Goal: Task Accomplishment & Management: Manage account settings

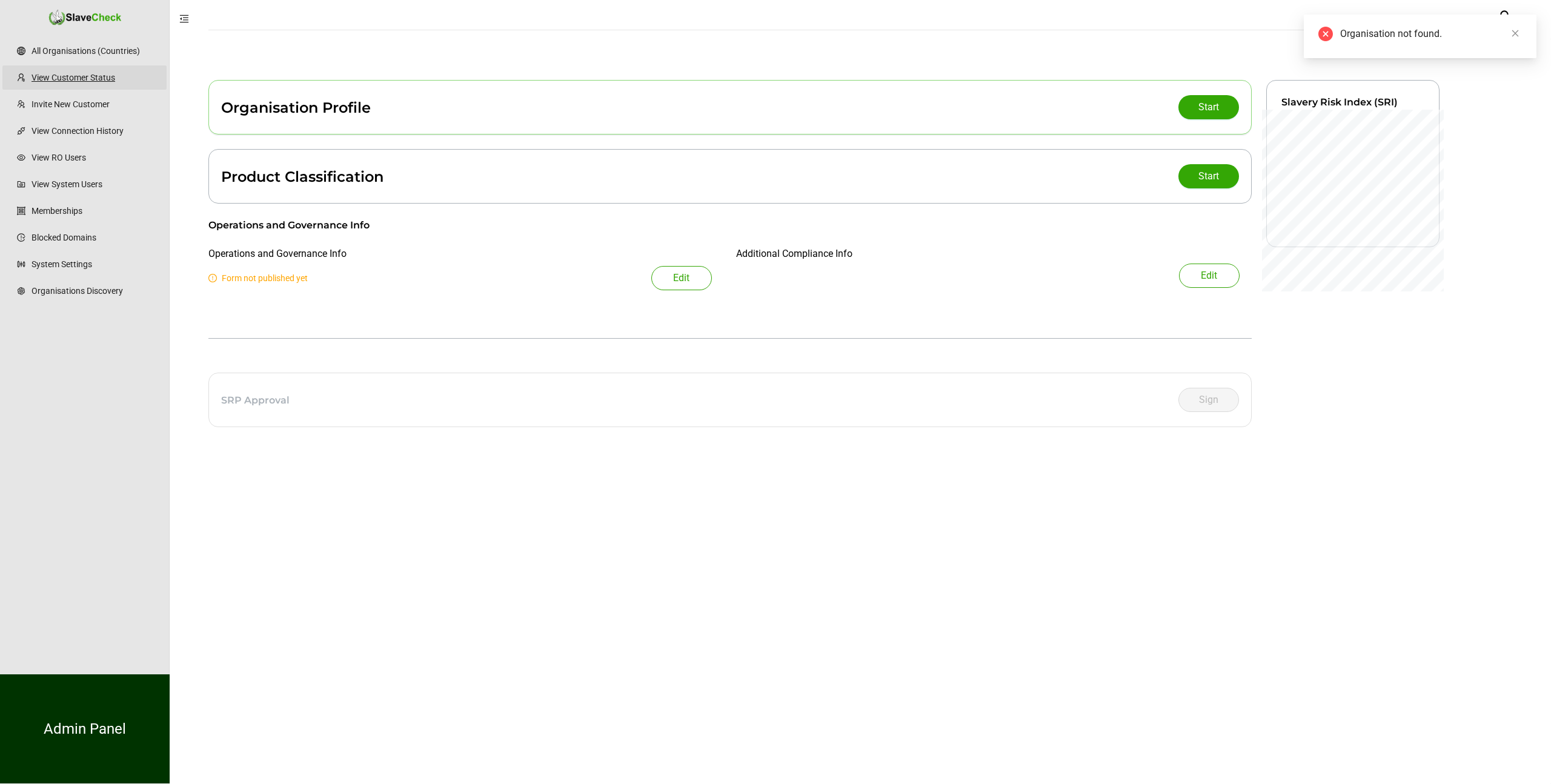
click at [87, 74] on link "View Customer Status" at bounding box center [94, 77] width 125 height 24
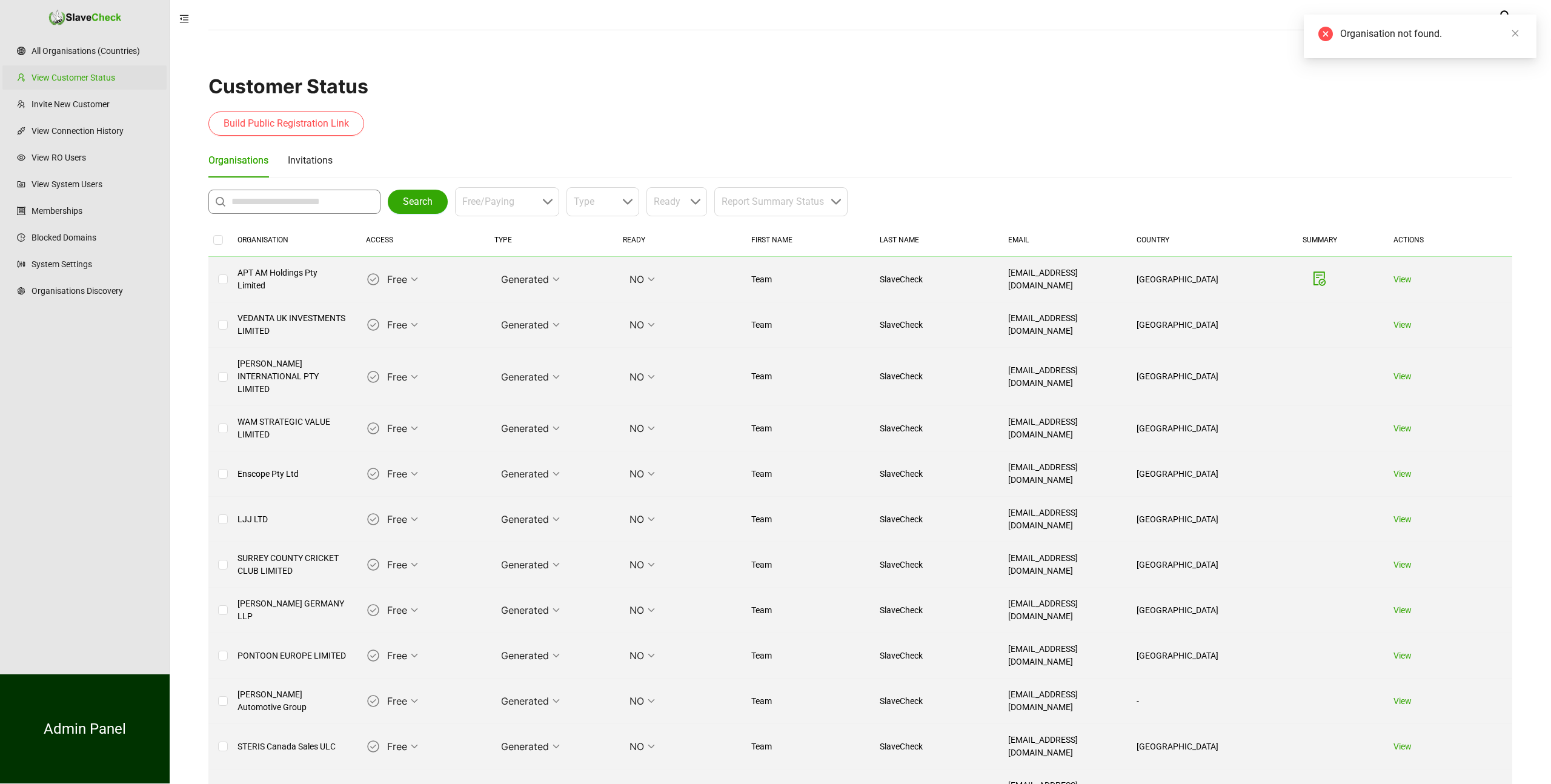
click at [272, 204] on input "text" at bounding box center [298, 201] width 132 height 14
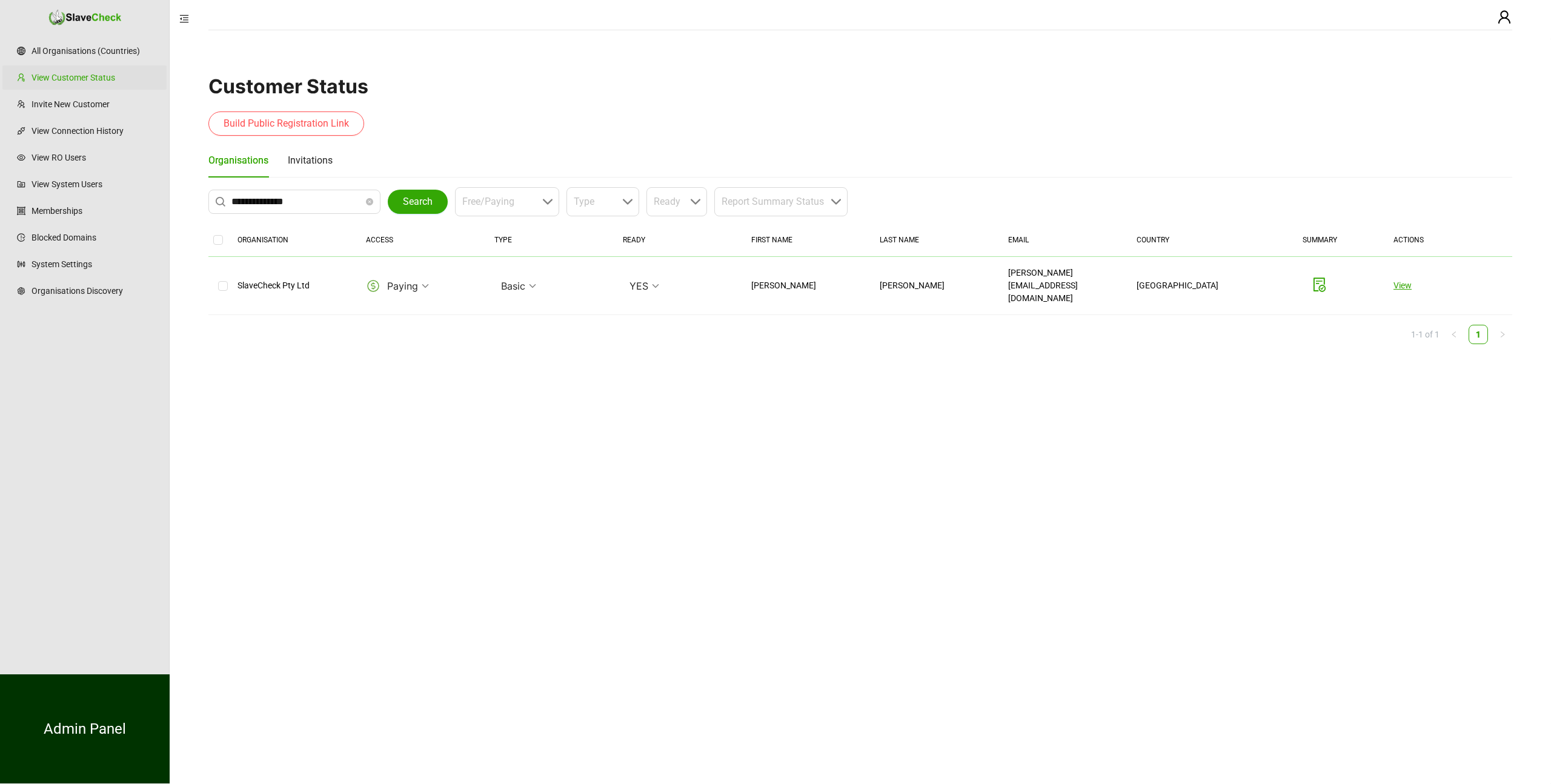
click at [1401, 280] on link "View" at bounding box center [1403, 285] width 19 height 9
click at [263, 209] on span "**********" at bounding box center [295, 201] width 172 height 24
click at [263, 201] on input "**********" at bounding box center [298, 201] width 132 height 14
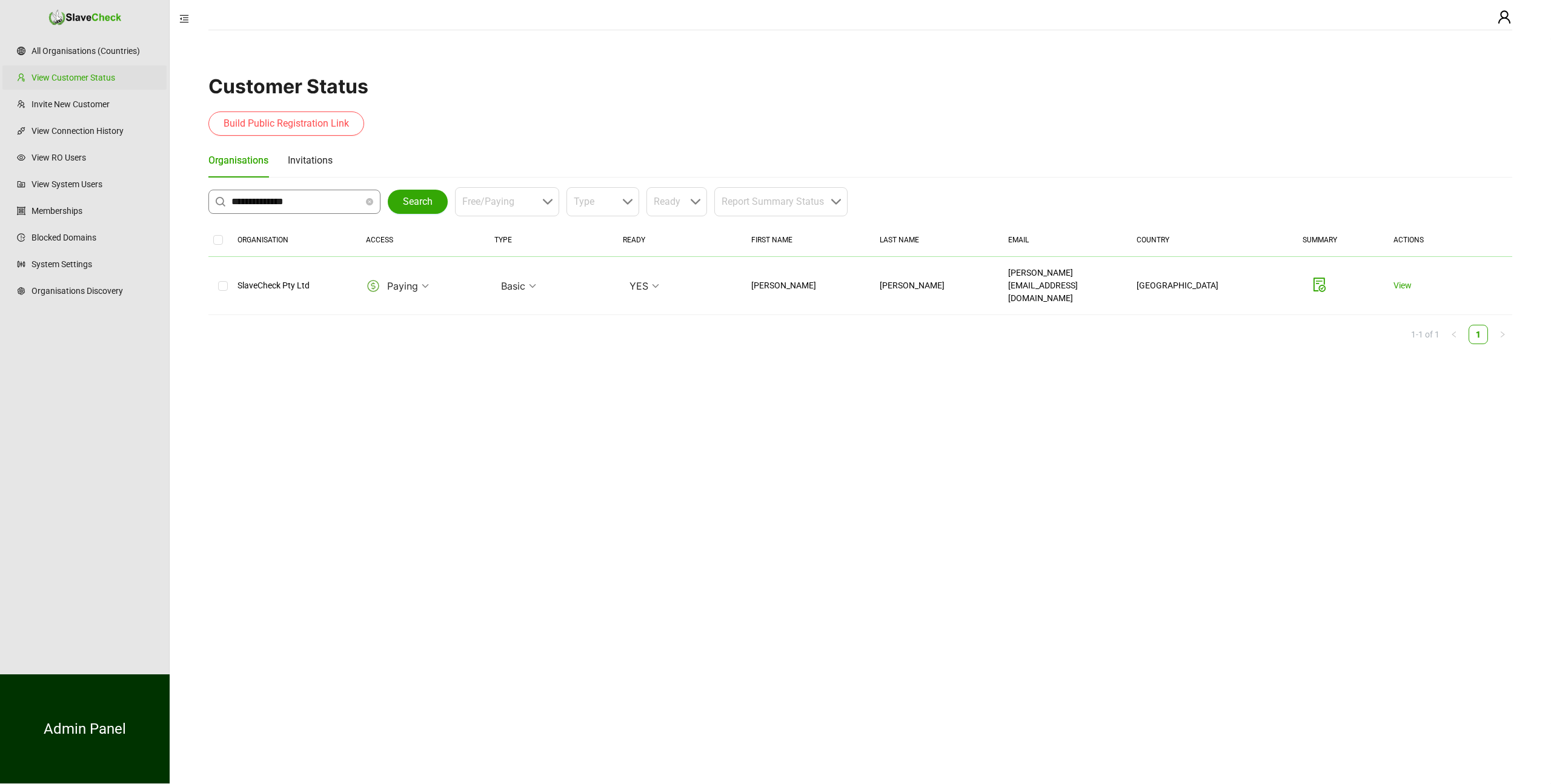
click at [263, 201] on input "**********" at bounding box center [298, 201] width 132 height 14
type input "**********"
click at [1401, 281] on td "View" at bounding box center [1448, 286] width 128 height 58
click at [1401, 280] on link "View" at bounding box center [1403, 285] width 19 height 9
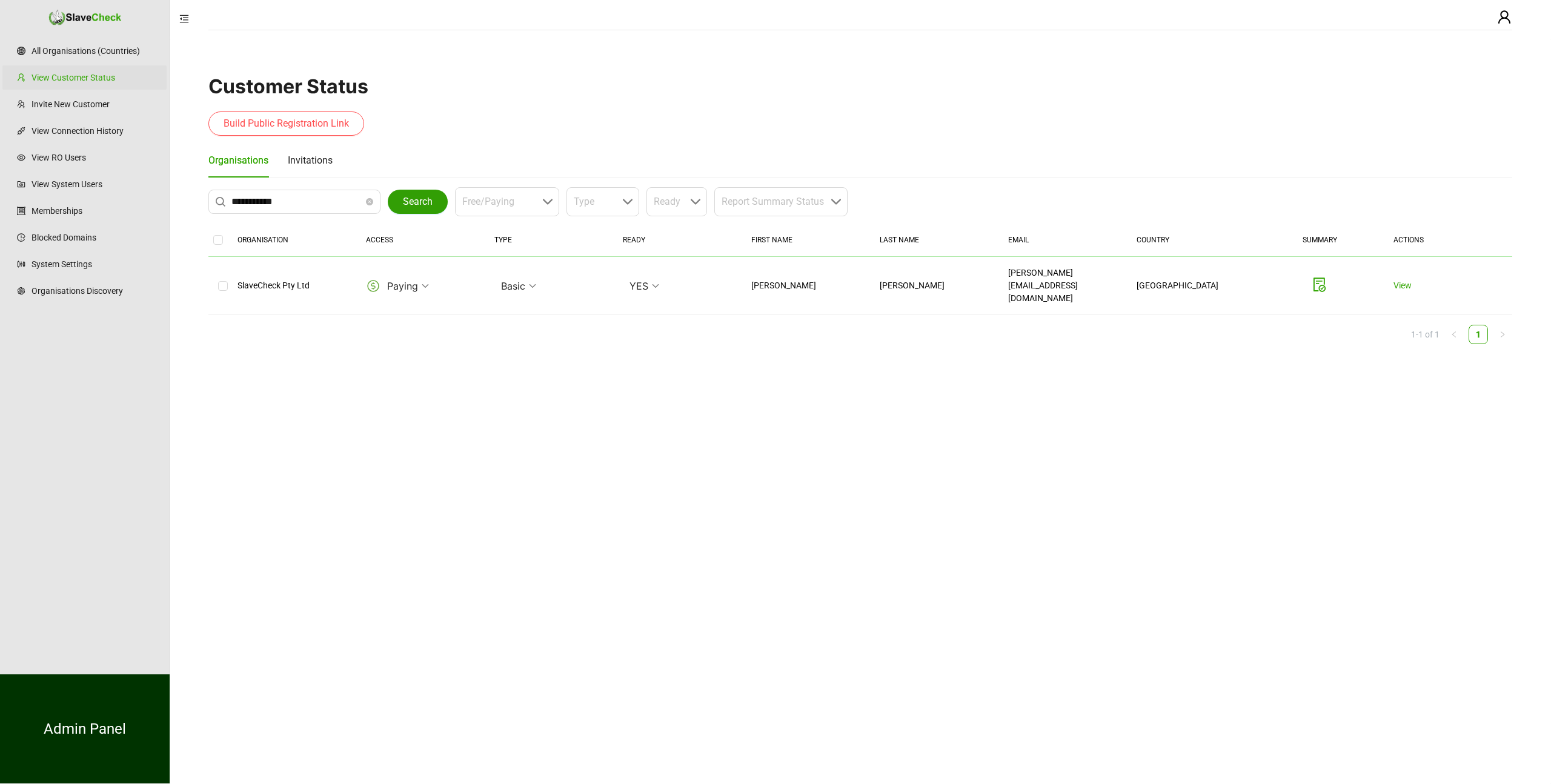
click at [423, 198] on span "Search" at bounding box center [418, 201] width 30 height 14
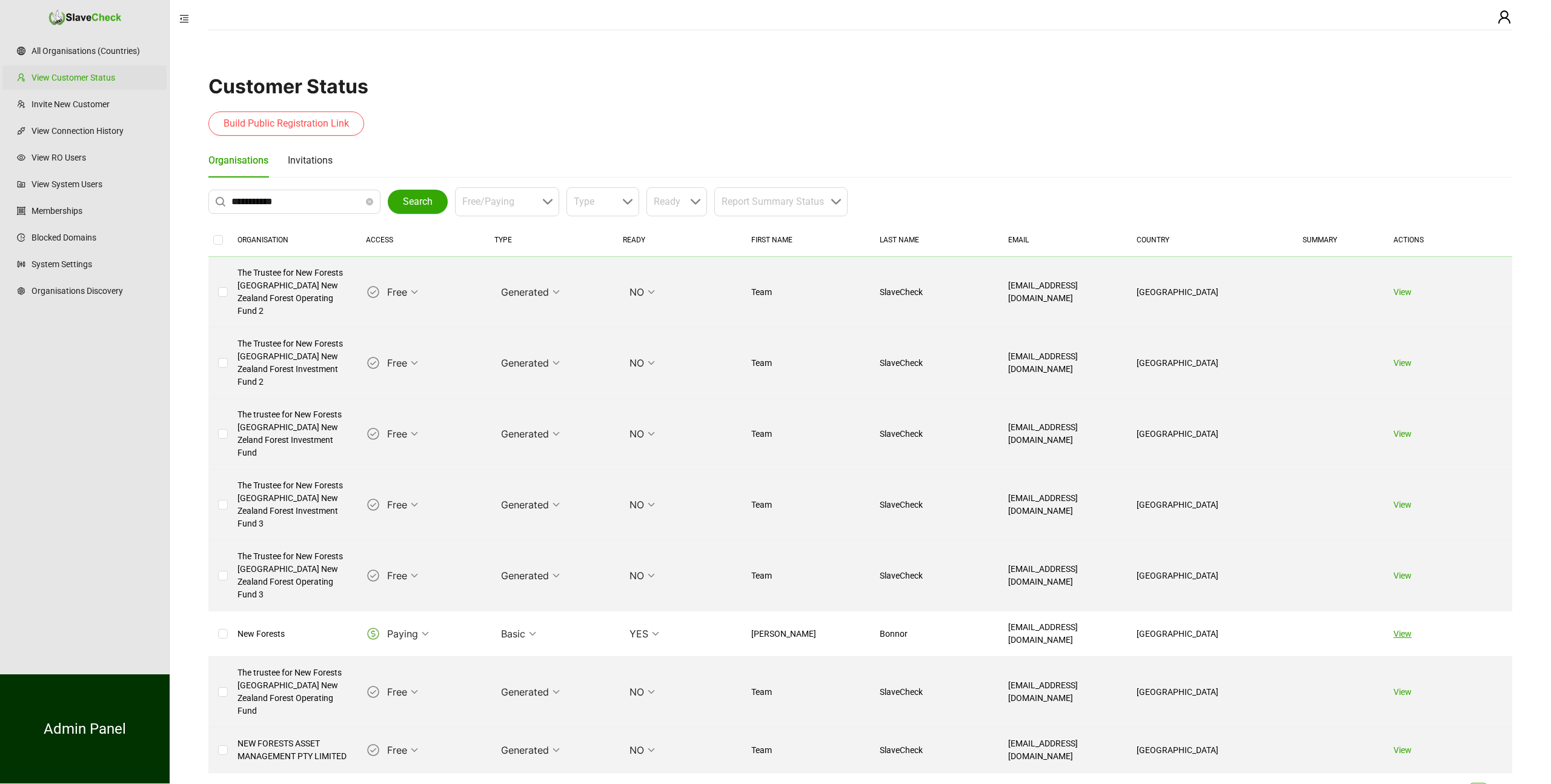
click at [1401, 629] on link "View" at bounding box center [1403, 633] width 19 height 9
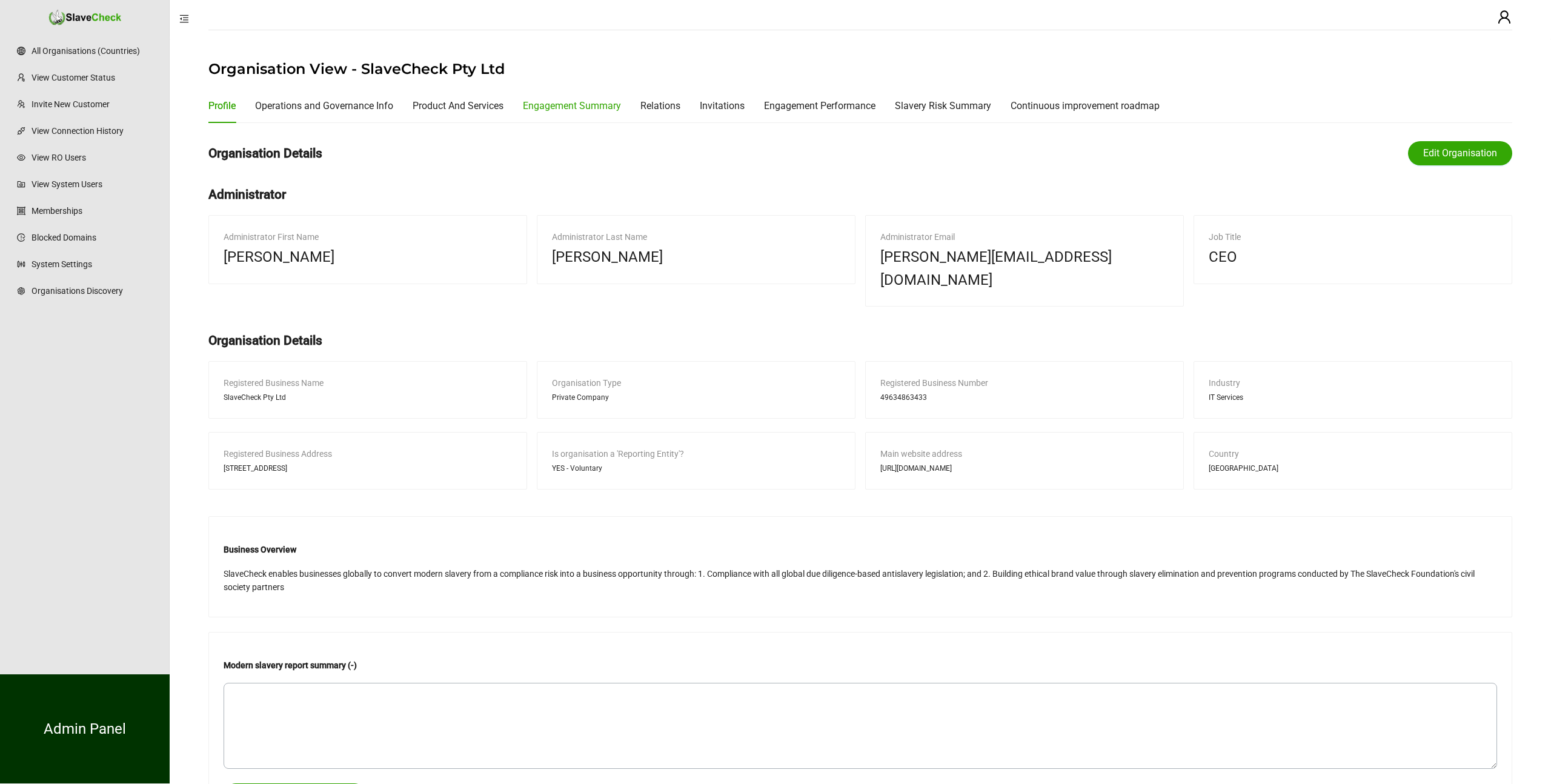
click at [609, 106] on div "Engagement Summary" at bounding box center [572, 106] width 98 height 15
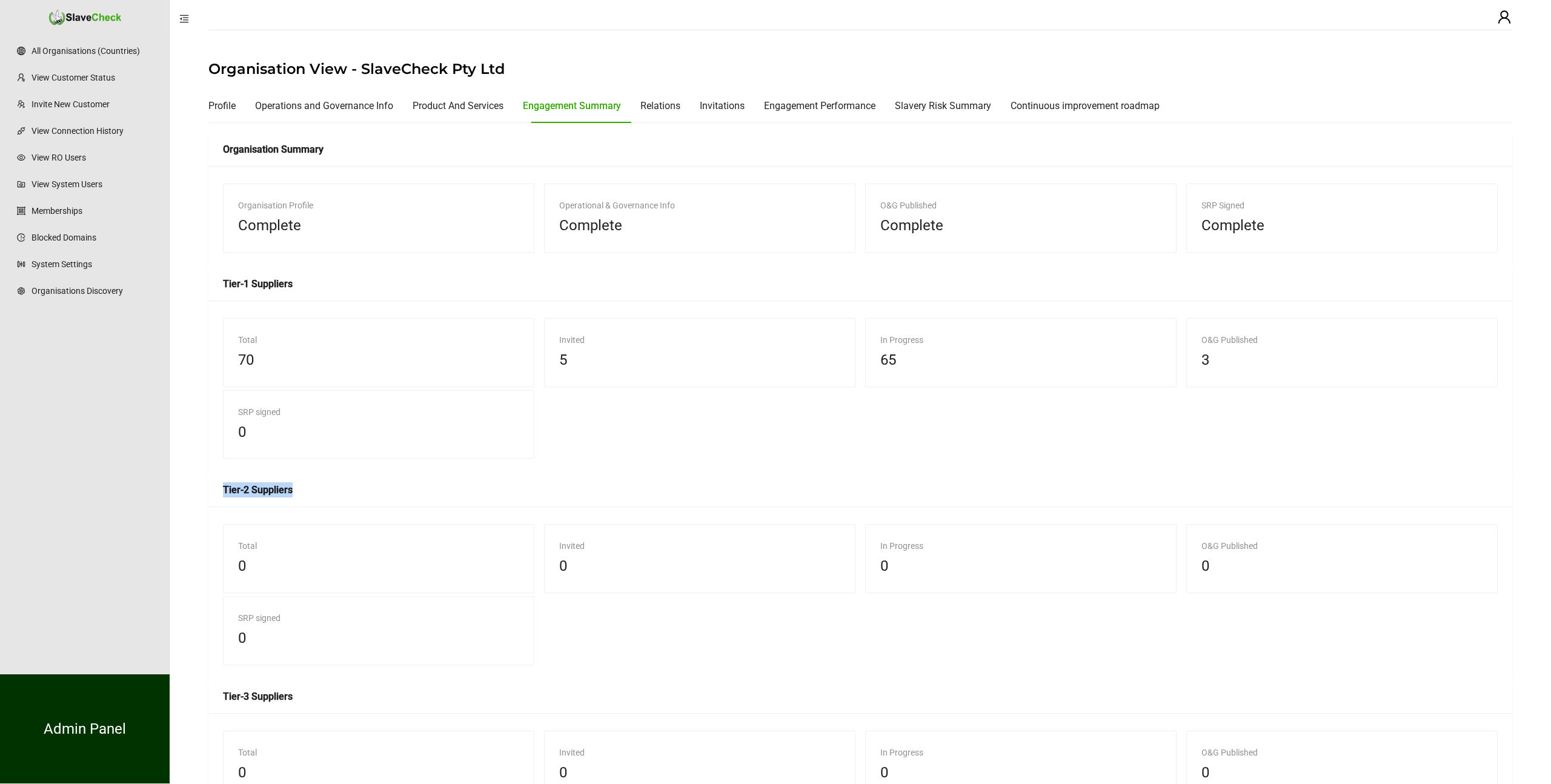
drag, startPoint x: 224, startPoint y: 492, endPoint x: 357, endPoint y: 498, distance: 133.1
click at [357, 498] on div "Tier-2 Suppliers" at bounding box center [860, 490] width 1304 height 34
click at [346, 490] on div "Tier-2 Suppliers" at bounding box center [860, 490] width 1275 height 15
drag, startPoint x: 226, startPoint y: 489, endPoint x: 307, endPoint y: 491, distance: 81.0
click at [307, 491] on div "Tier-2 Suppliers" at bounding box center [860, 490] width 1275 height 15
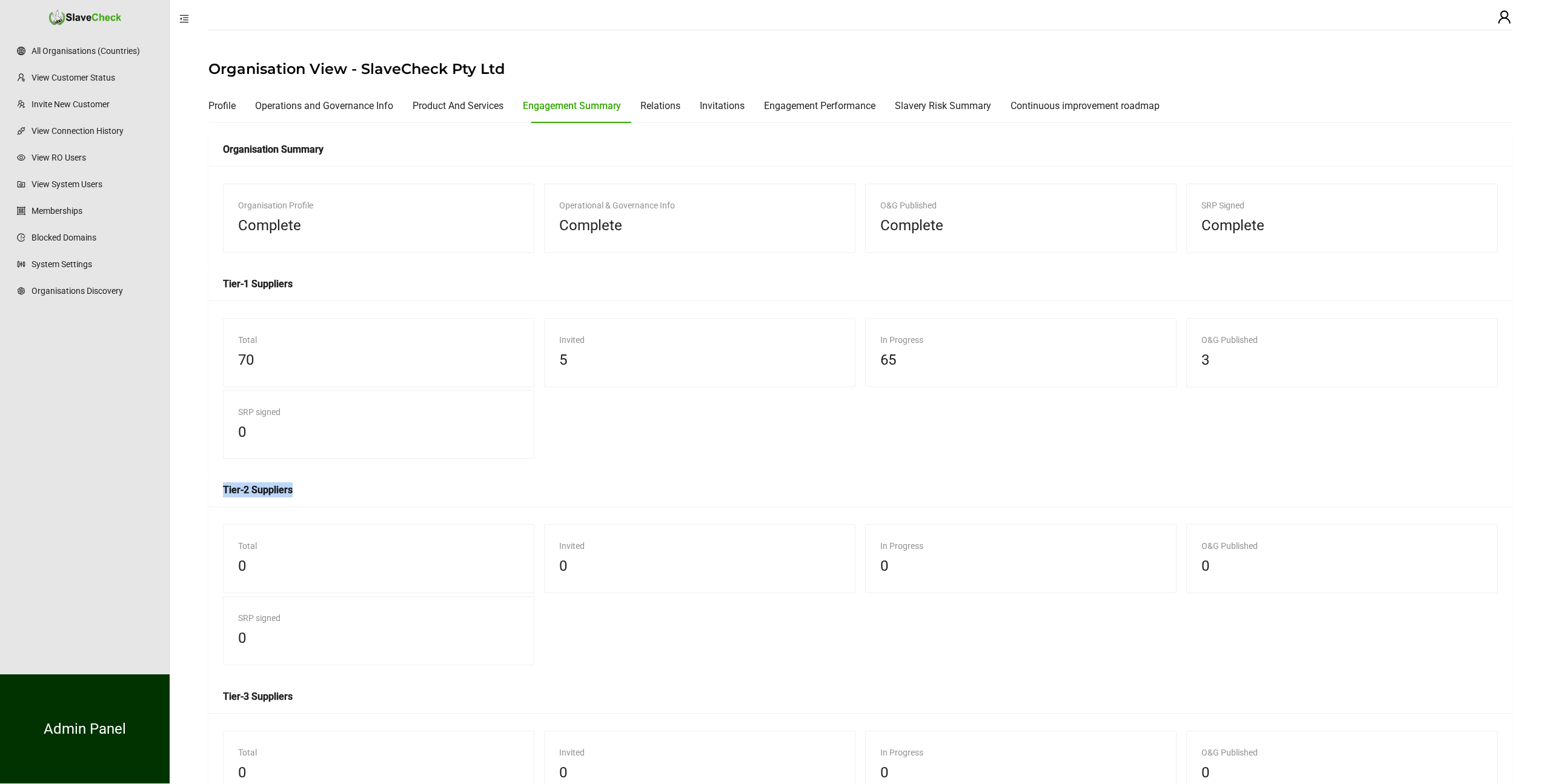
click at [330, 487] on div "Tier-2 Suppliers" at bounding box center [860, 490] width 1275 height 15
drag, startPoint x: 224, startPoint y: 284, endPoint x: 322, endPoint y: 286, distance: 98.0
click at [322, 286] on div "Tier-1 Suppliers" at bounding box center [860, 284] width 1275 height 15
click at [331, 280] on div "Tier-1 Suppliers" at bounding box center [860, 284] width 1275 height 15
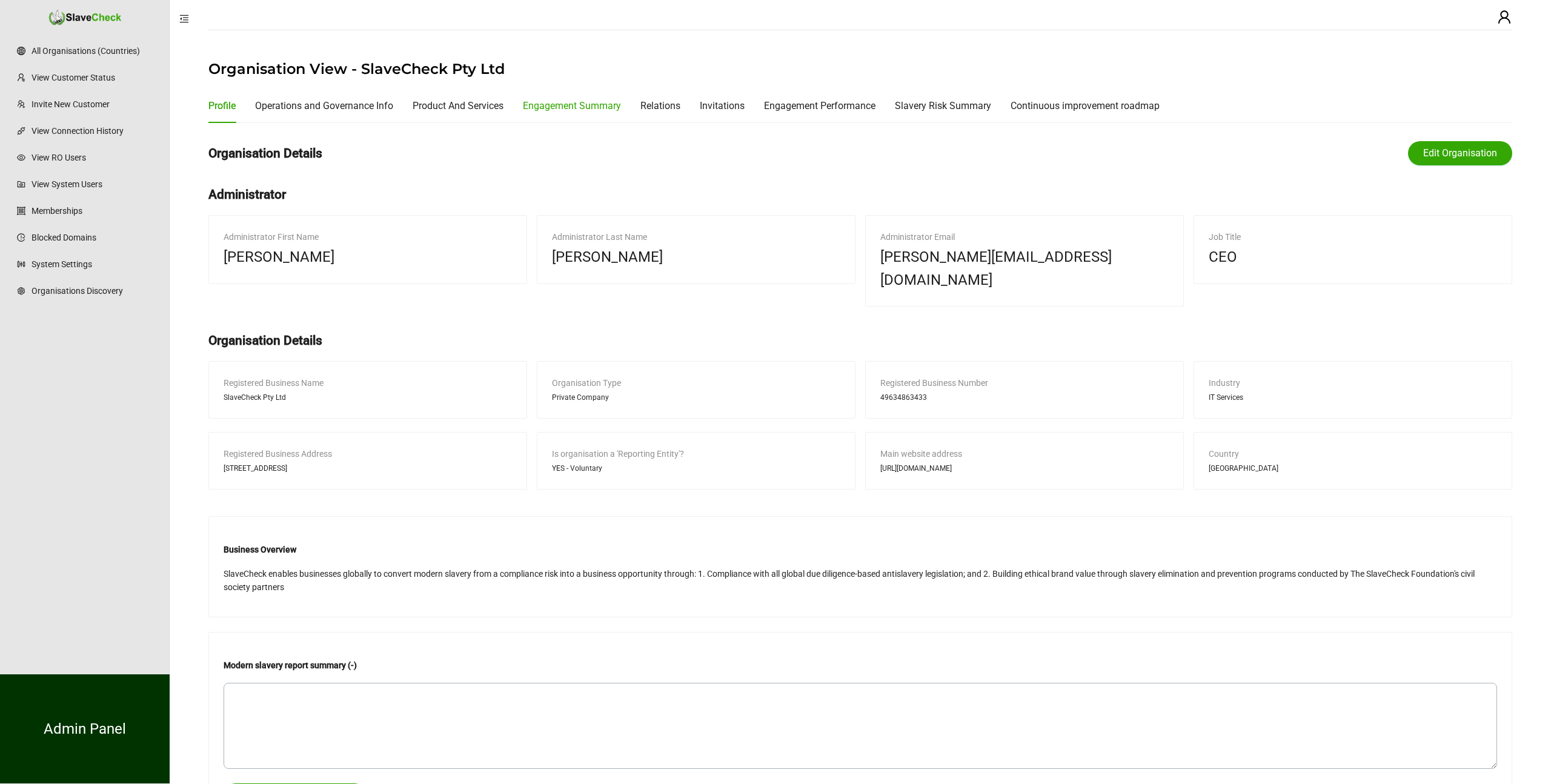
click at [610, 102] on div "Engagement Summary" at bounding box center [572, 106] width 98 height 15
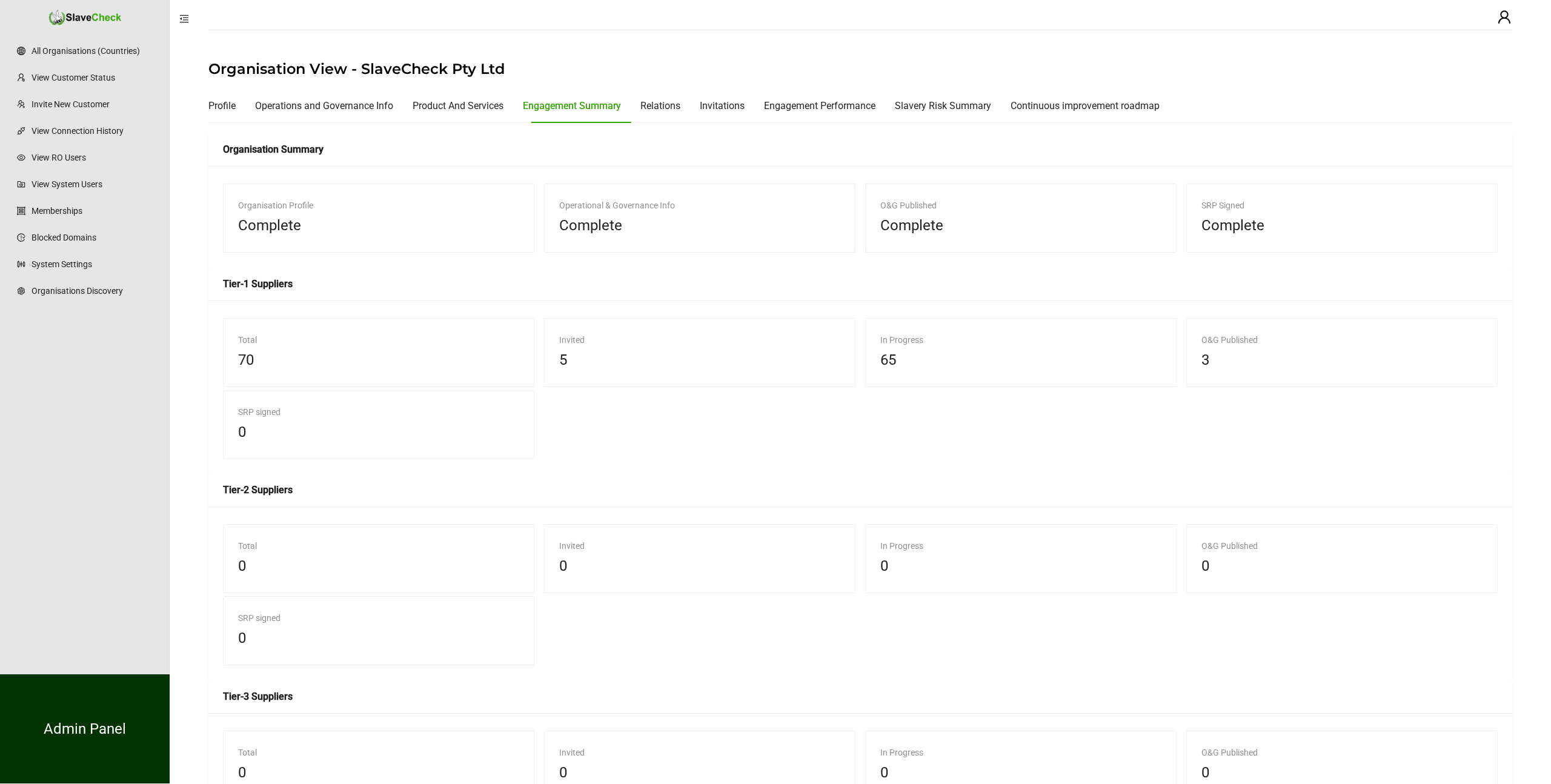
click at [554, 36] on div at bounding box center [860, 40] width 1304 height 20
click at [486, 39] on div at bounding box center [860, 40] width 1304 height 20
click at [588, 61] on h1 "Organisation View - SlaveCheck Pty Ltd" at bounding box center [860, 68] width 1304 height 19
click at [658, 100] on div "Relations" at bounding box center [660, 106] width 40 height 15
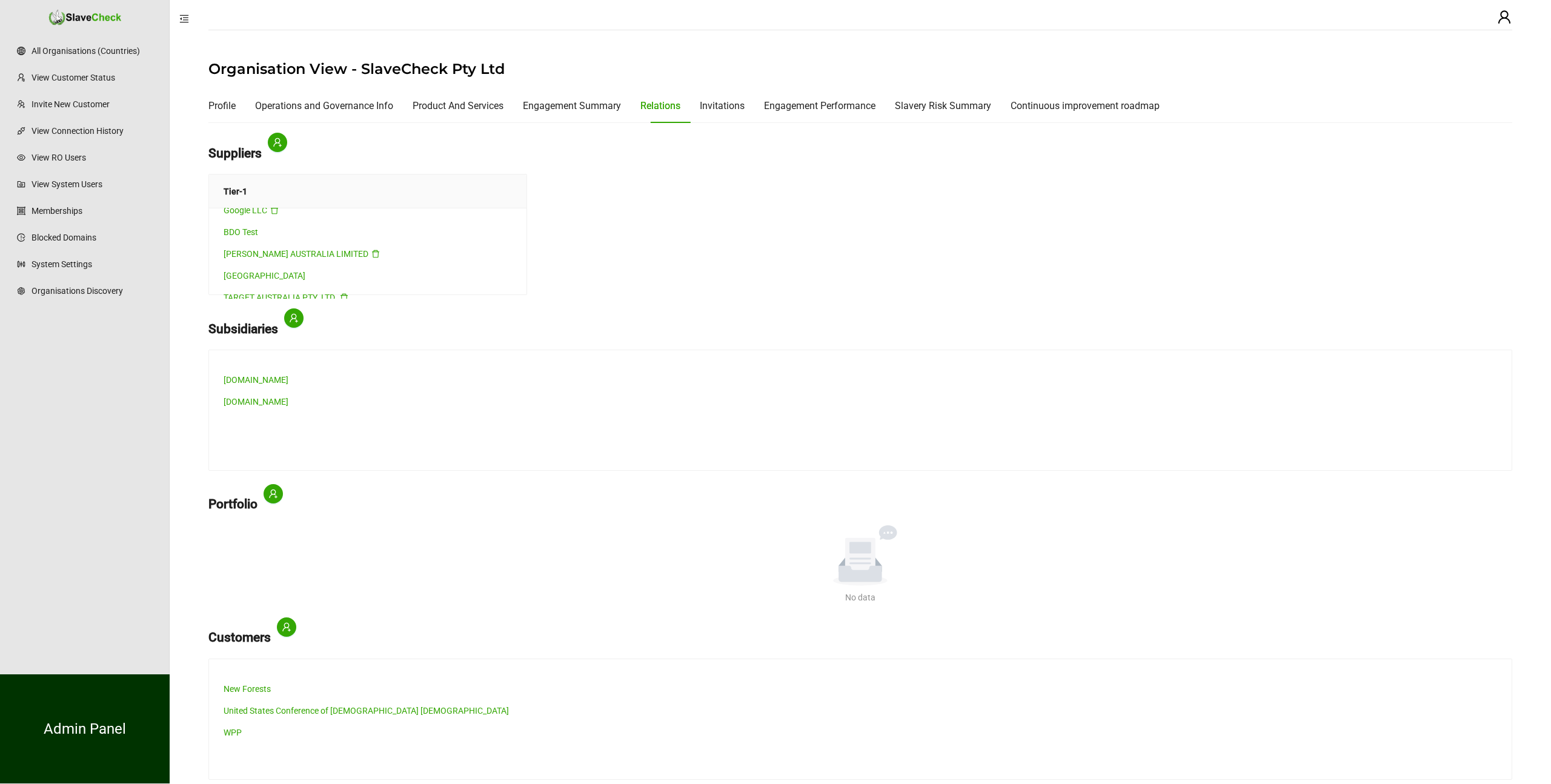
scroll to position [28, 0]
click at [262, 270] on link "Whistle Lake" at bounding box center [265, 270] width 82 height 9
click at [254, 269] on link "Whistle Lake" at bounding box center [265, 270] width 82 height 9
click at [245, 227] on link "BDO Test" at bounding box center [241, 226] width 35 height 9
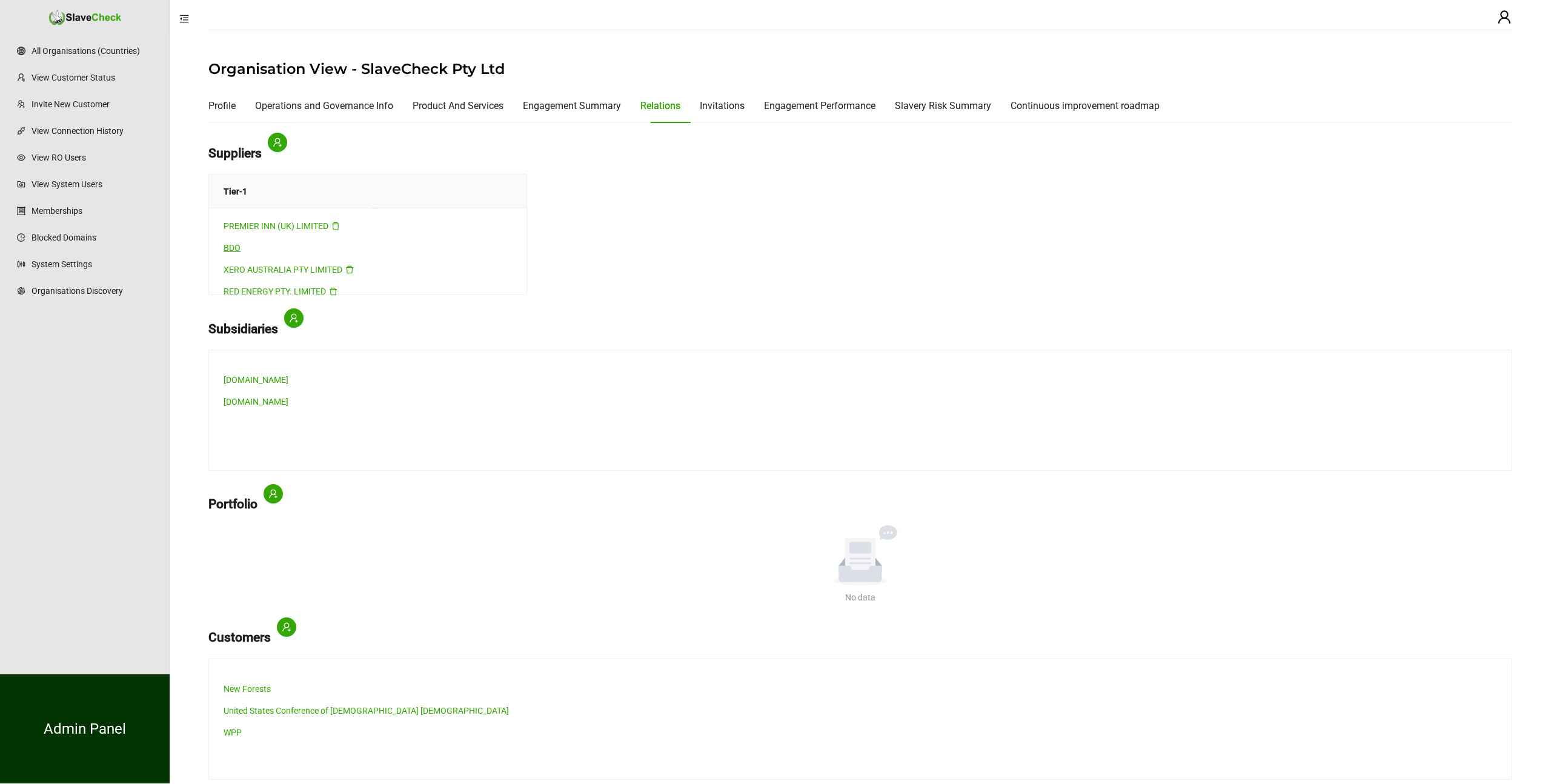
click at [232, 248] on link "BDO" at bounding box center [232, 247] width 17 height 9
click at [259, 253] on link "Ngenious Business Solutions" at bounding box center [278, 253] width 108 height 9
click at [276, 261] on link "Gilbert and Tobin Lawyers" at bounding box center [314, 260] width 182 height 9
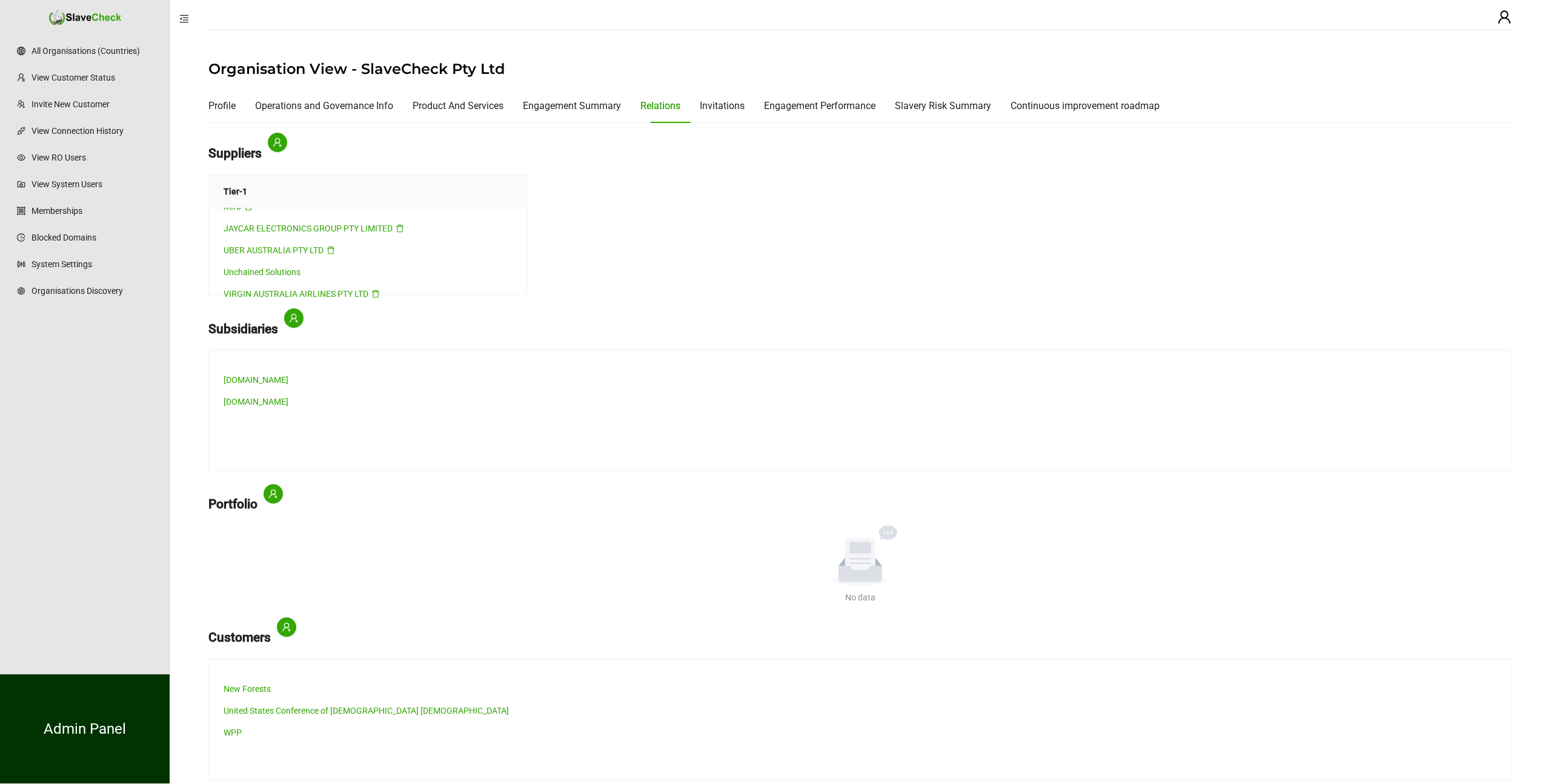
scroll to position [1168, 0]
click at [269, 262] on link "Unchained Solutions" at bounding box center [262, 264] width 77 height 9
click at [101, 77] on link "View Customer Status" at bounding box center [94, 77] width 125 height 24
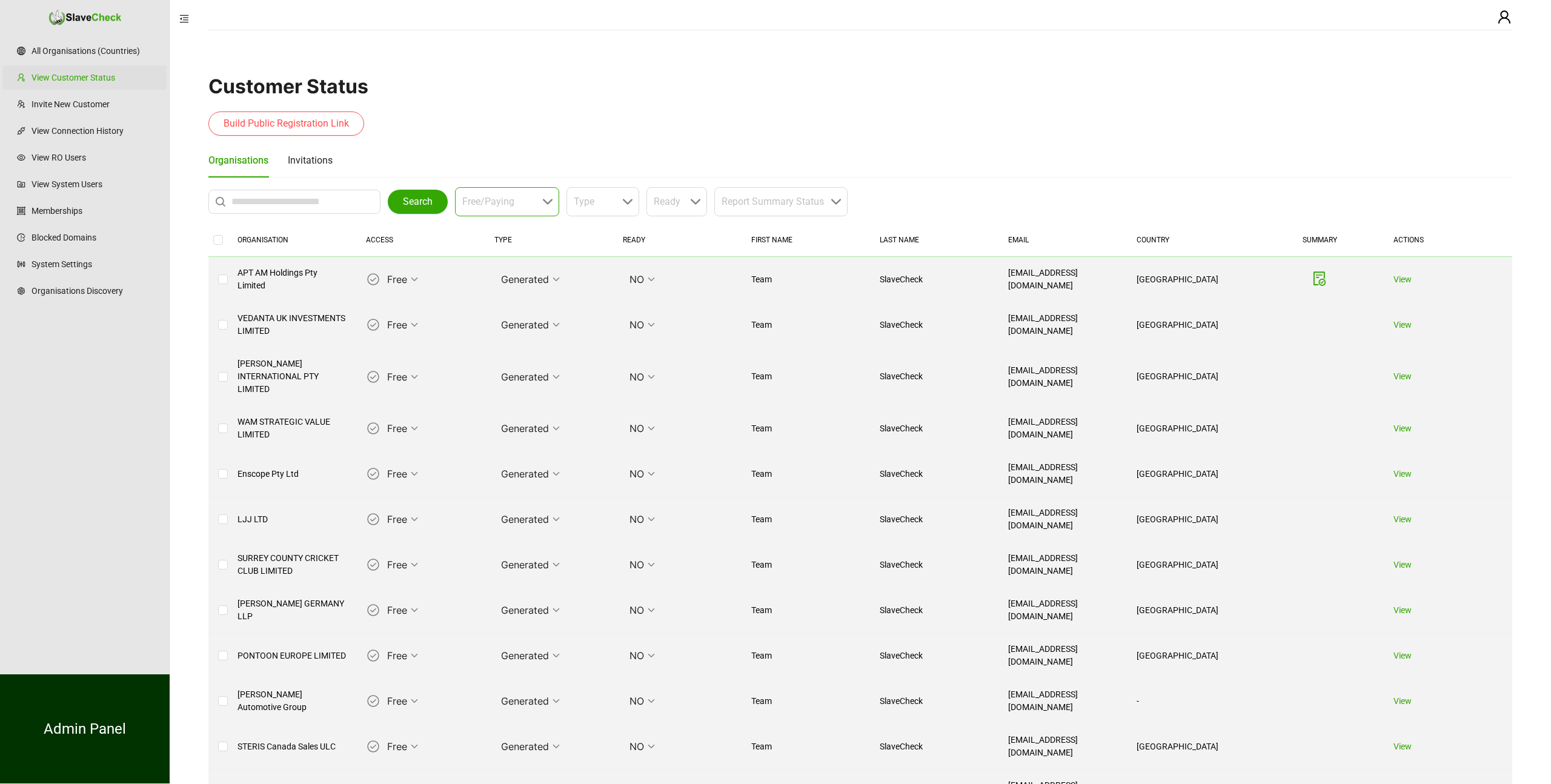
click at [549, 200] on div "Free/Paying" at bounding box center [506, 202] width 104 height 29
click at [628, 199] on div "Type" at bounding box center [603, 202] width 73 height 29
click at [298, 200] on input "text" at bounding box center [298, 201] width 132 height 14
type input "**********"
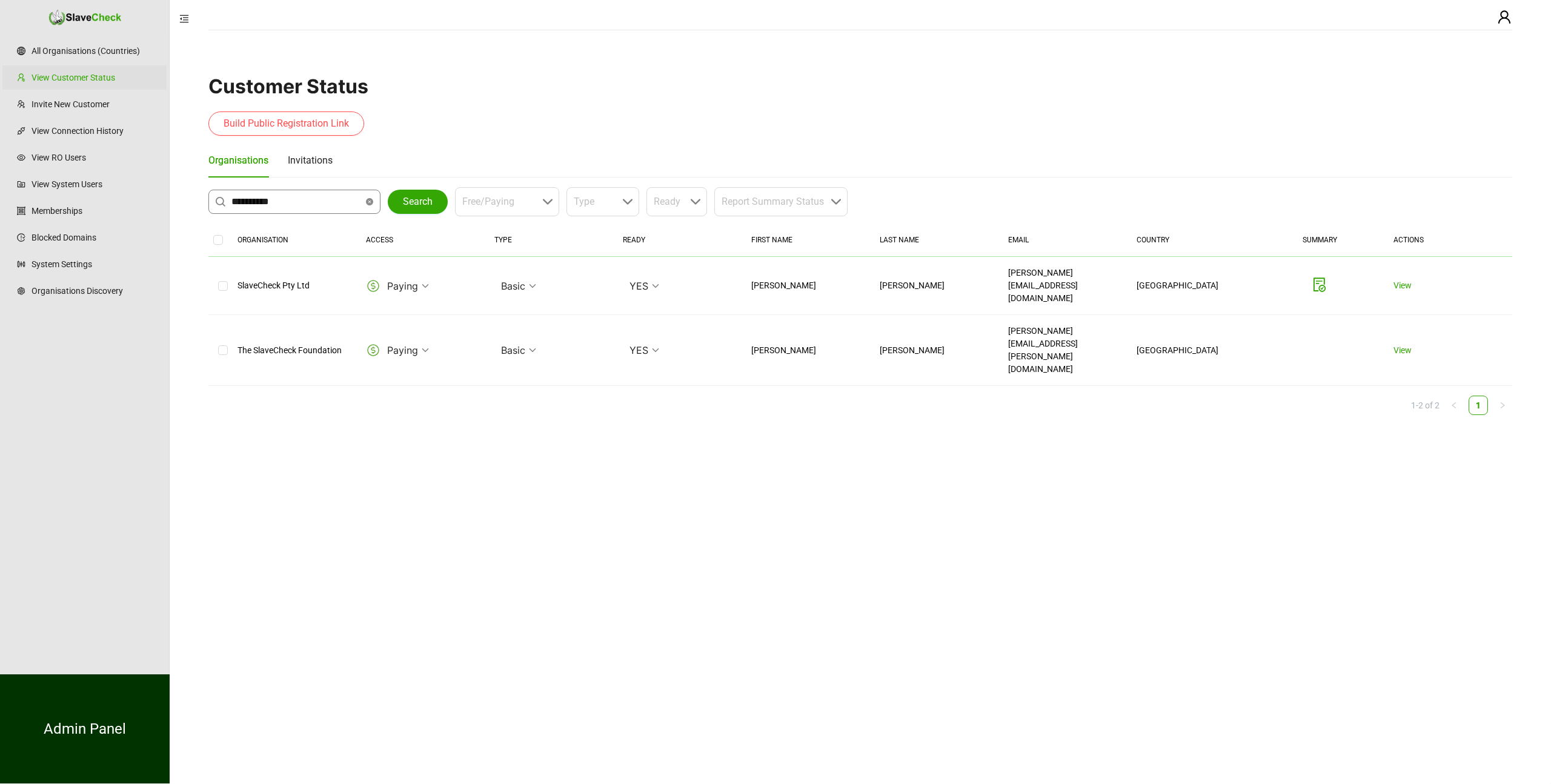
click at [369, 204] on icon "close-circle" at bounding box center [369, 201] width 8 height 8
click at [427, 200] on span "Search" at bounding box center [418, 201] width 30 height 14
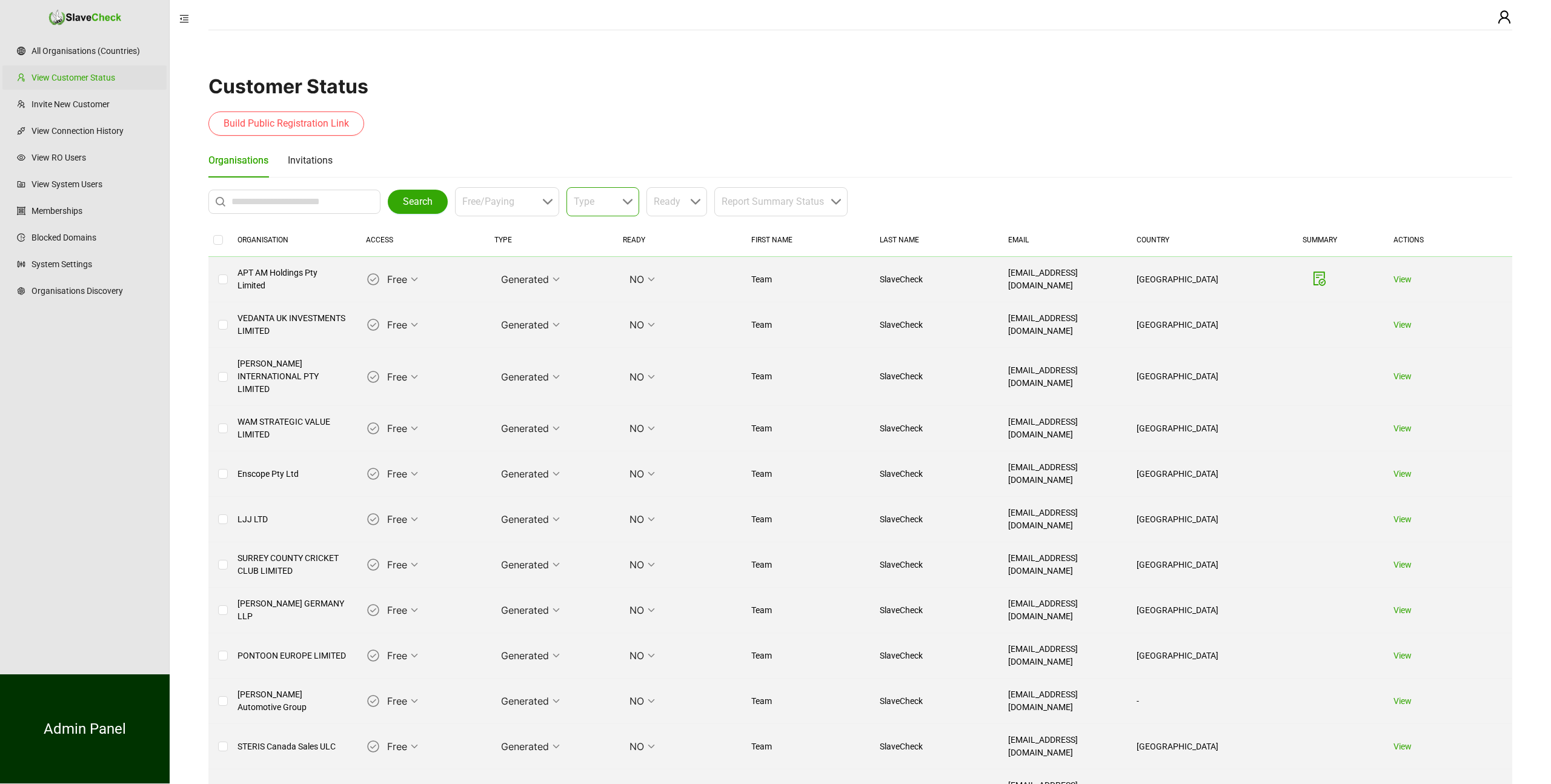
click at [597, 209] on input "search" at bounding box center [599, 201] width 51 height 28
click at [594, 231] on div "Basic" at bounding box center [604, 233] width 52 height 24
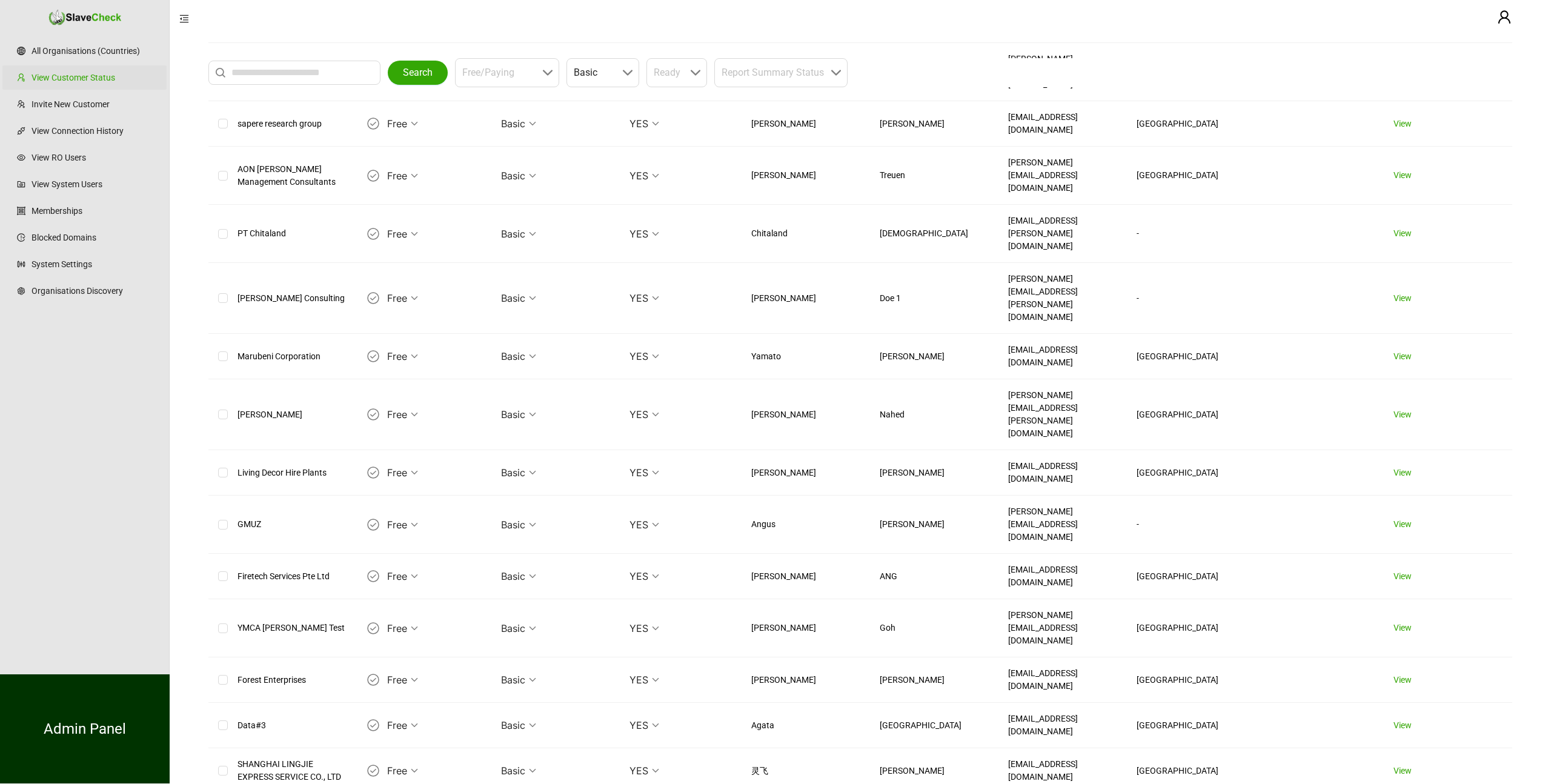
scroll to position [476, 0]
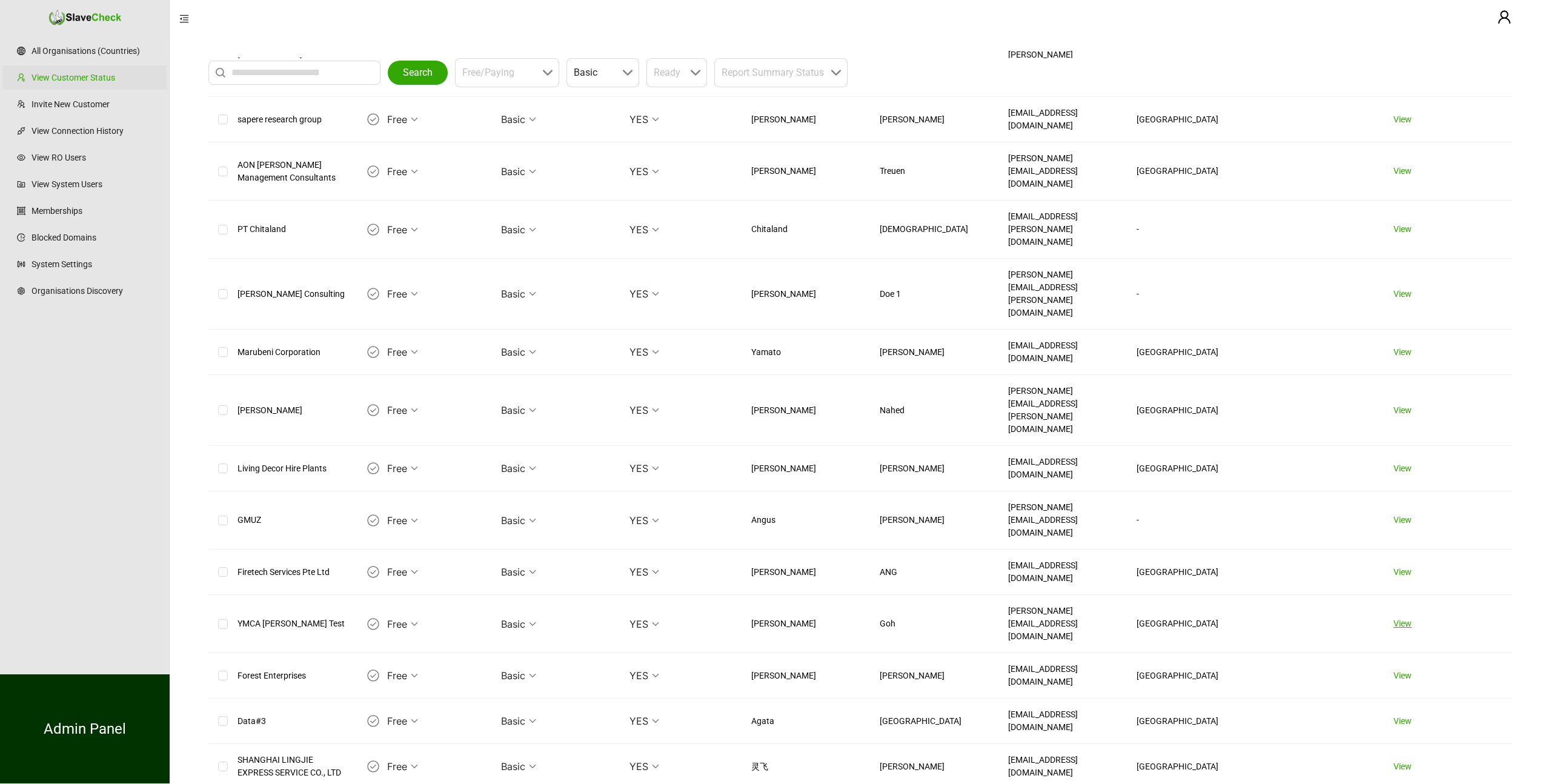
click at [1401, 618] on link "View" at bounding box center [1403, 623] width 19 height 9
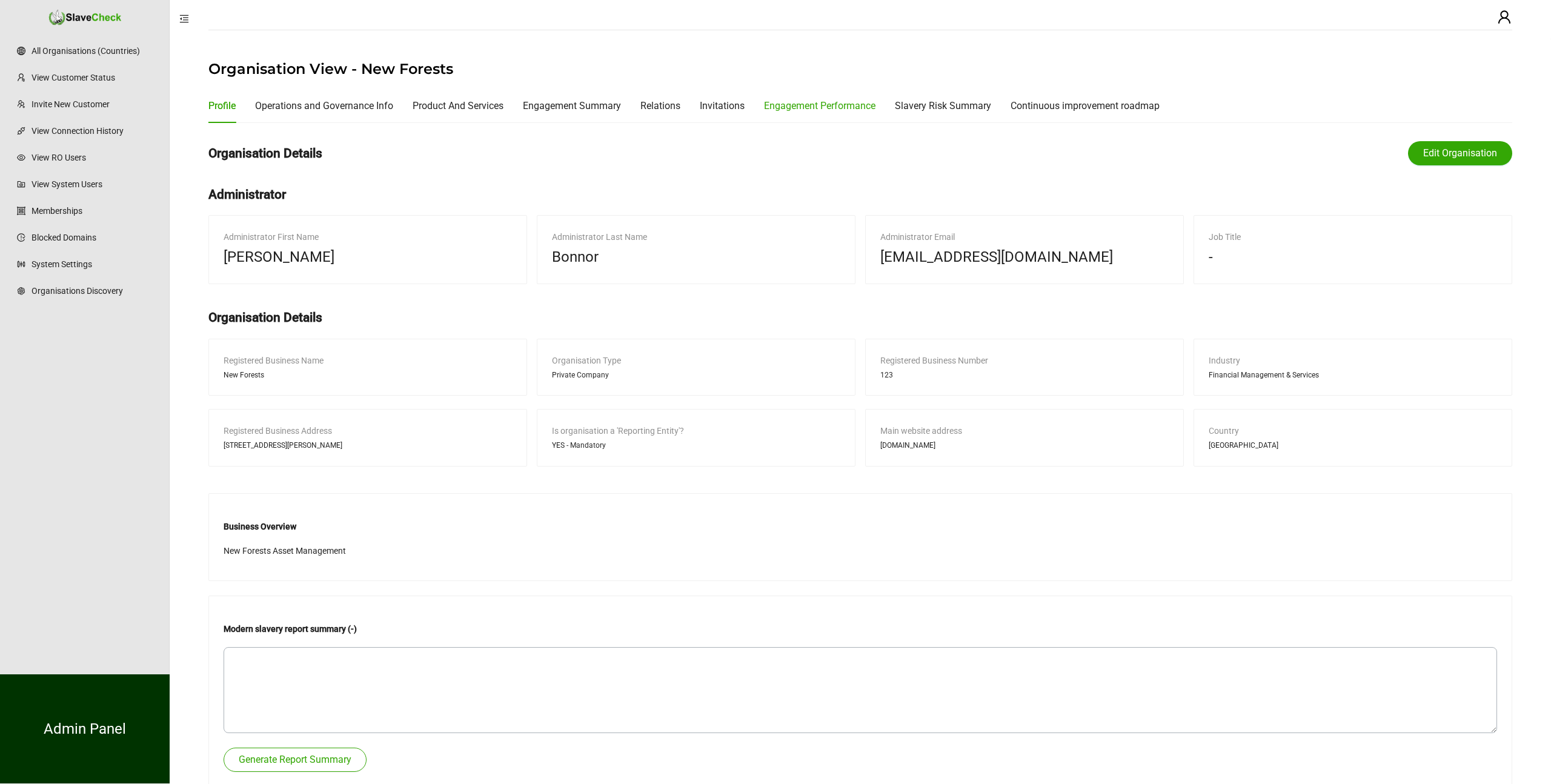
click at [835, 106] on div "Engagement Performance" at bounding box center [820, 106] width 112 height 15
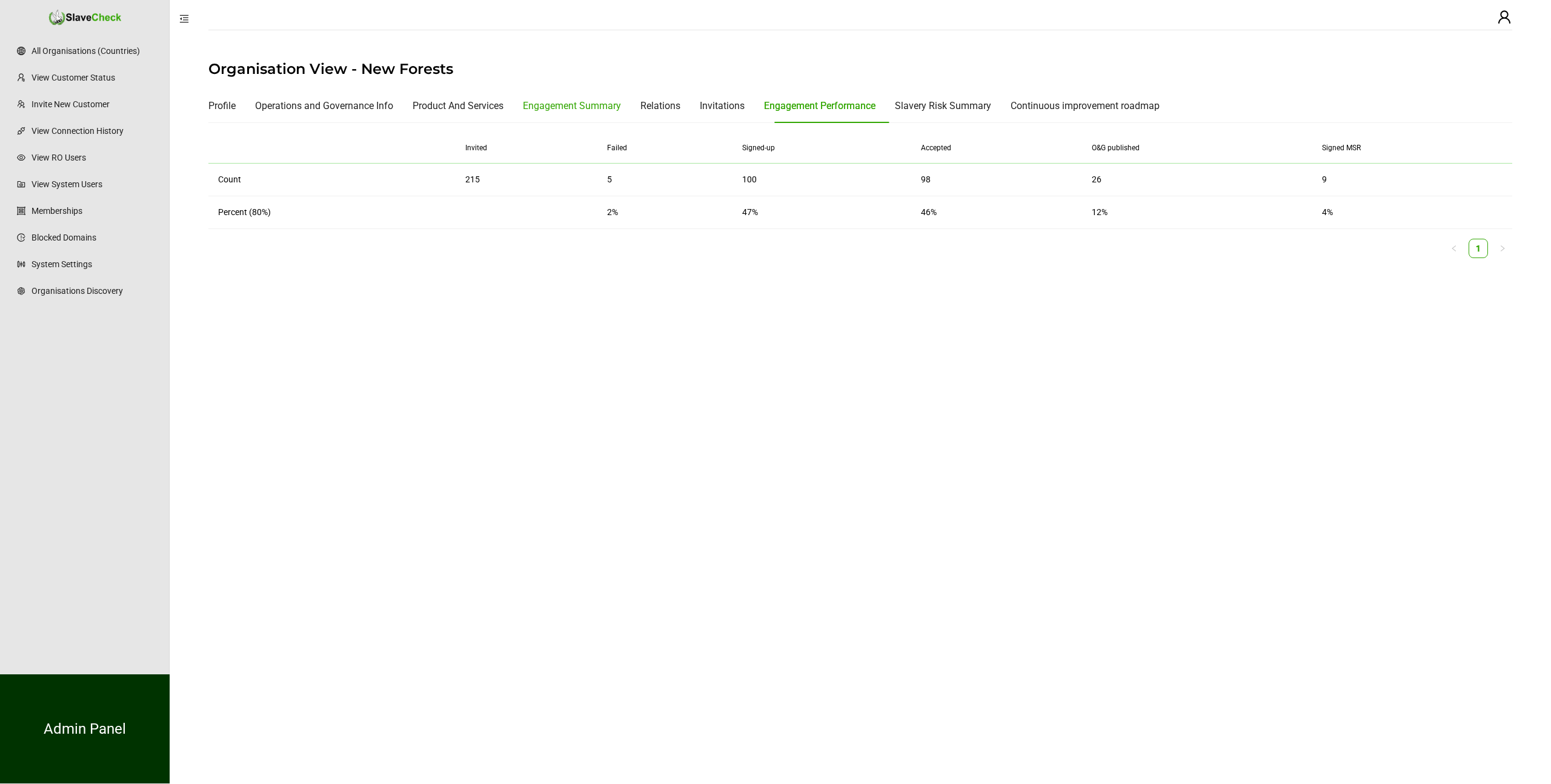
click at [543, 101] on div "Engagement Summary" at bounding box center [572, 106] width 98 height 15
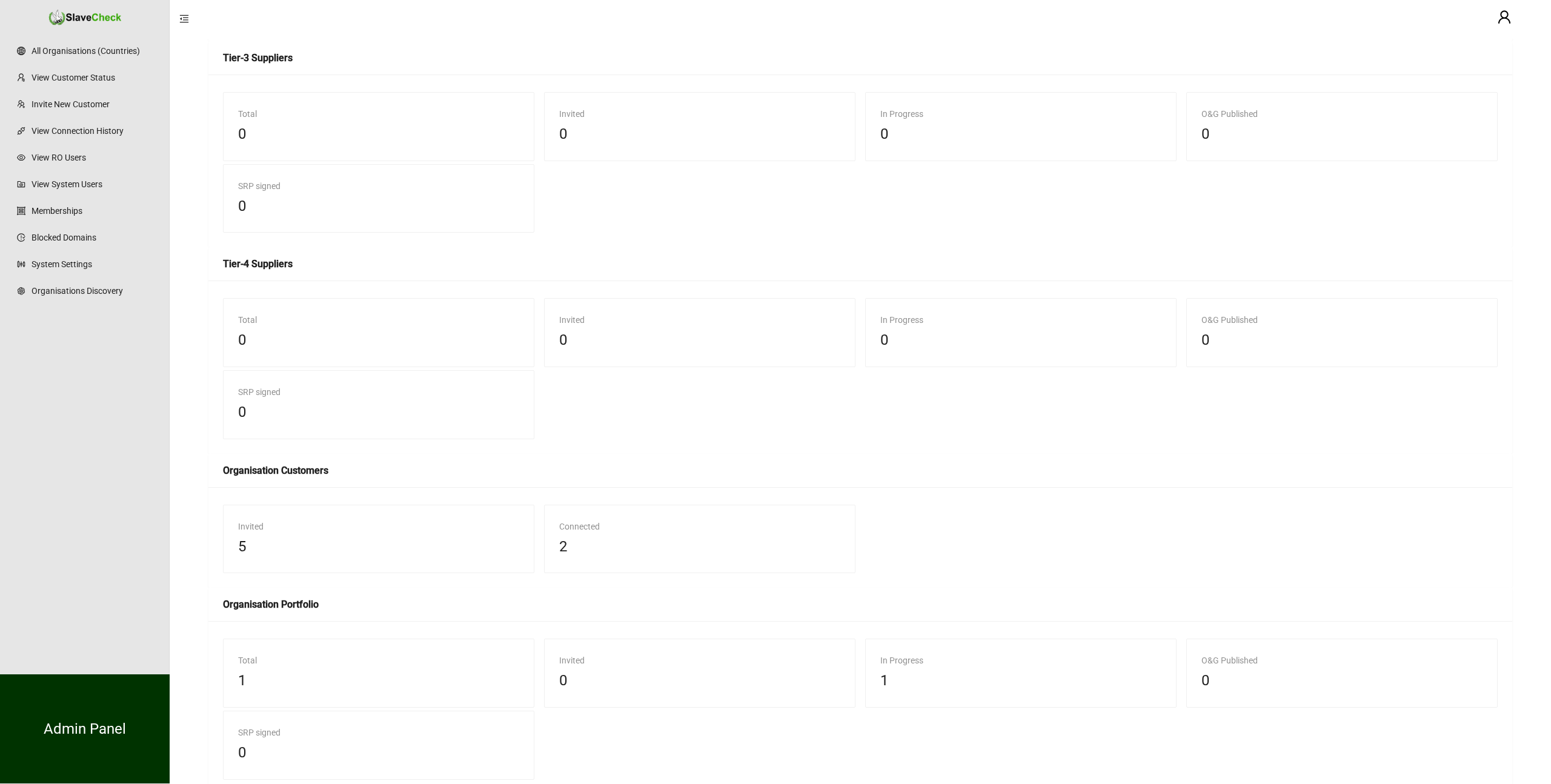
scroll to position [640, 0]
click at [401, 593] on div "Organisation Portfolio" at bounding box center [860, 602] width 1304 height 34
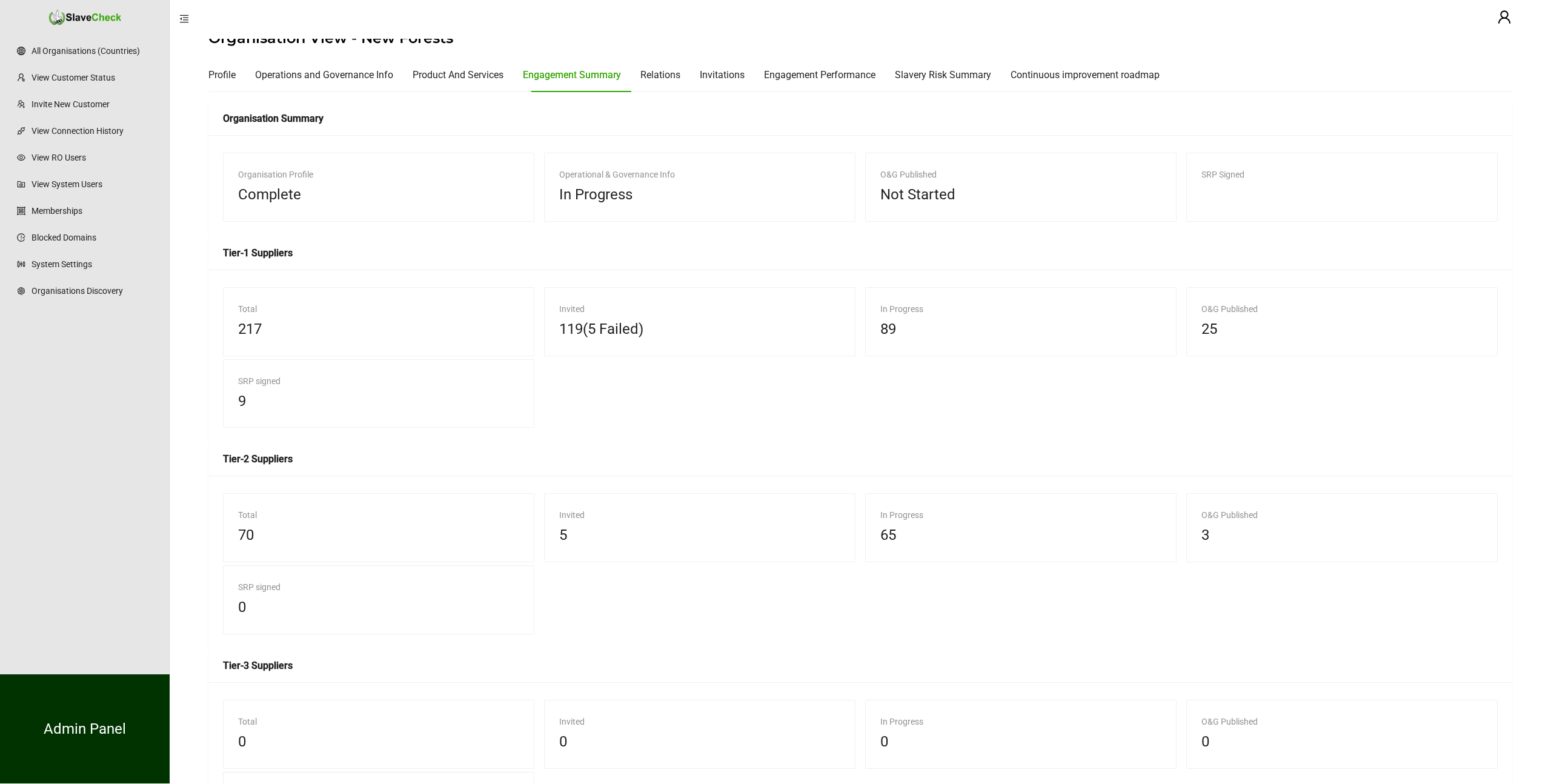
scroll to position [27, 0]
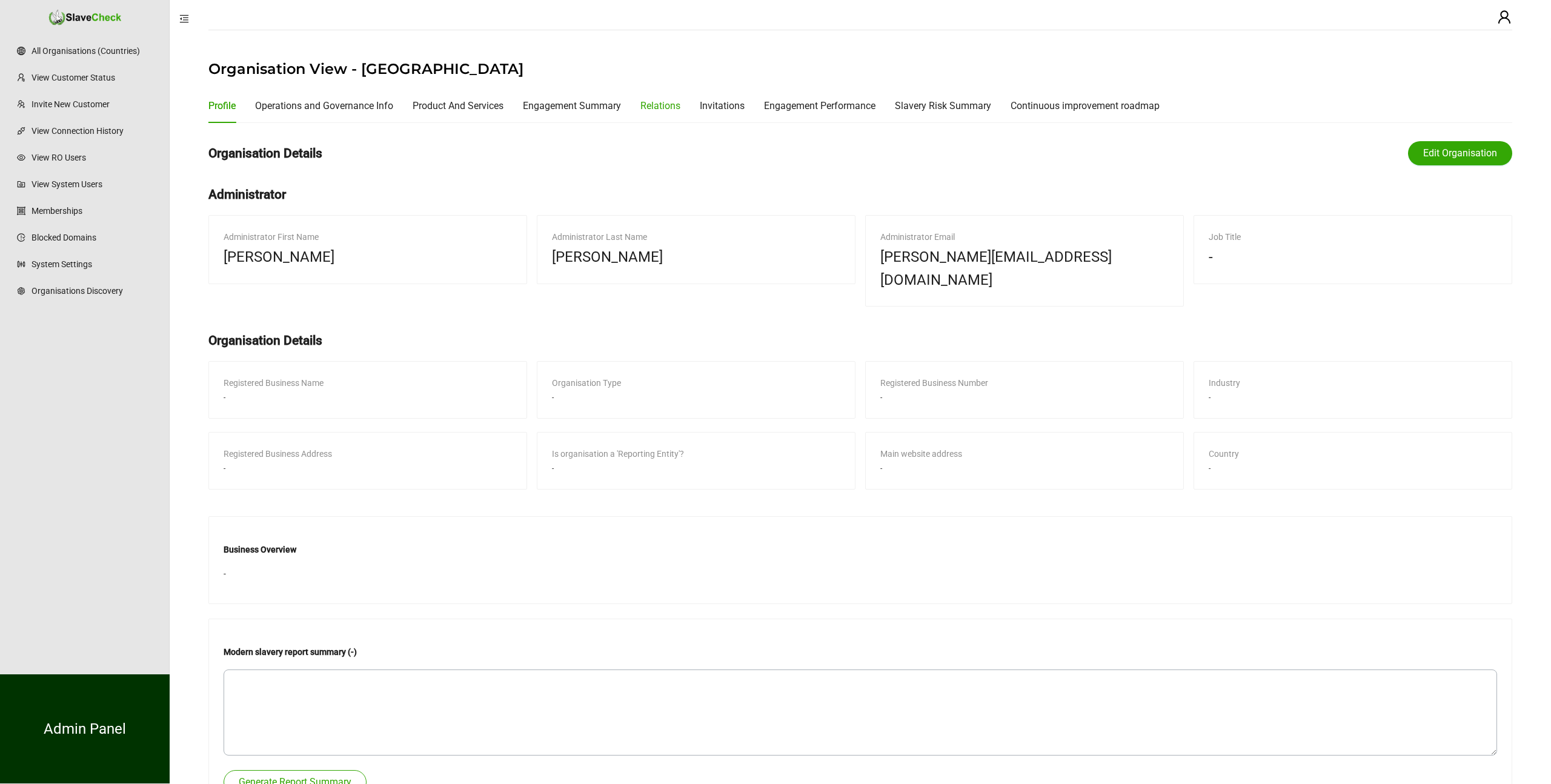
click at [678, 104] on div "Relations" at bounding box center [660, 106] width 40 height 15
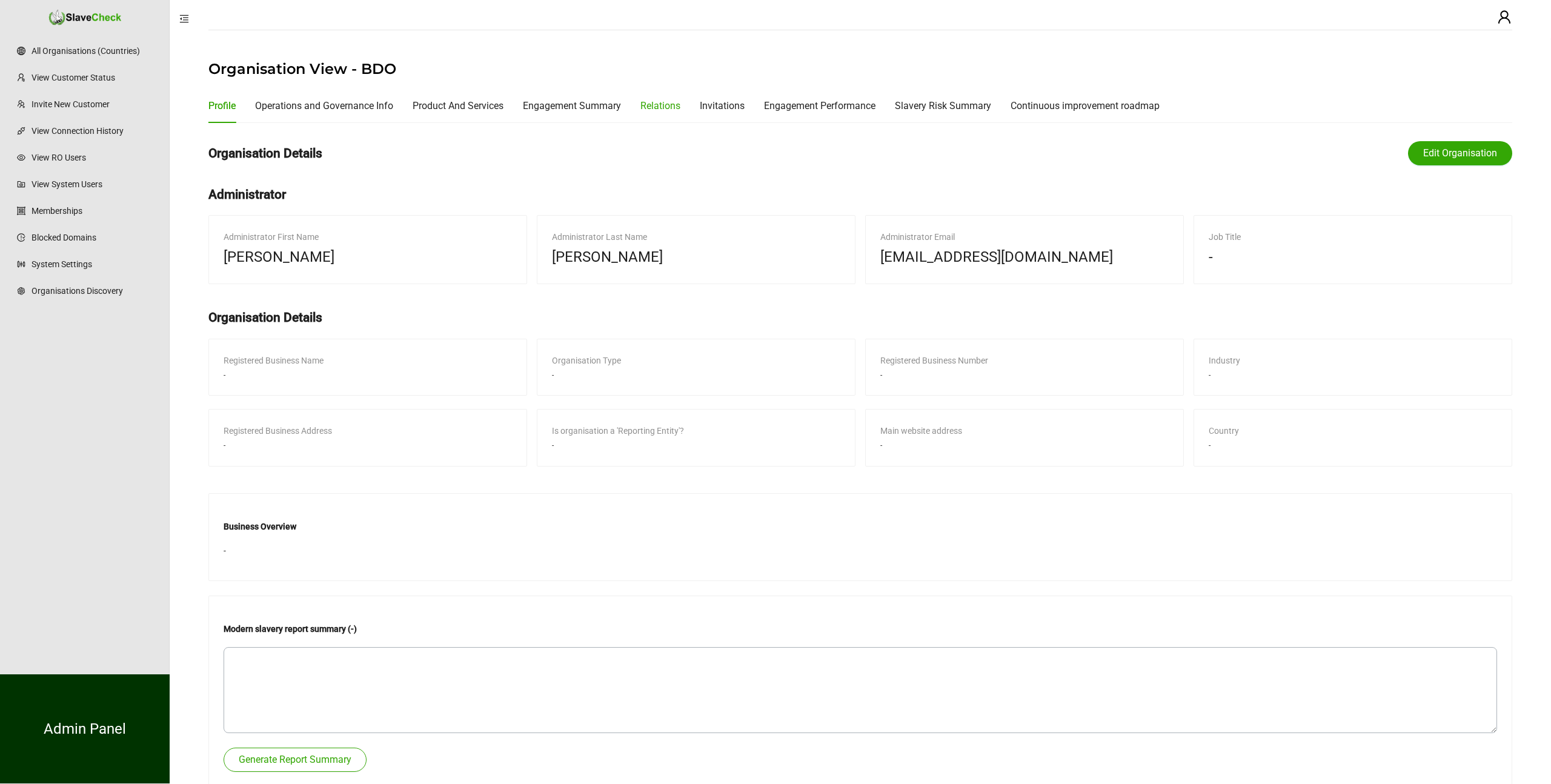
click at [678, 104] on div "Relations" at bounding box center [660, 106] width 40 height 15
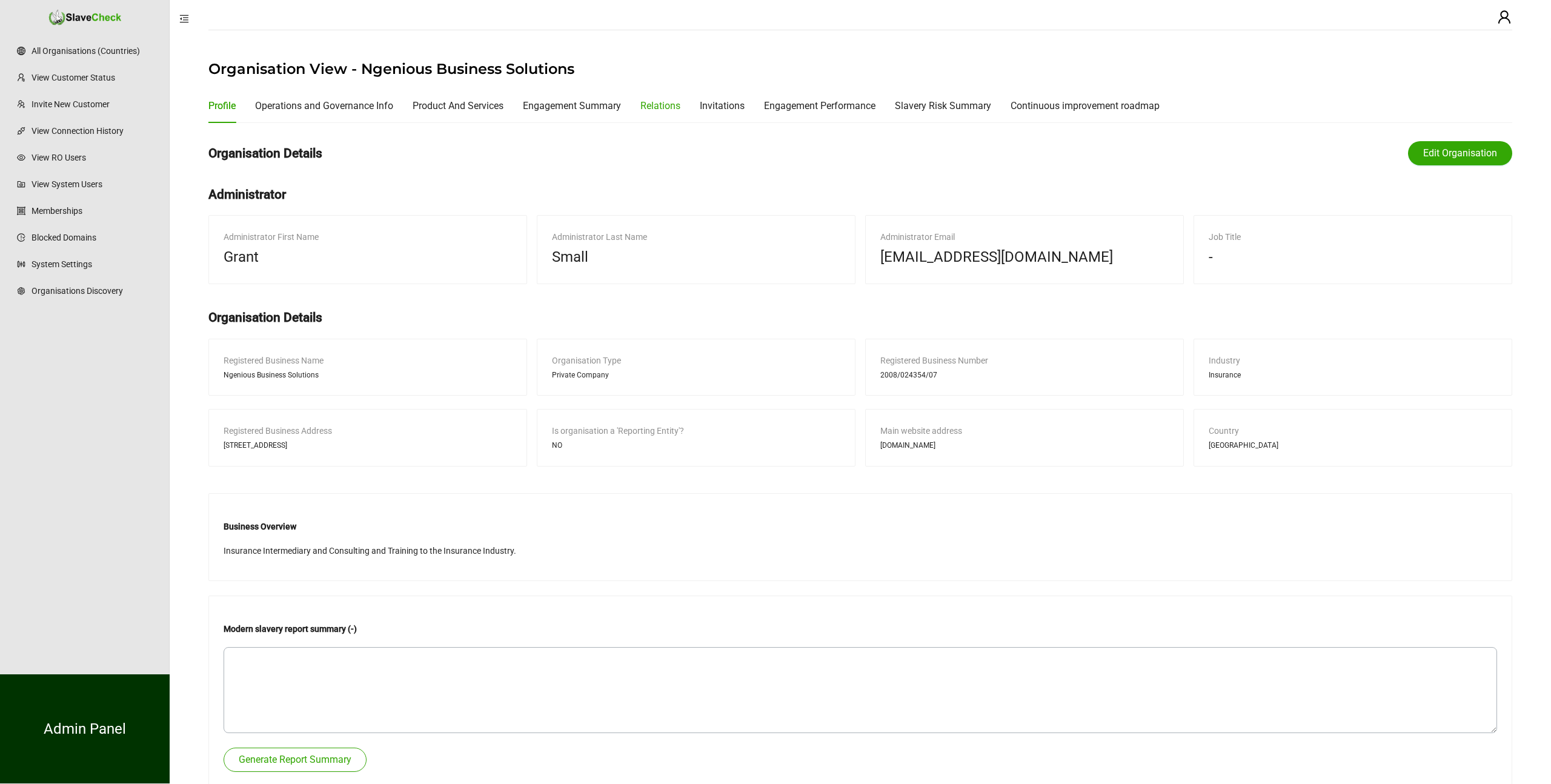
click at [678, 104] on div "Relations" at bounding box center [660, 106] width 40 height 15
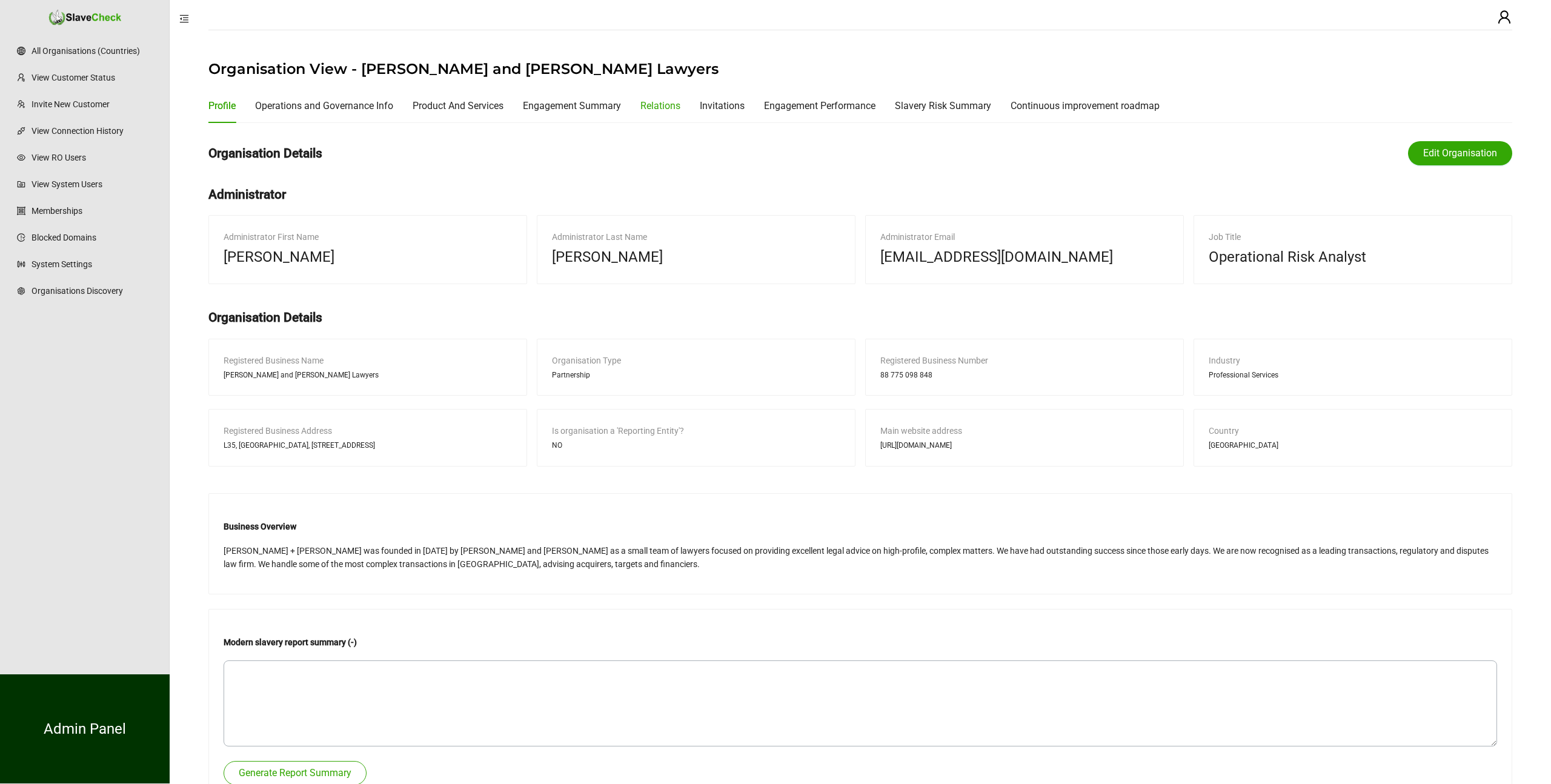
click at [678, 104] on div "Relations" at bounding box center [660, 106] width 40 height 15
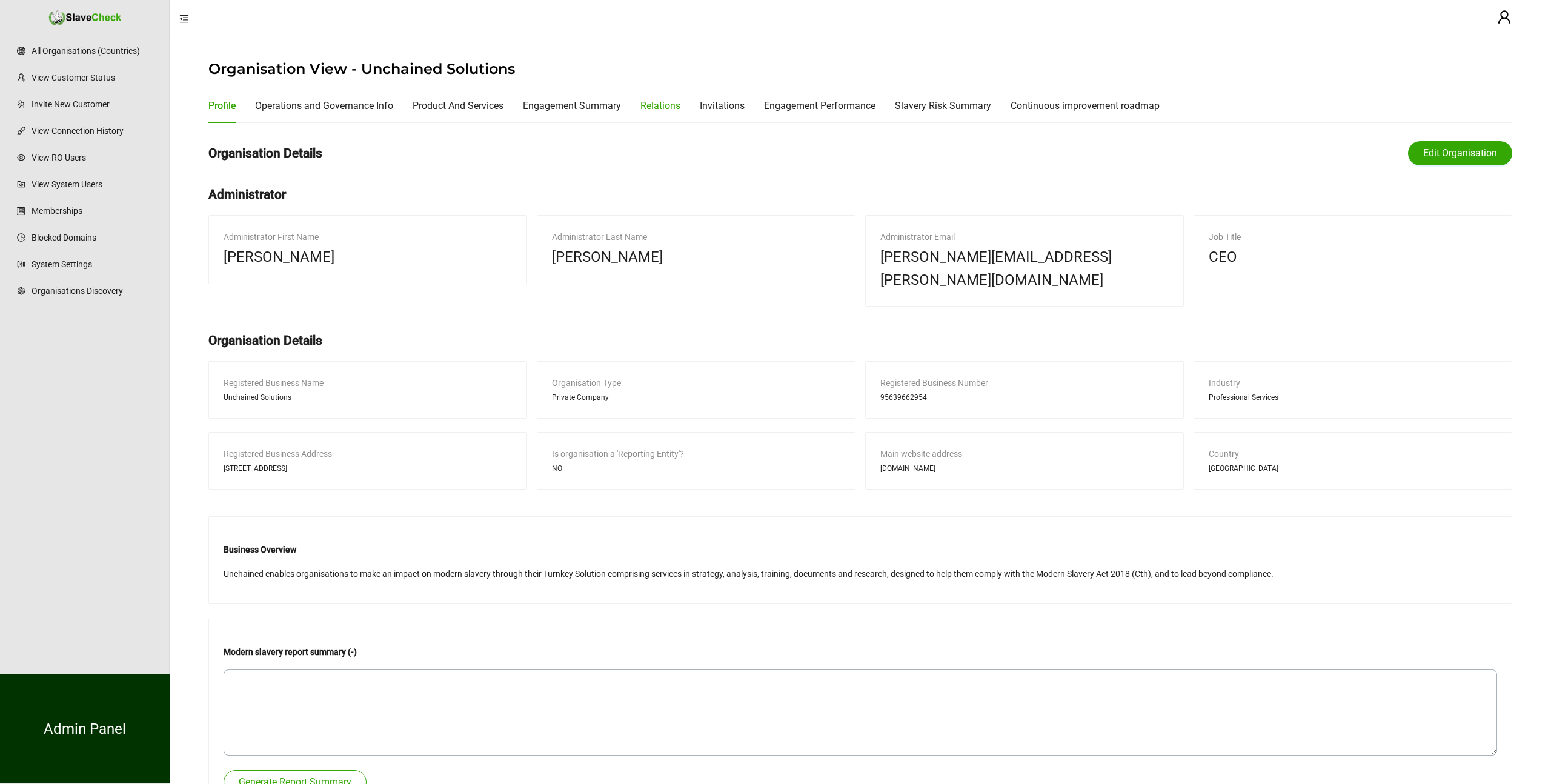
click at [678, 104] on div "Relations" at bounding box center [660, 106] width 40 height 15
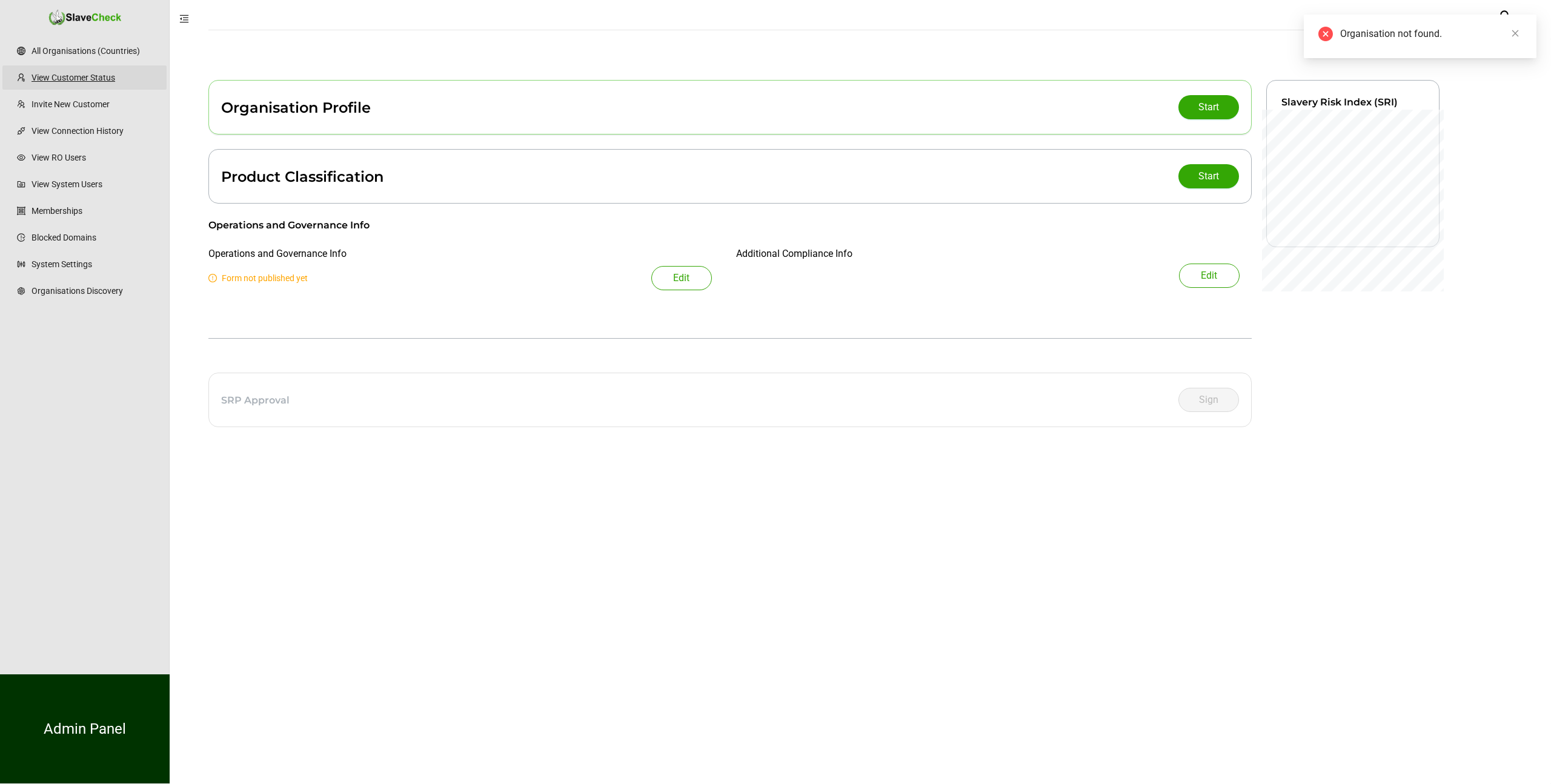
click at [78, 79] on link "View Customer Status" at bounding box center [94, 77] width 125 height 24
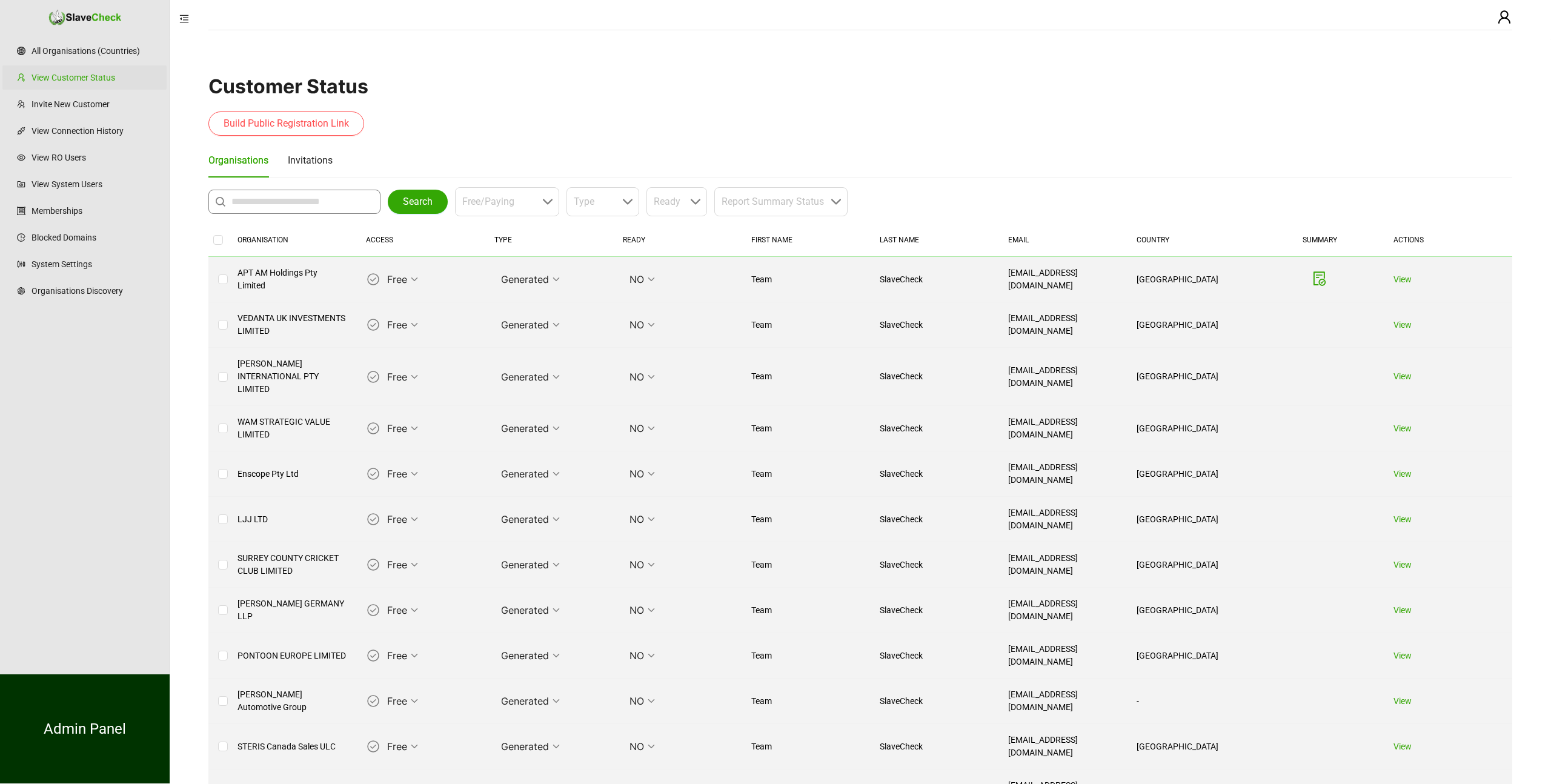
click at [262, 206] on input "text" at bounding box center [298, 201] width 132 height 14
type input "**********"
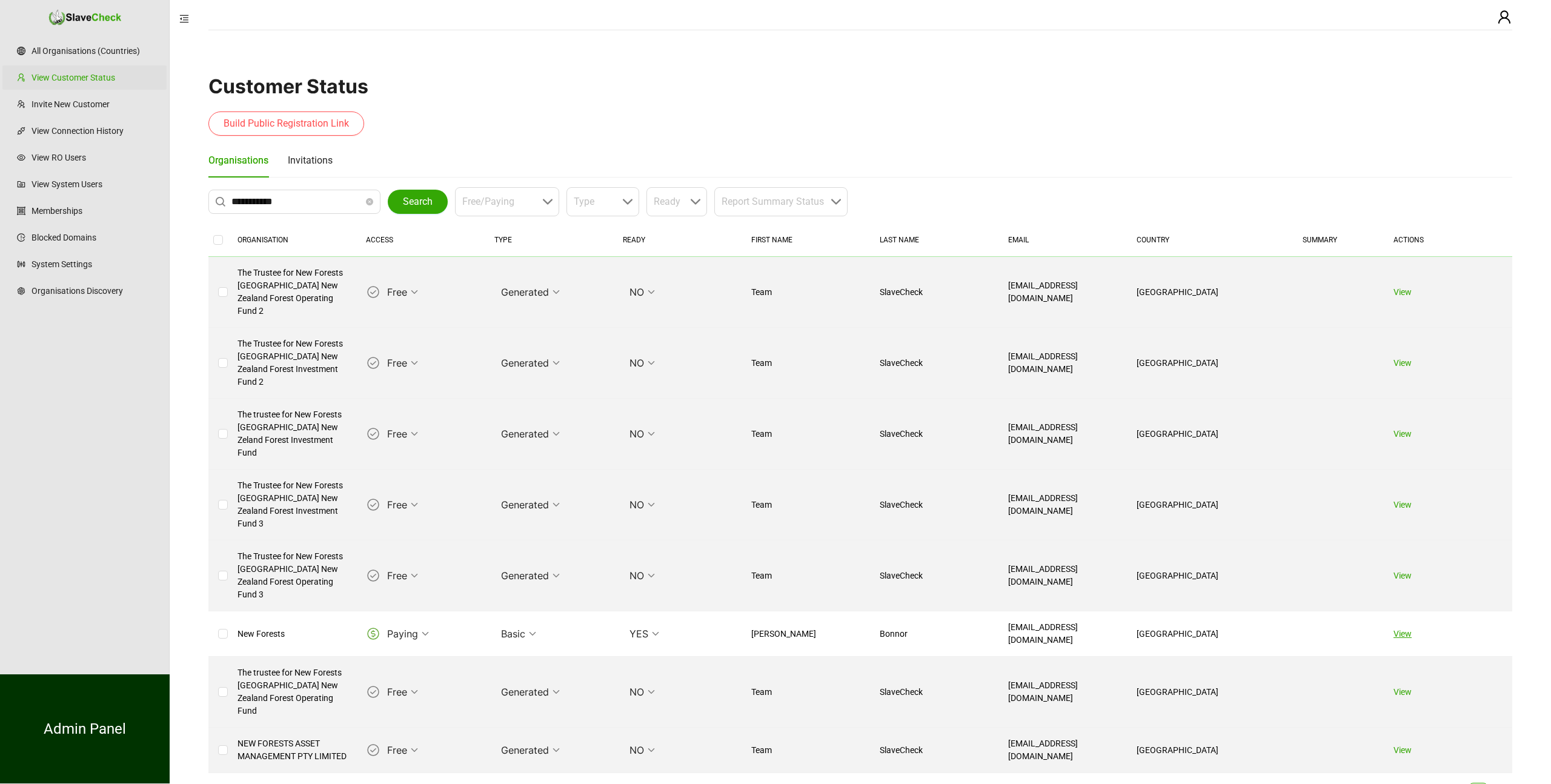
click at [1402, 629] on link "View" at bounding box center [1403, 633] width 19 height 9
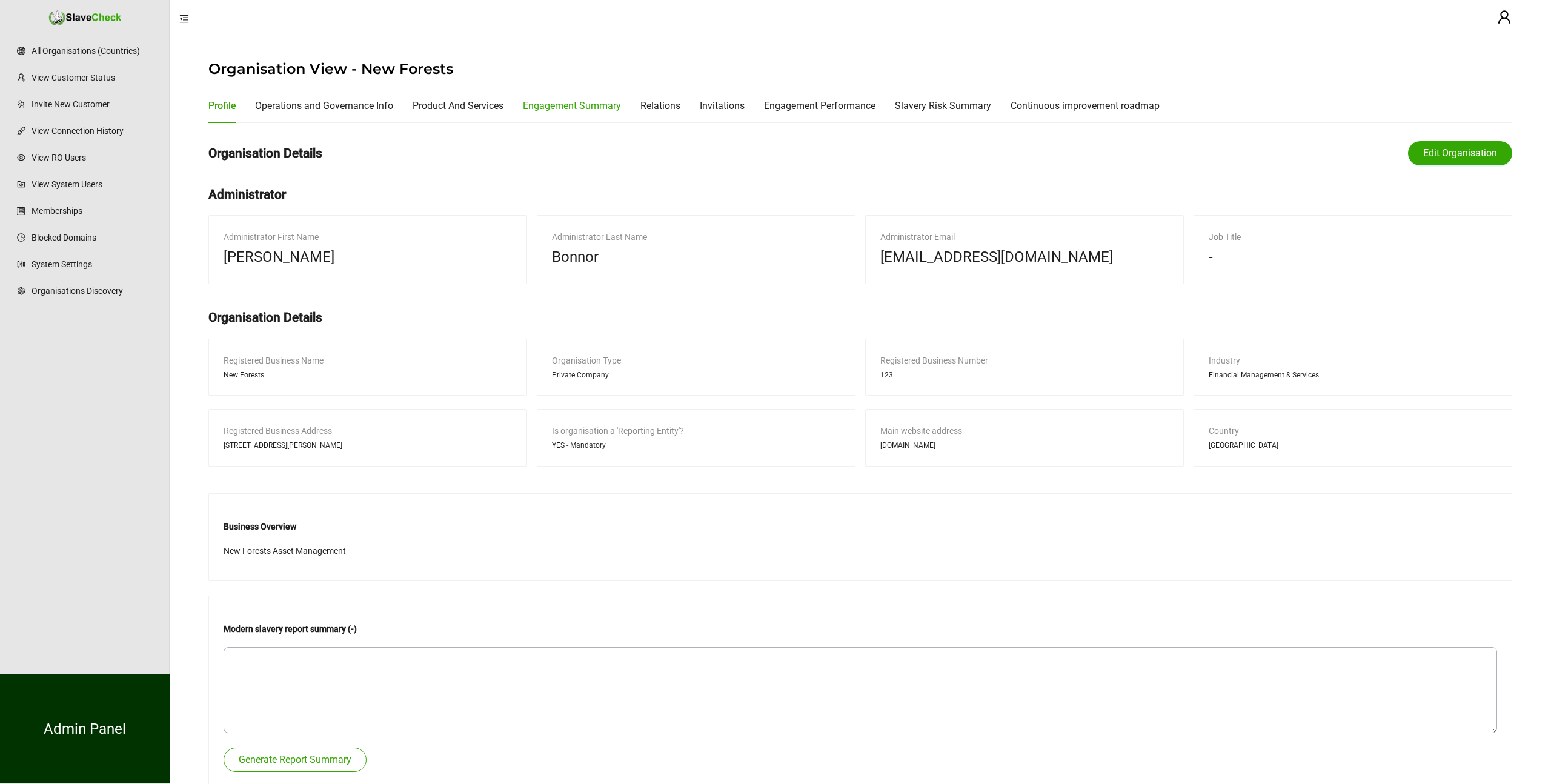
click at [590, 101] on div "Engagement Summary" at bounding box center [572, 106] width 98 height 15
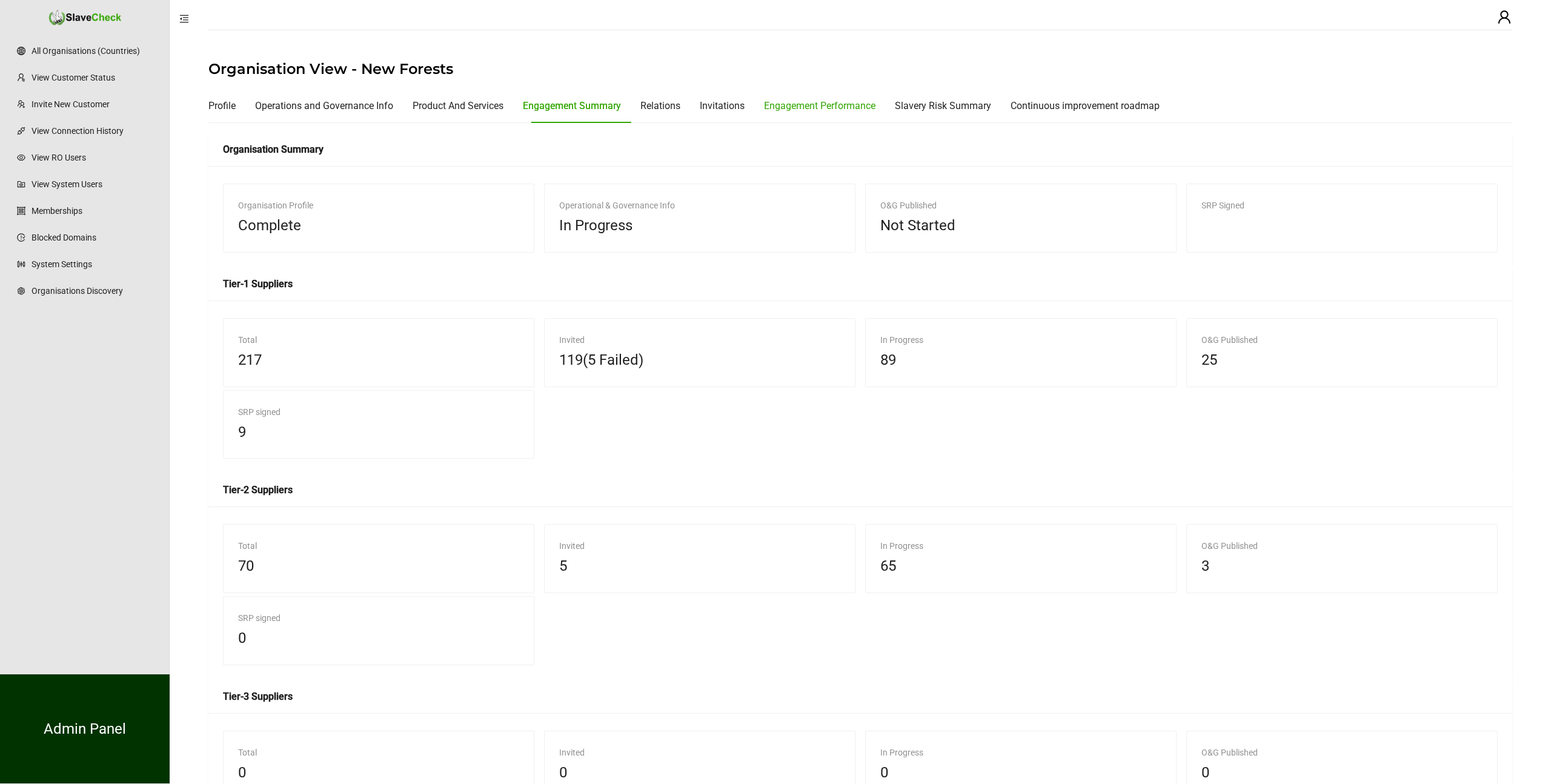
click at [797, 106] on div "Engagement Performance" at bounding box center [820, 106] width 112 height 15
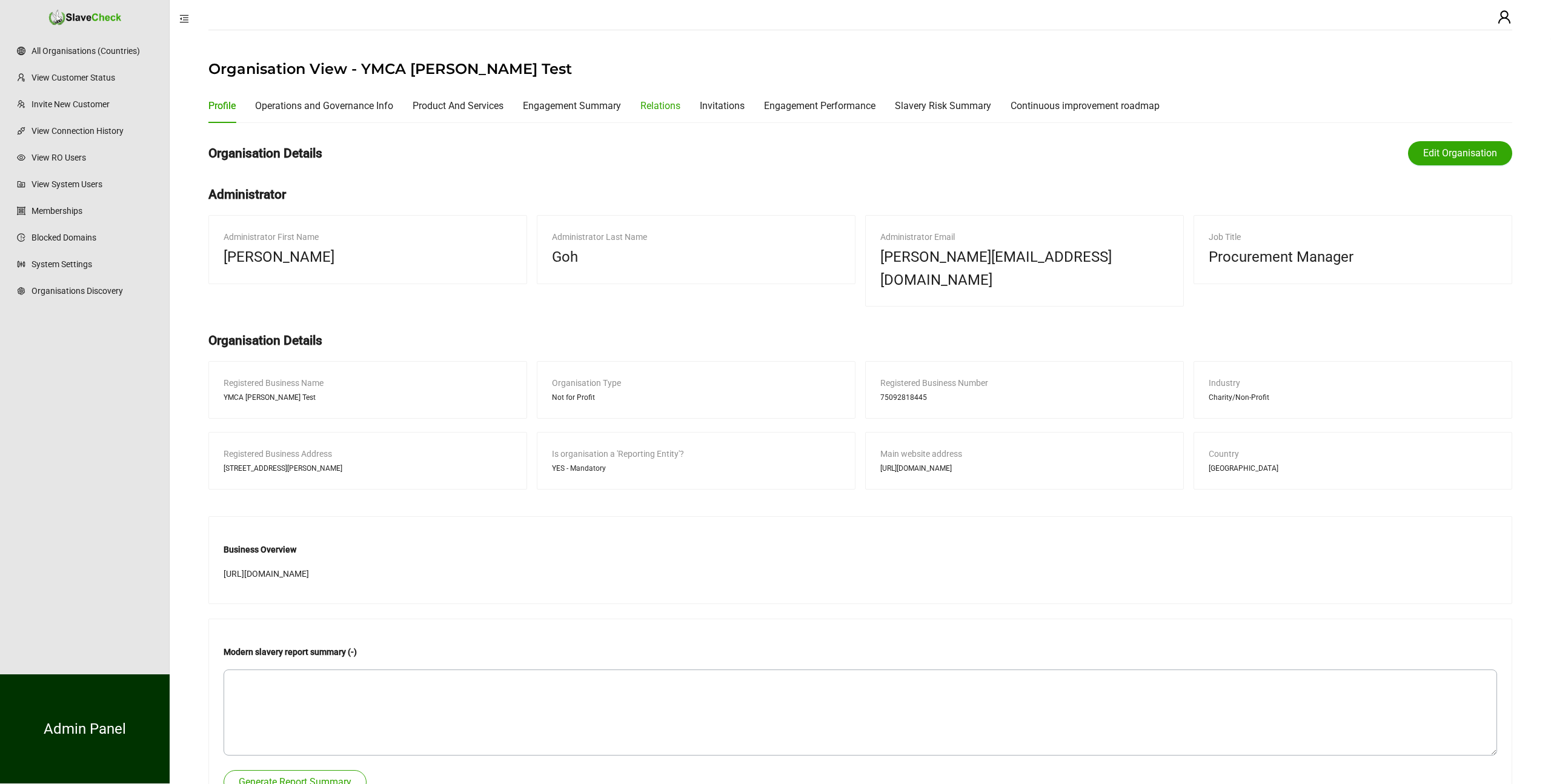
click at [673, 106] on div "Relations" at bounding box center [660, 106] width 40 height 15
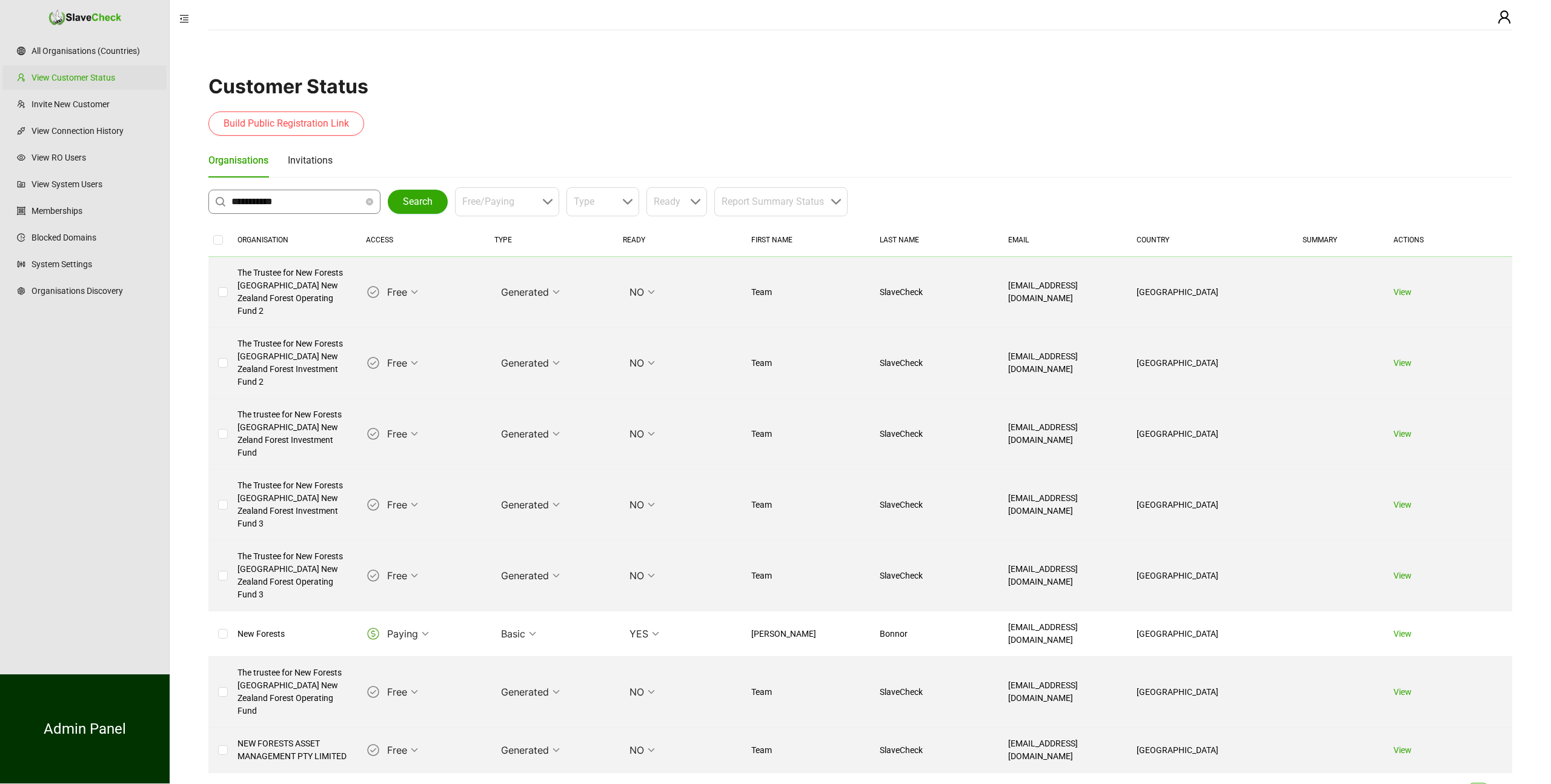
click at [283, 202] on input "**********" at bounding box center [298, 201] width 132 height 14
type input "**********"
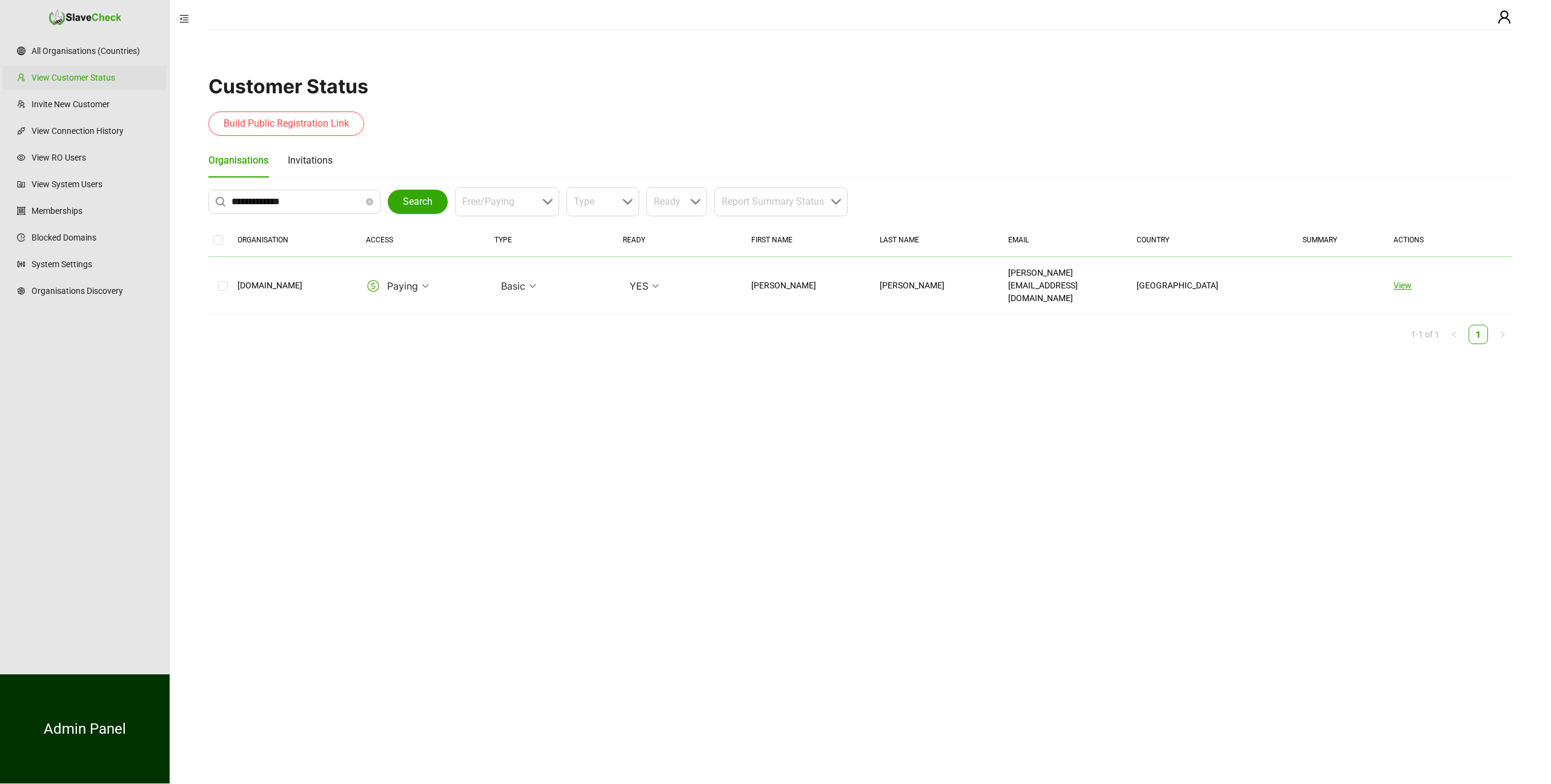
click at [1404, 280] on link "View" at bounding box center [1403, 285] width 19 height 9
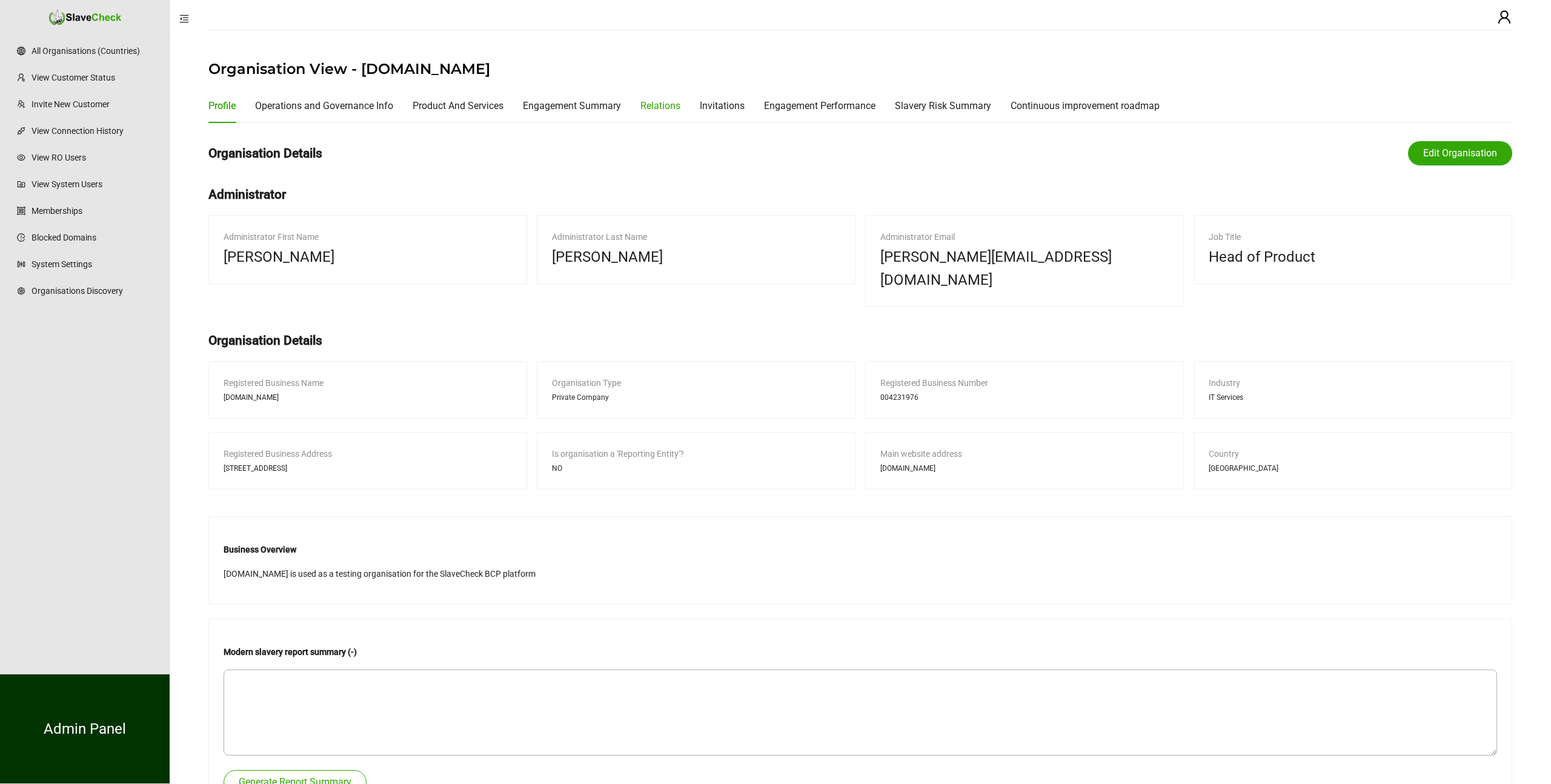
click at [680, 108] on div "Relations" at bounding box center [660, 106] width 40 height 15
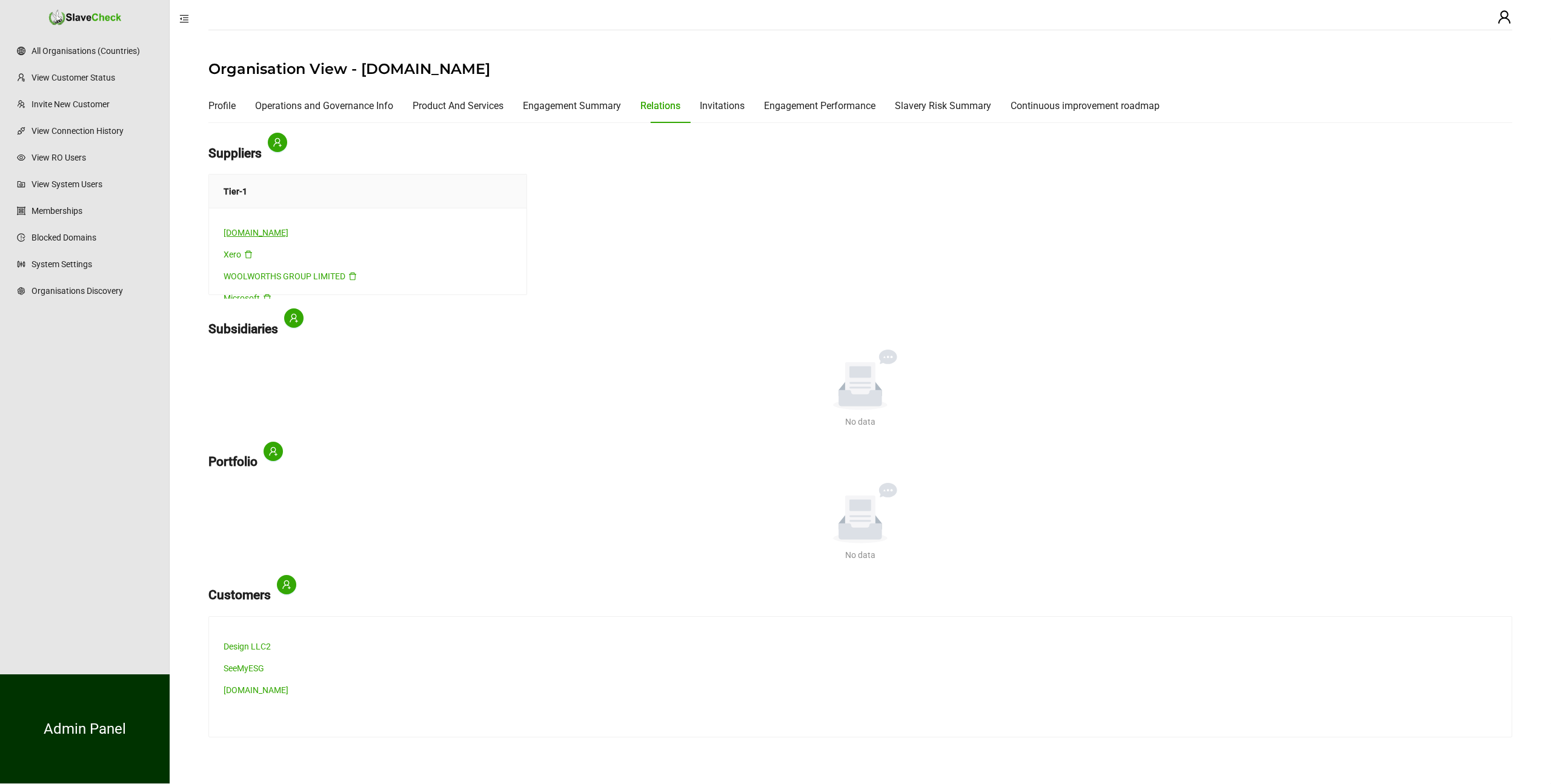
click at [267, 232] on link "[DOMAIN_NAME]" at bounding box center [256, 232] width 65 height 9
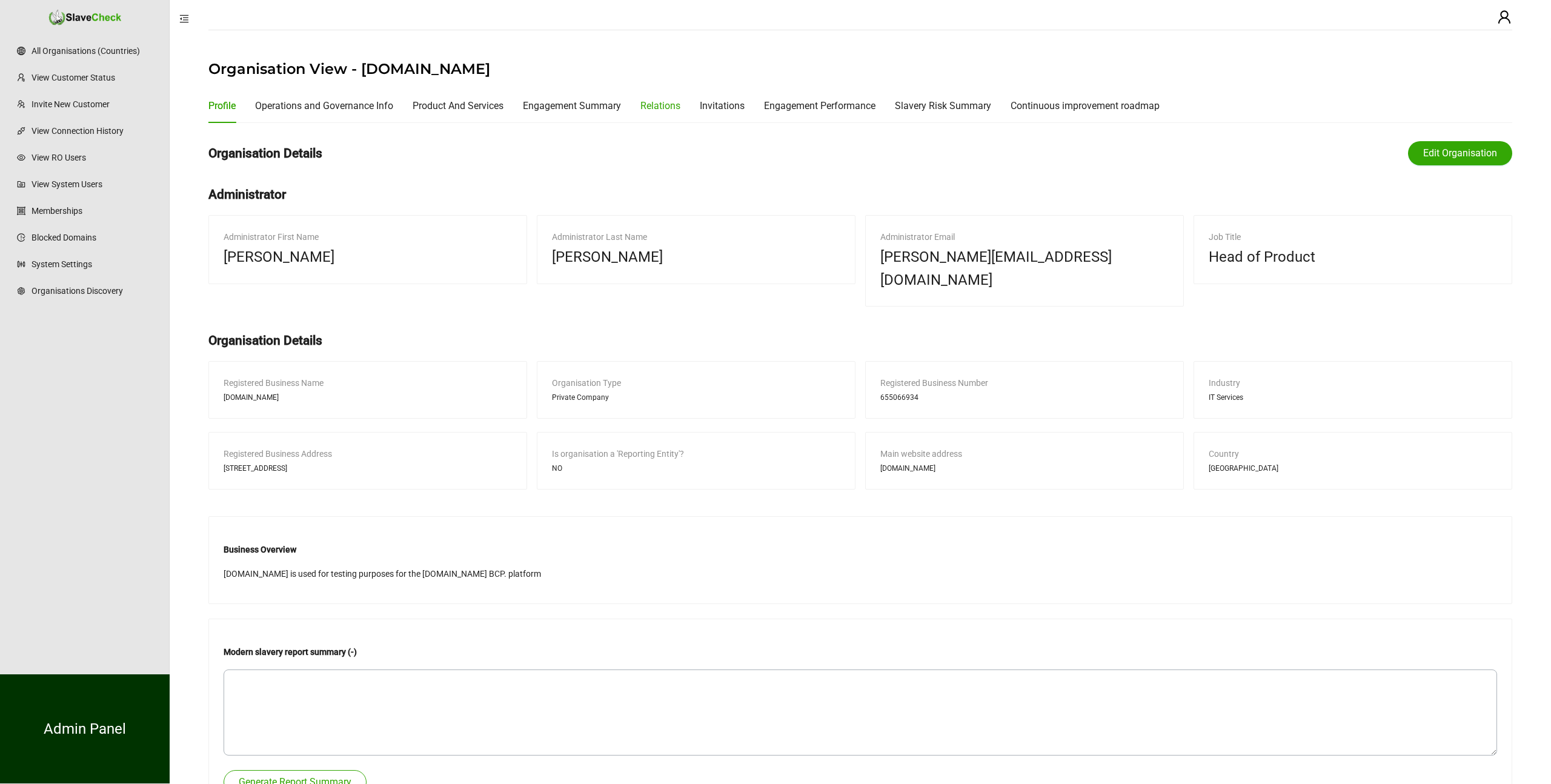
click at [680, 104] on div "Relations" at bounding box center [660, 106] width 40 height 15
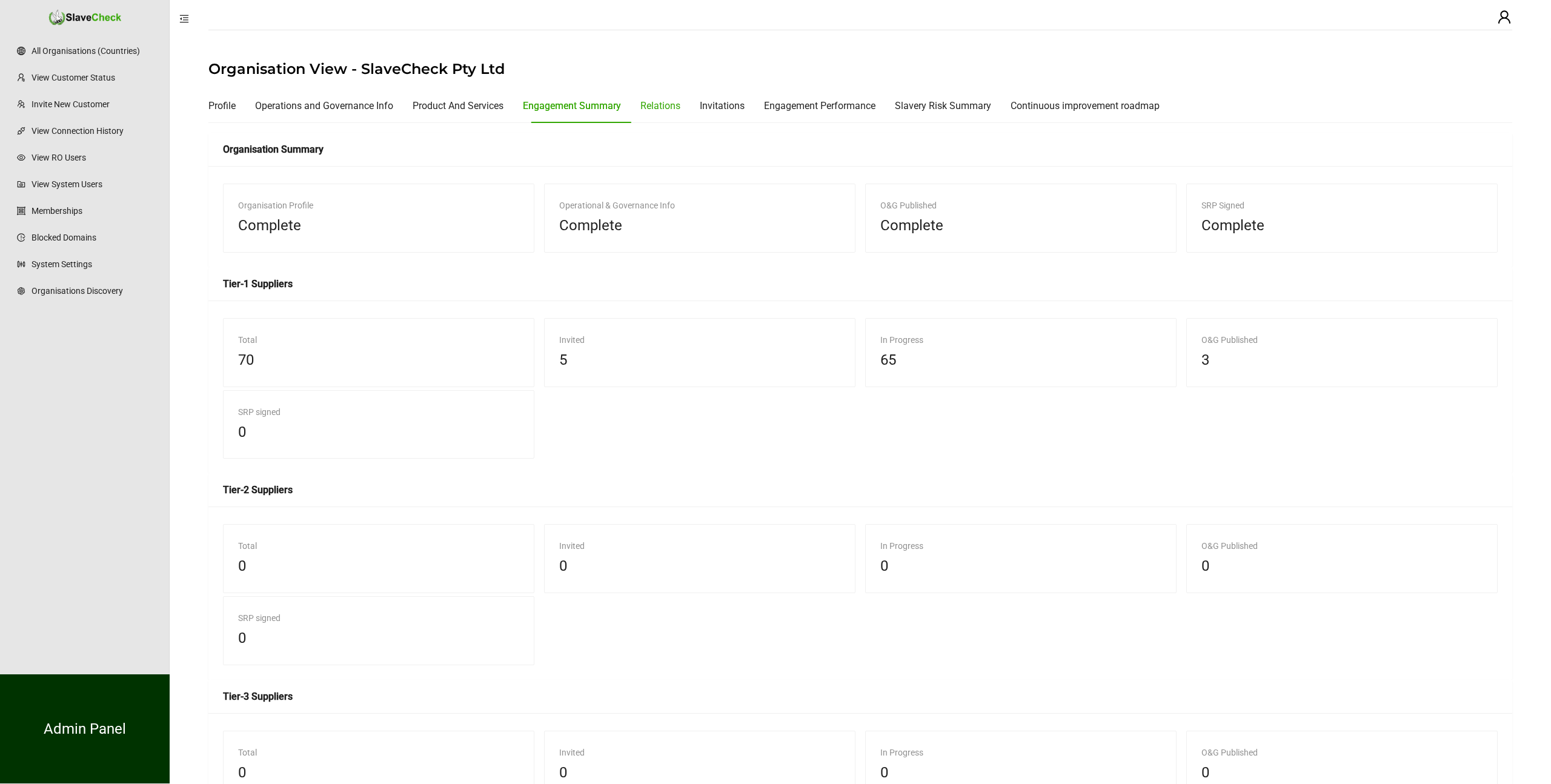
click at [669, 105] on div "Relations" at bounding box center [660, 106] width 40 height 15
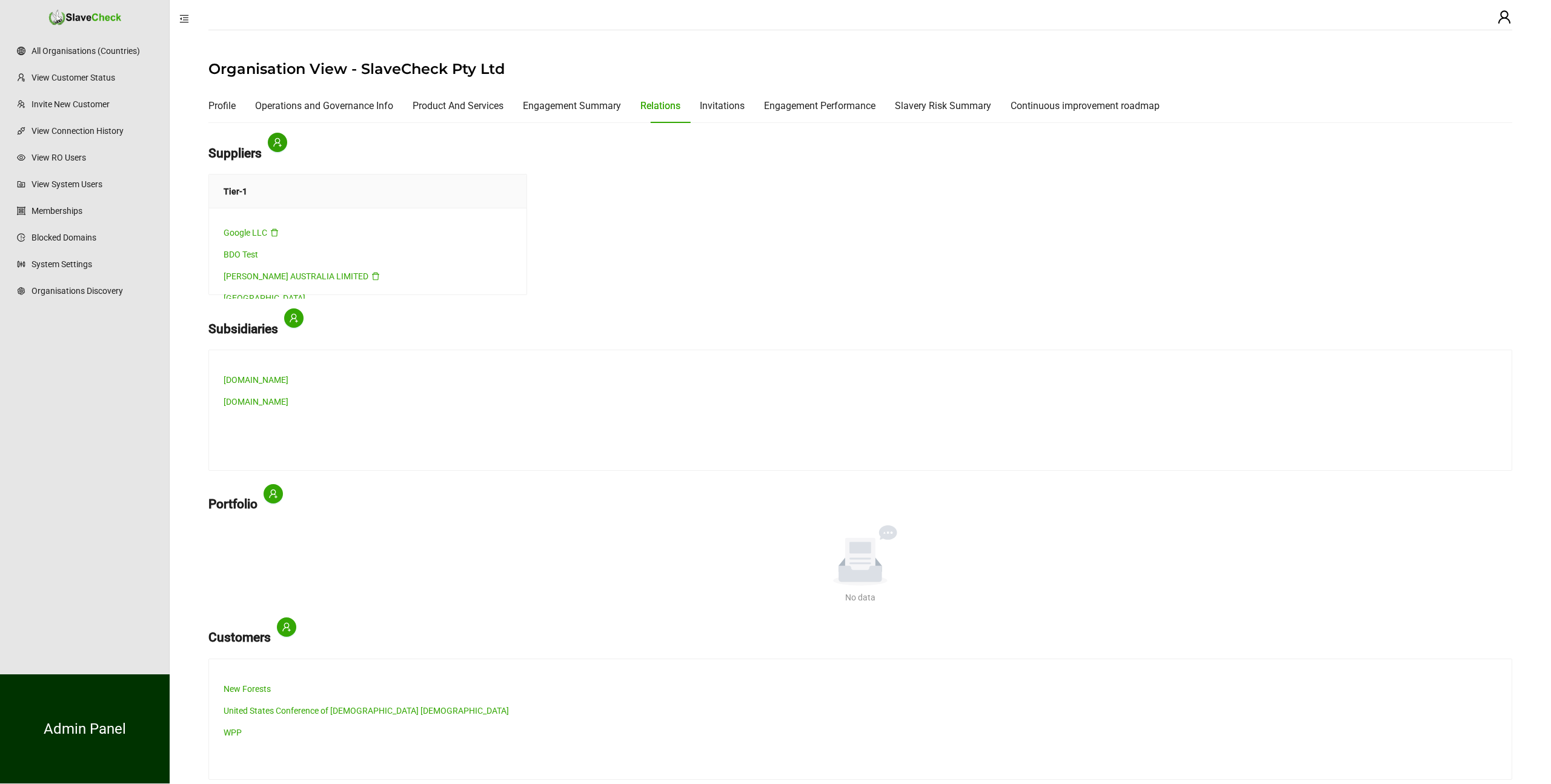
click at [280, 146] on icon "user-add" at bounding box center [277, 142] width 9 height 9
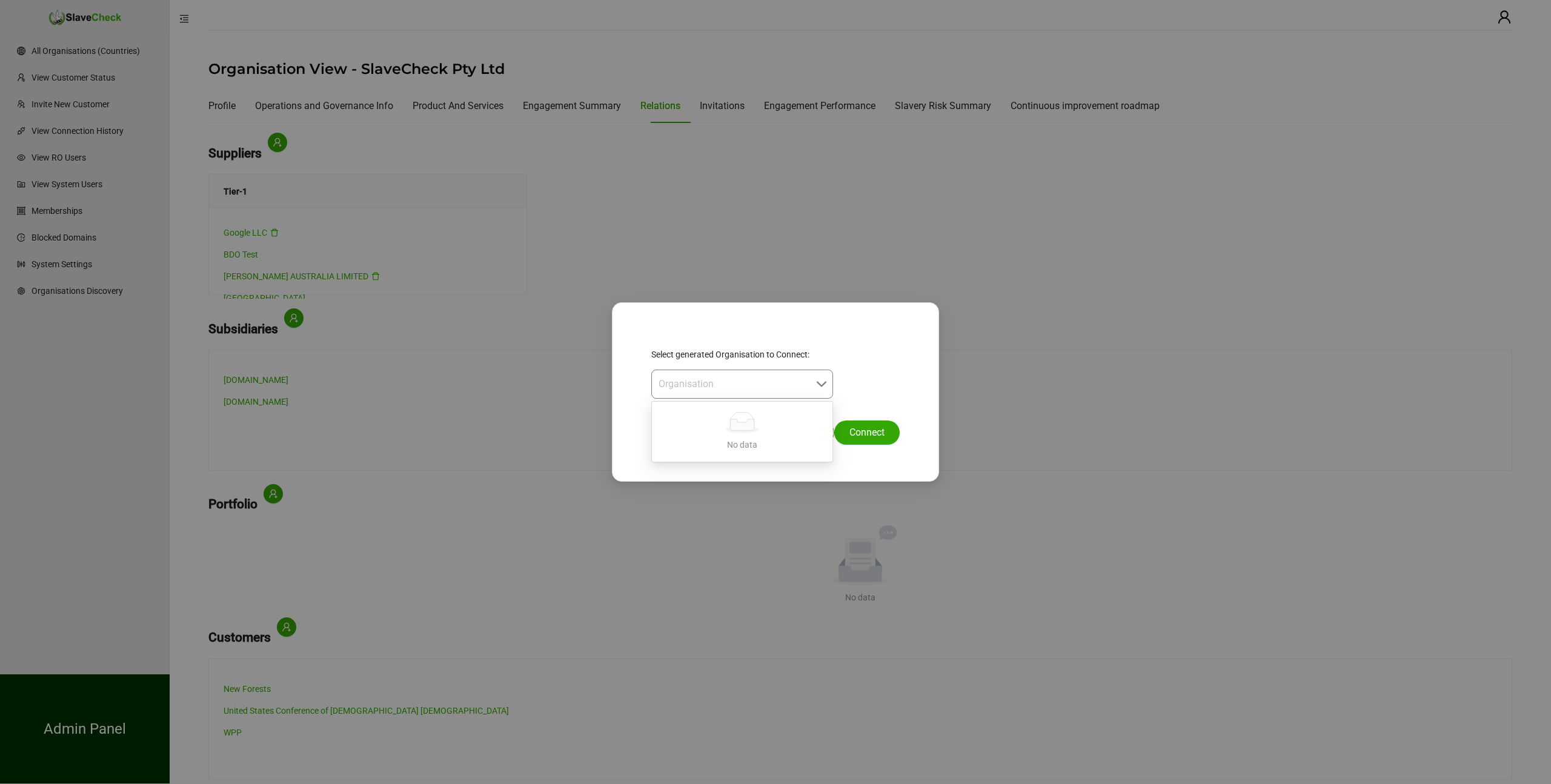
click at [740, 386] on input "search" at bounding box center [738, 384] width 160 height 28
type input "*********"
click at [776, 388] on input "search" at bounding box center [738, 384] width 160 height 28
type input "**"
click at [821, 383] on div "Organisation" at bounding box center [742, 384] width 182 height 29
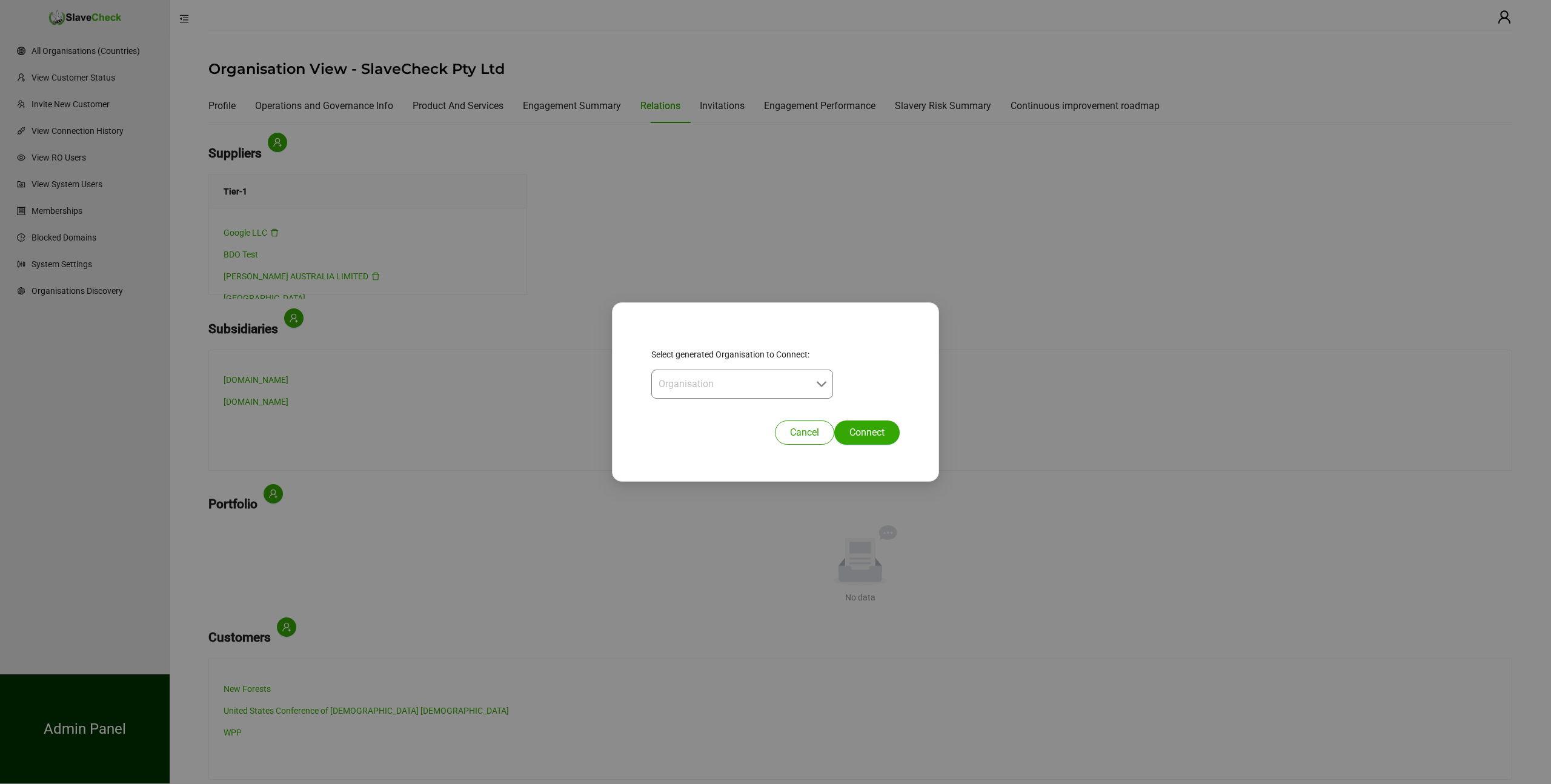
click at [821, 383] on div "Organisation" at bounding box center [742, 384] width 182 height 29
click at [793, 432] on span "Cancel" at bounding box center [805, 432] width 29 height 14
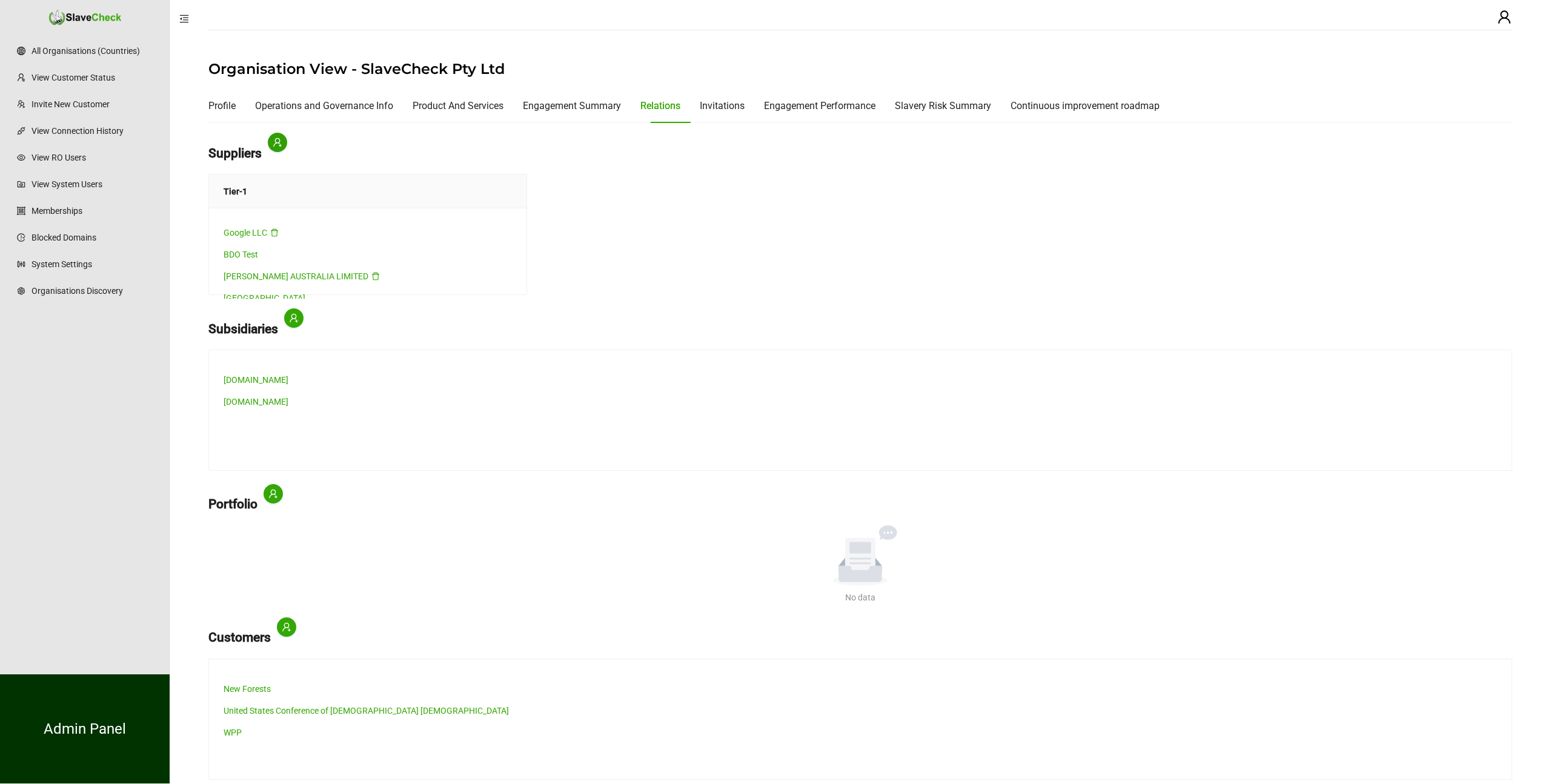
click at [279, 140] on icon "user-add" at bounding box center [277, 142] width 9 height 9
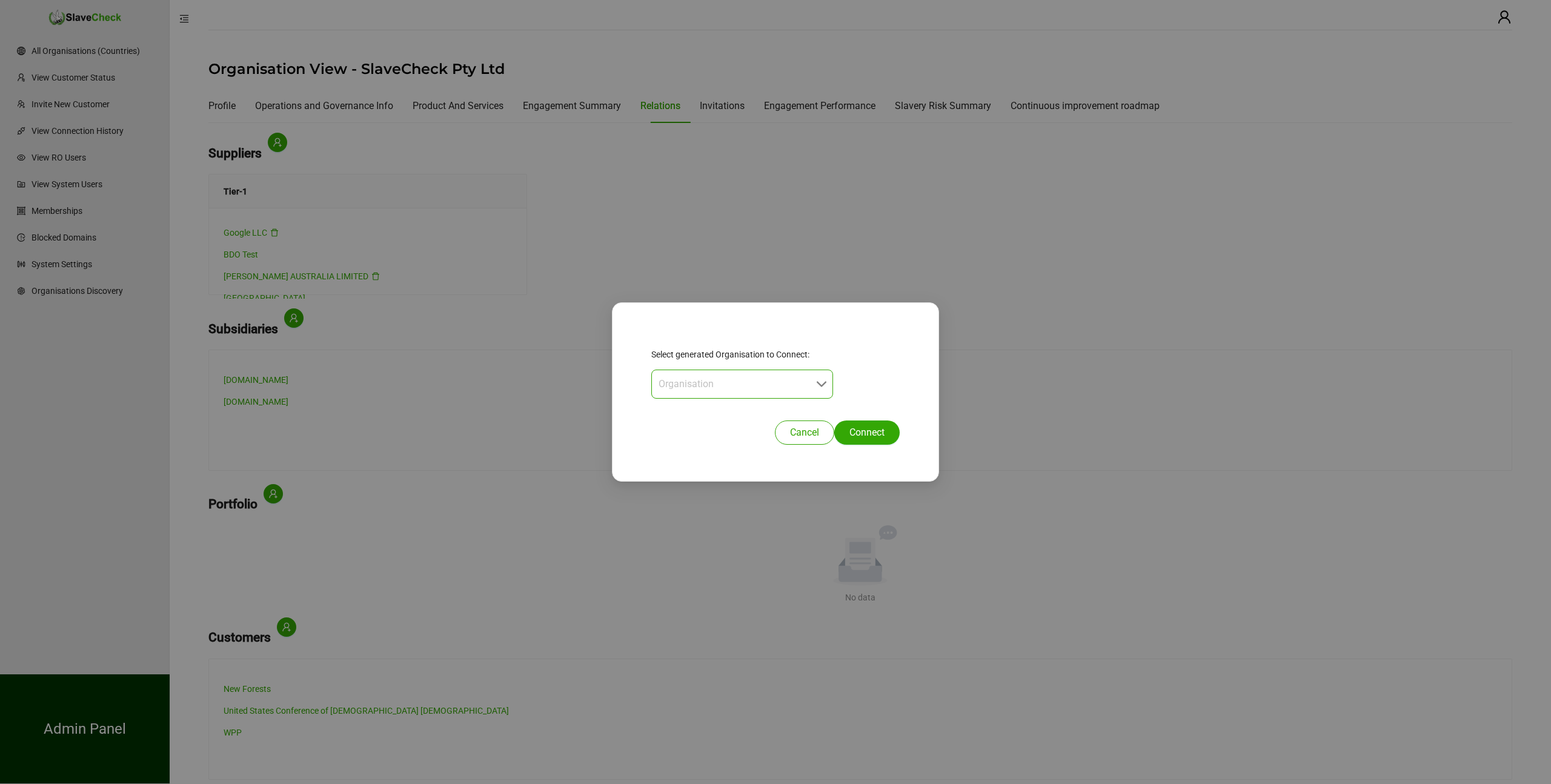
click at [693, 387] on input "search" at bounding box center [738, 384] width 160 height 28
type input "****"
click at [697, 384] on input "search" at bounding box center [738, 384] width 160 height 28
click at [718, 375] on input "search" at bounding box center [738, 384] width 160 height 28
click at [857, 348] on p "Select generated Organisation to Connect:" at bounding box center [776, 354] width 248 height 14
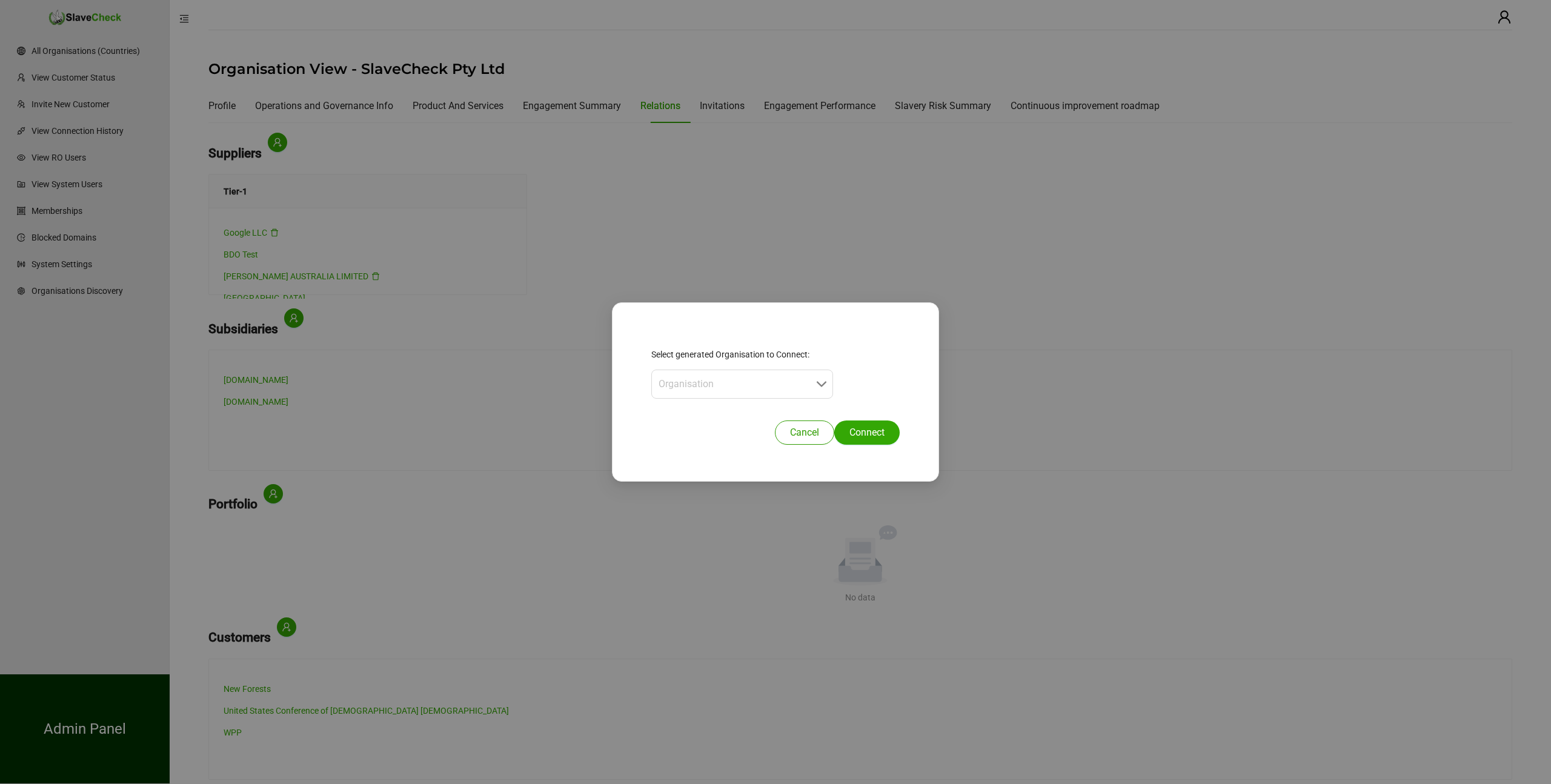
click at [811, 431] on span "Cancel" at bounding box center [805, 432] width 29 height 14
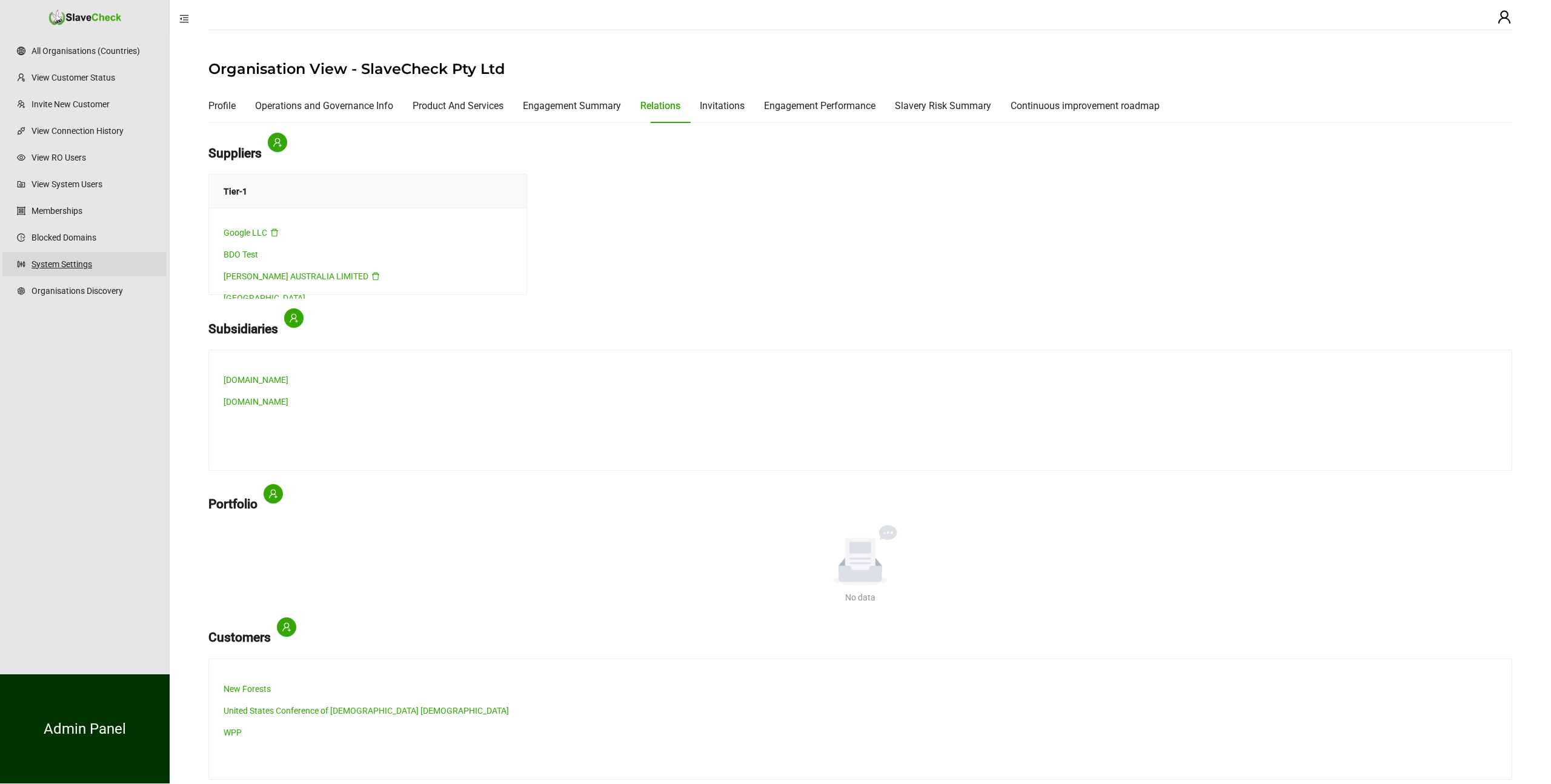
click at [61, 262] on link "System Settings" at bounding box center [94, 264] width 125 height 24
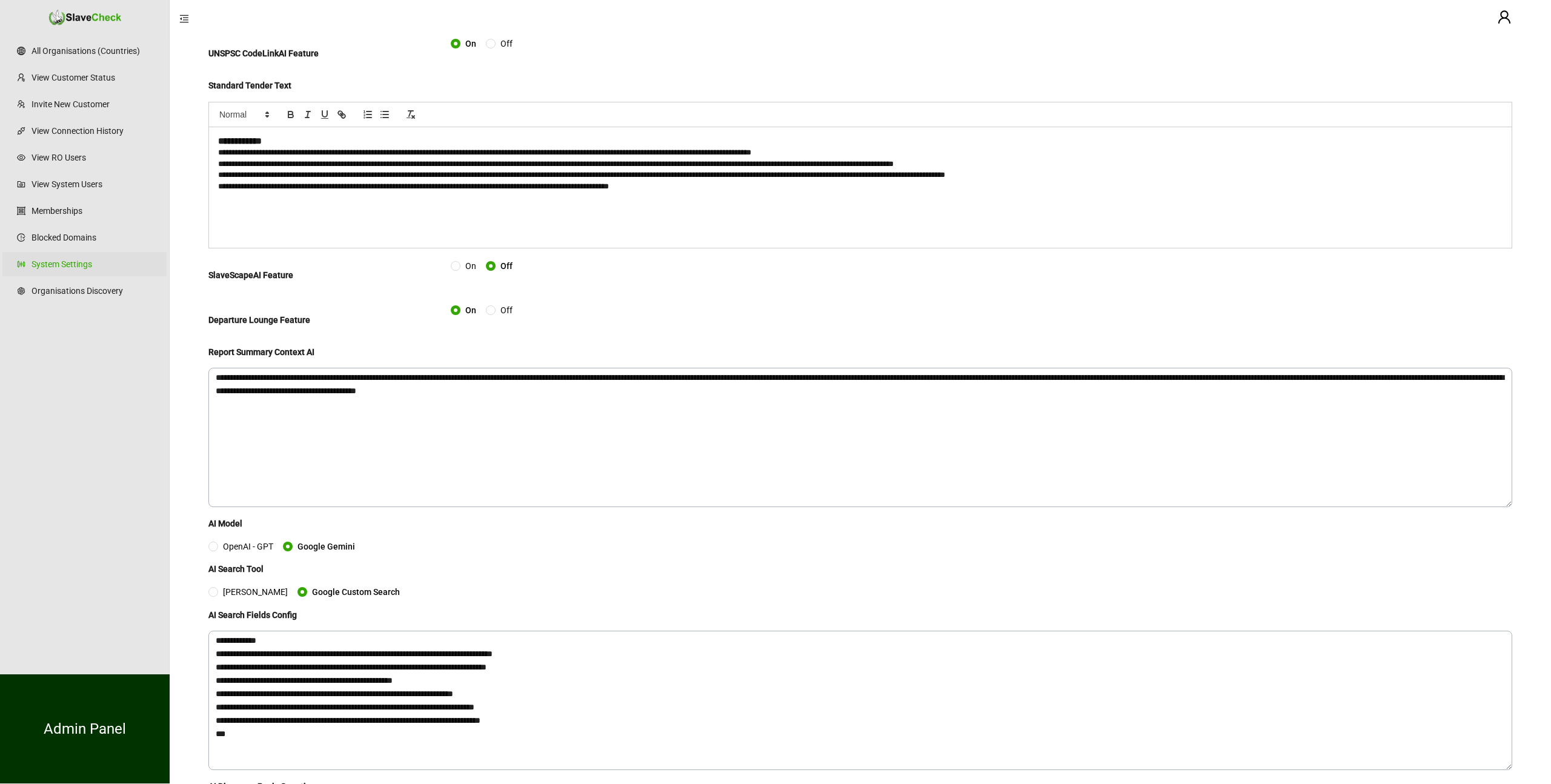
scroll to position [232, 0]
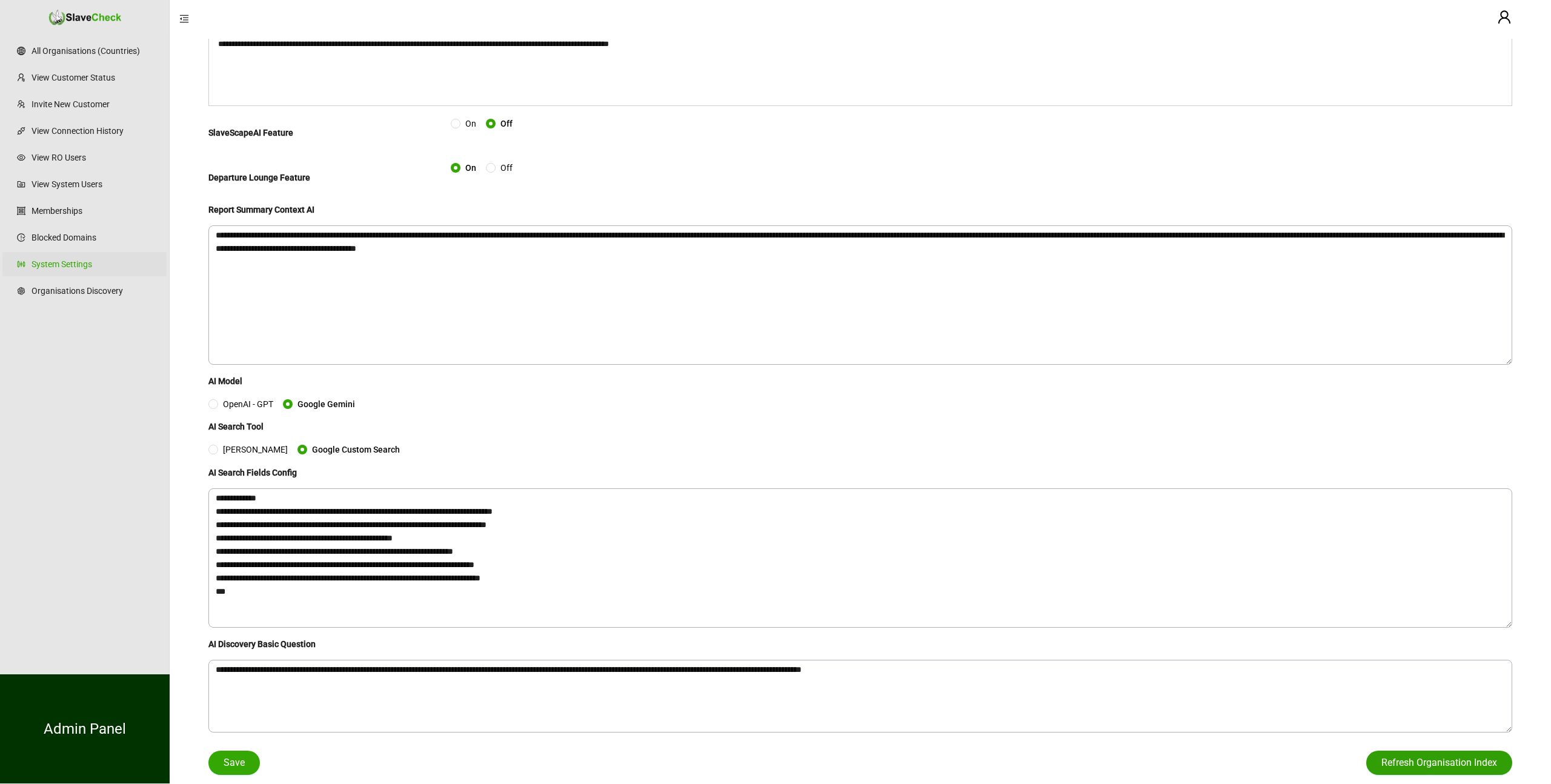
click at [1417, 763] on span "Refresh Organisation Index" at bounding box center [1439, 762] width 116 height 14
click at [95, 78] on link "View Customer Status" at bounding box center [94, 77] width 125 height 24
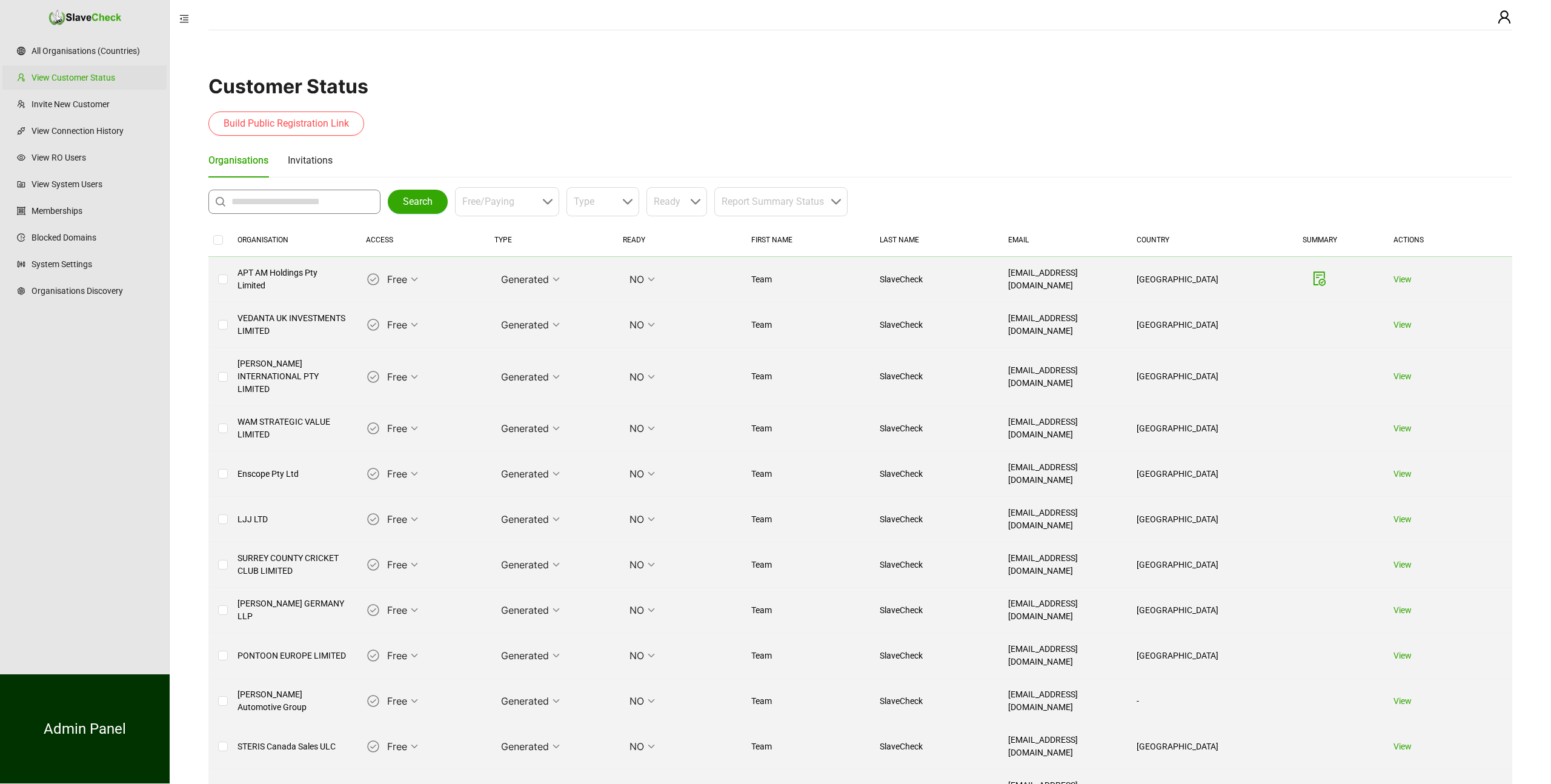
click at [301, 193] on span at bounding box center [295, 201] width 172 height 24
type input "**********"
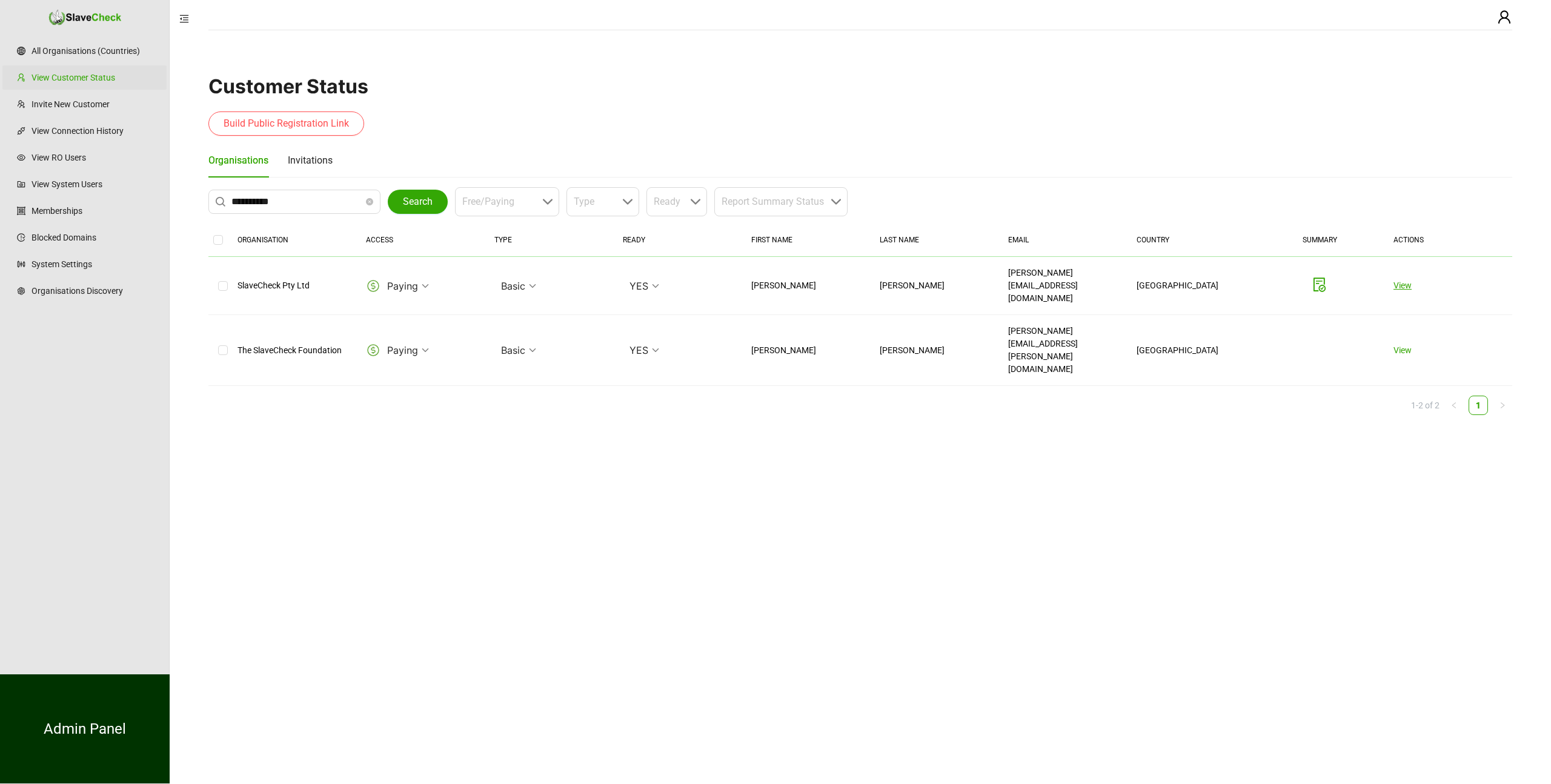
click at [1400, 280] on link "View" at bounding box center [1403, 285] width 19 height 9
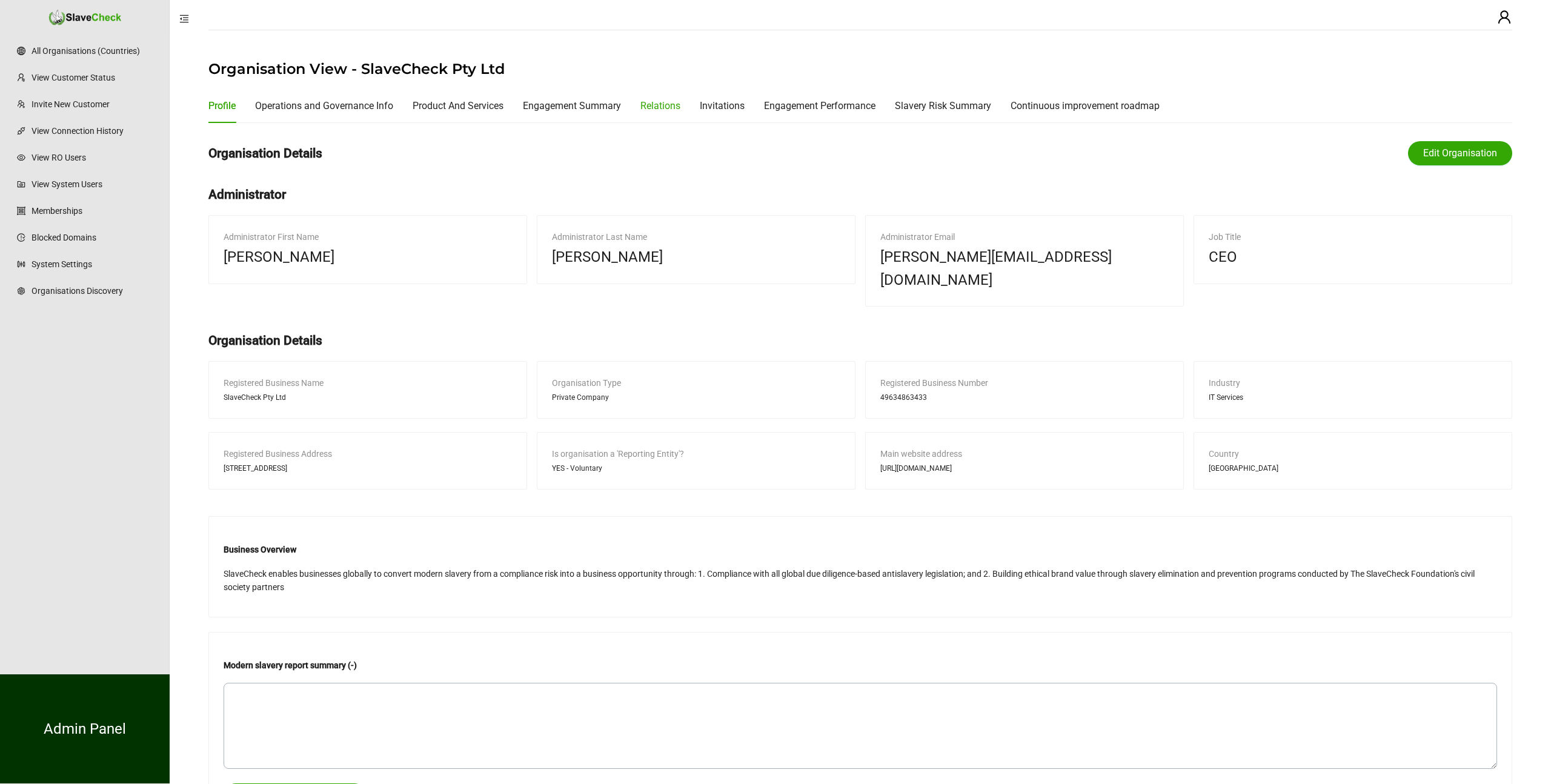
click at [668, 104] on div "Relations" at bounding box center [660, 106] width 40 height 15
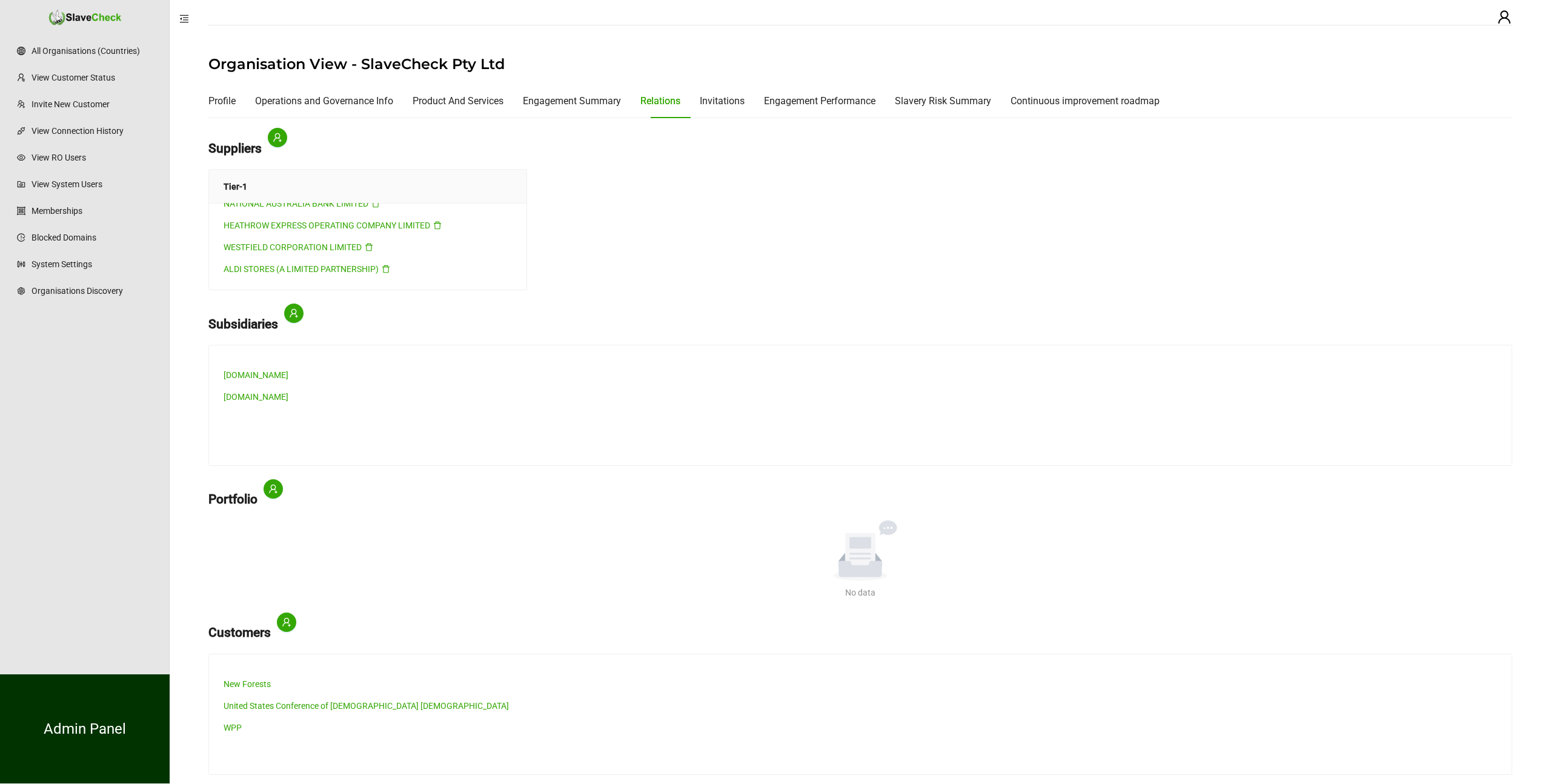
scroll to position [1348, 0]
click at [282, 133] on icon "user-add" at bounding box center [277, 137] width 9 height 9
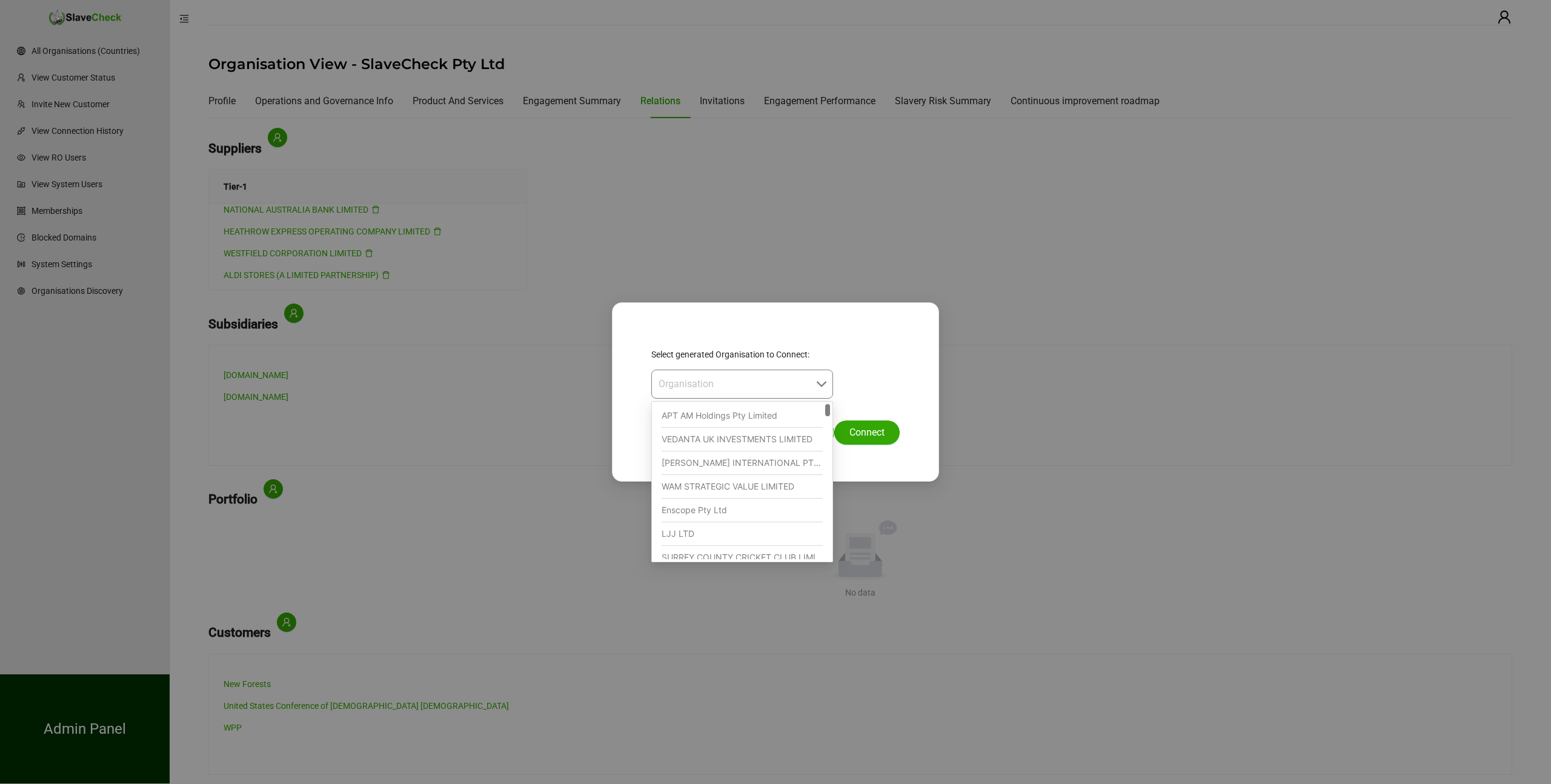
click at [702, 392] on input "search" at bounding box center [738, 384] width 160 height 28
type input "*******"
click at [871, 372] on div "Select generated Organisation to Connect: Organisation 00130e37-f11e-4f43-9c30-…" at bounding box center [776, 395] width 248 height 97
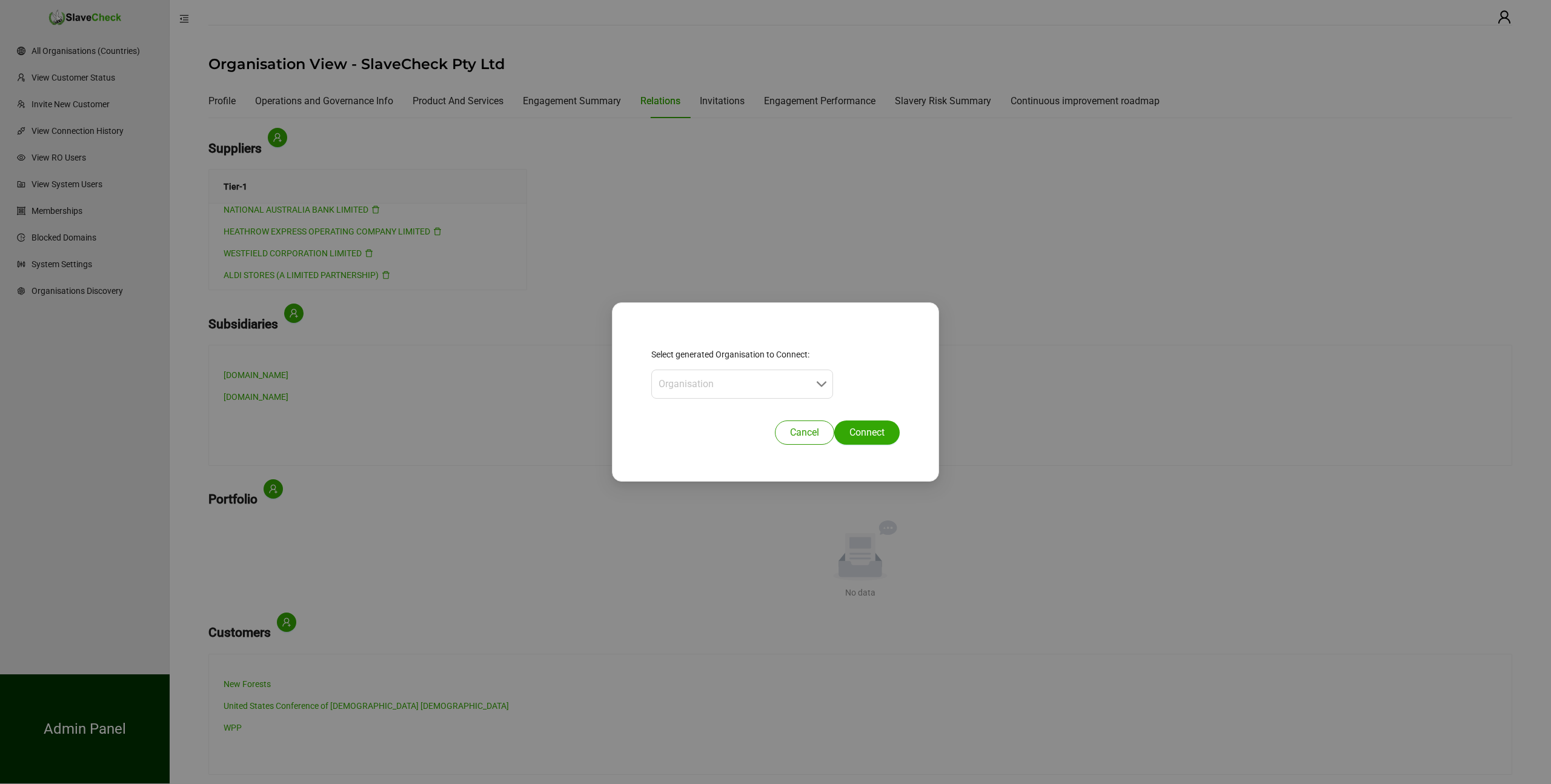
click at [791, 427] on span "Cancel" at bounding box center [805, 432] width 29 height 14
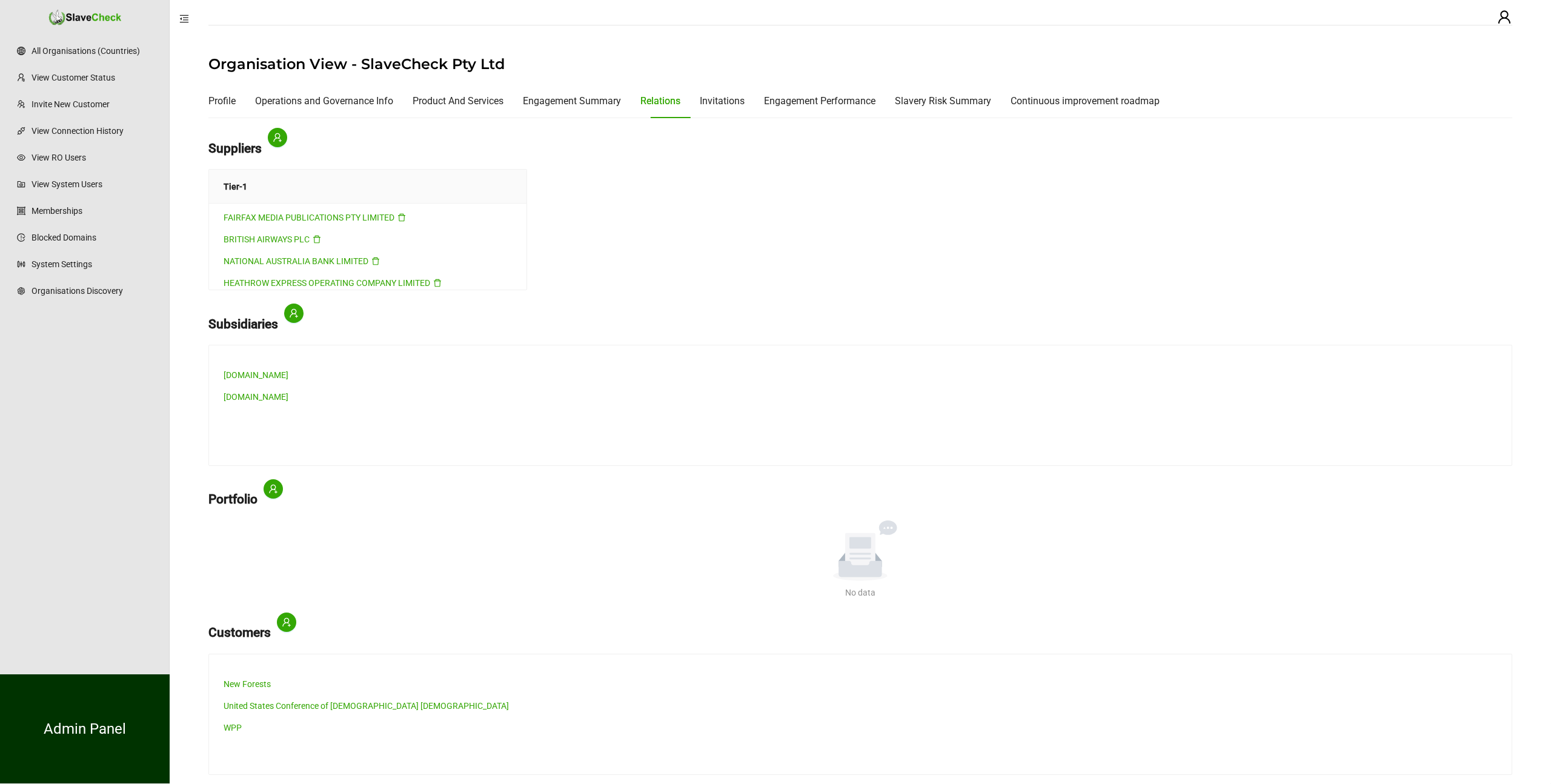
scroll to position [1354, 0]
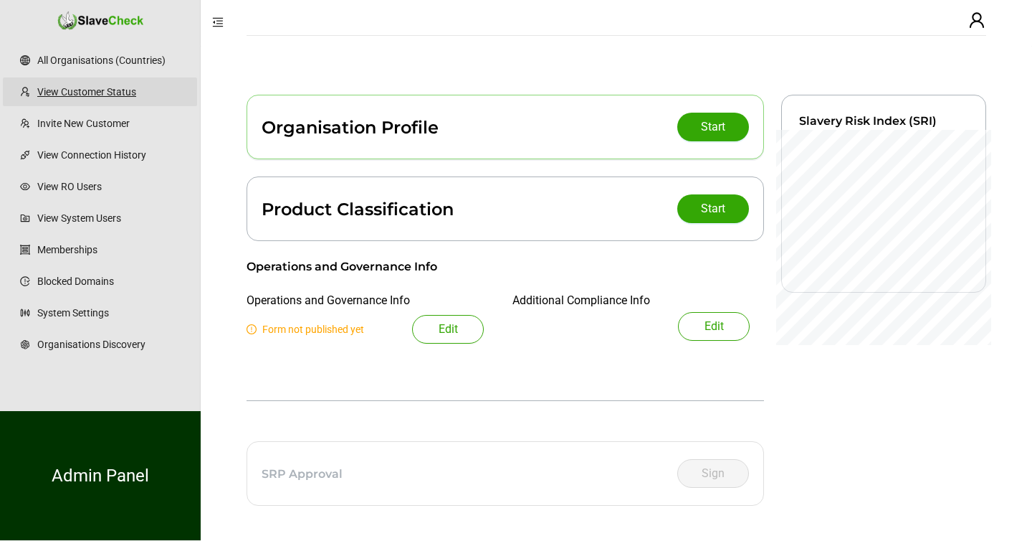
click at [113, 89] on link "View Customer Status" at bounding box center [111, 91] width 148 height 29
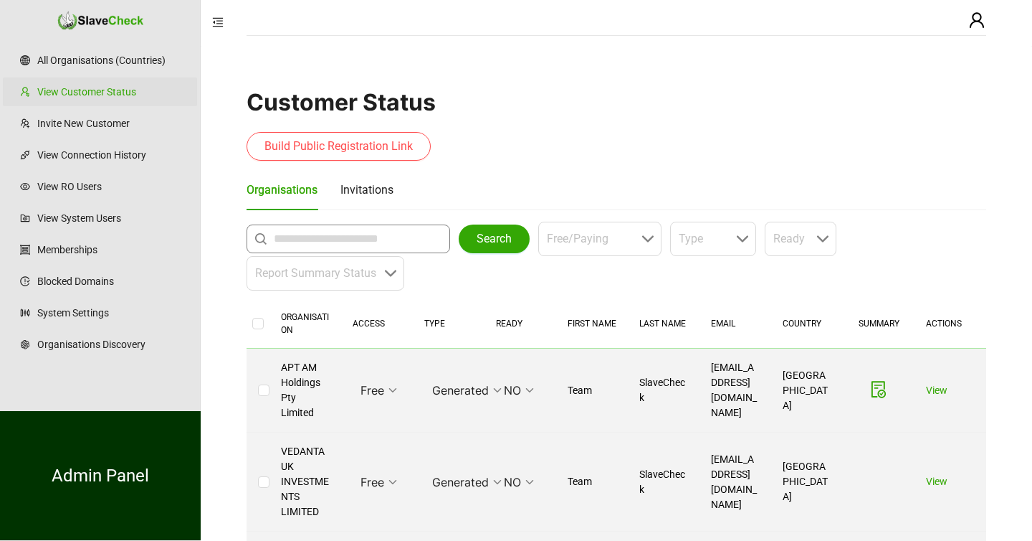
click at [295, 241] on input "text" at bounding box center [352, 238] width 156 height 17
type input "**********"
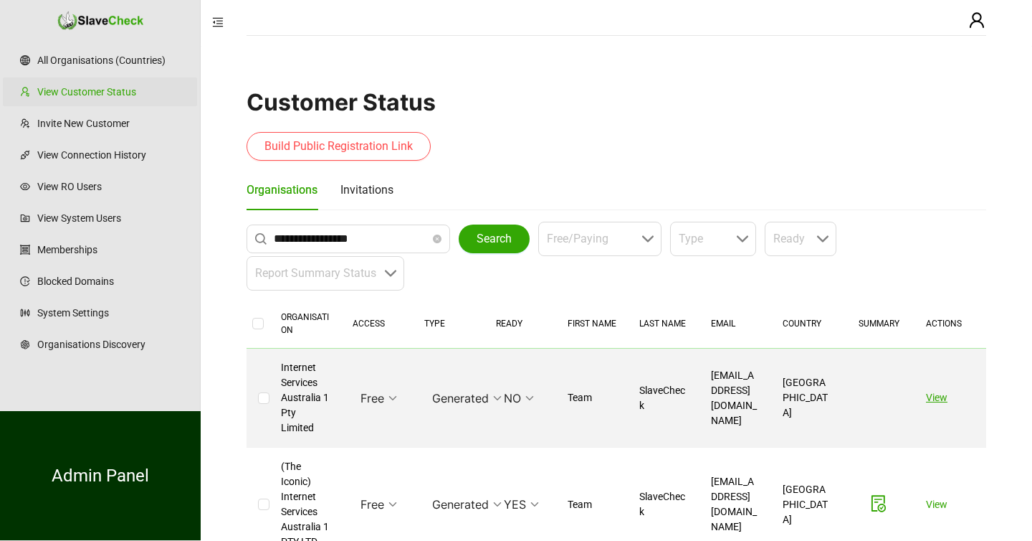
click at [936, 394] on link "View" at bounding box center [937, 396] width 22 height 11
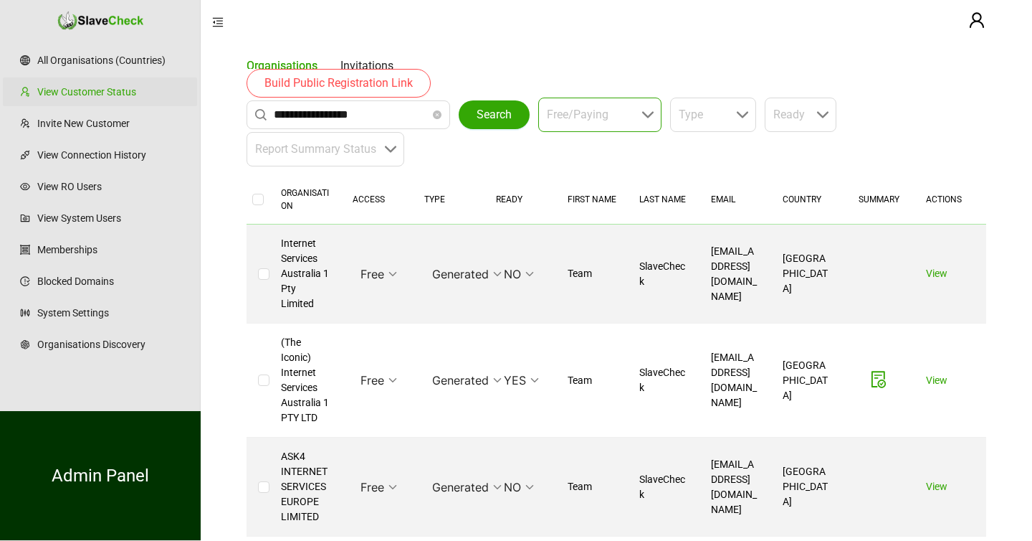
scroll to position [145, 0]
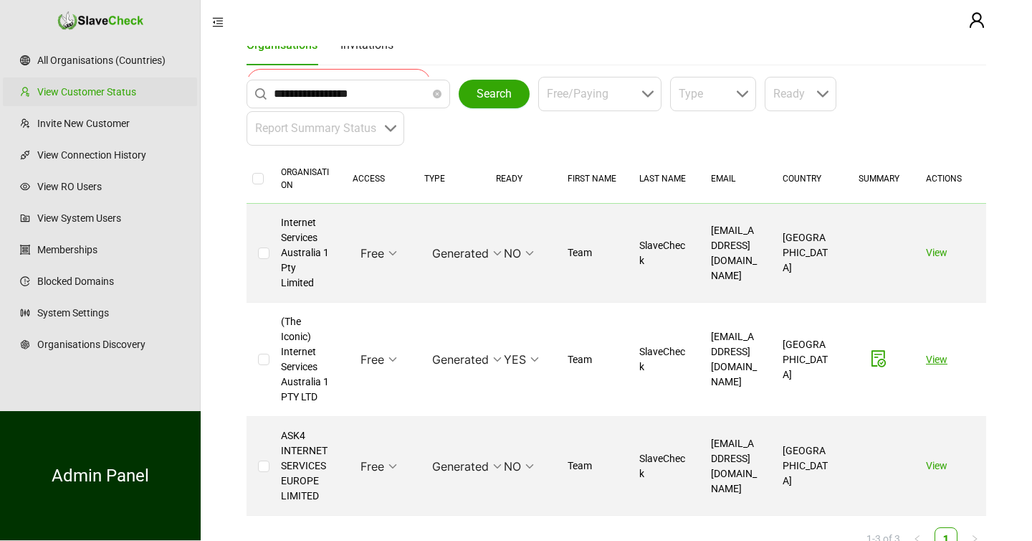
click at [933, 359] on link "View" at bounding box center [937, 358] width 22 height 11
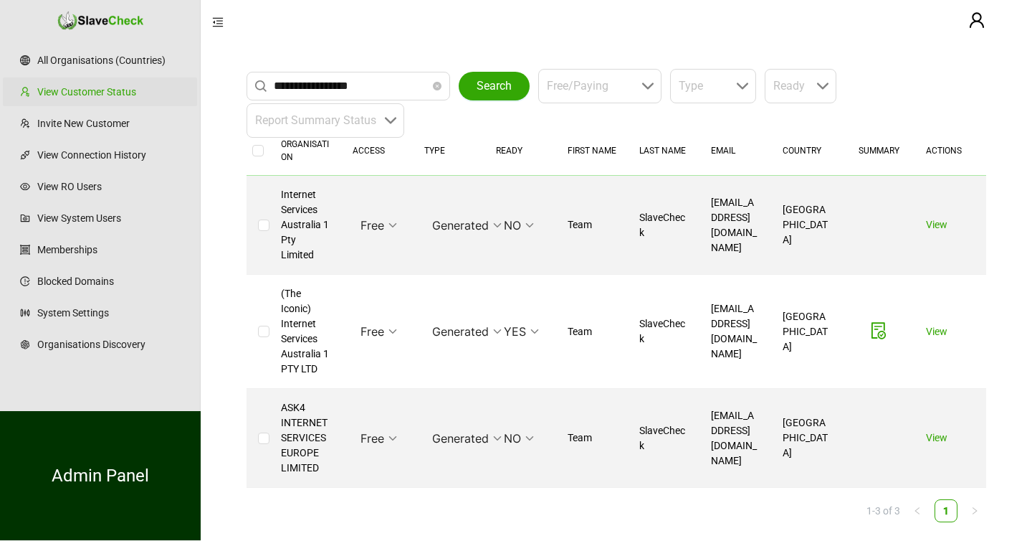
scroll to position [180, 0]
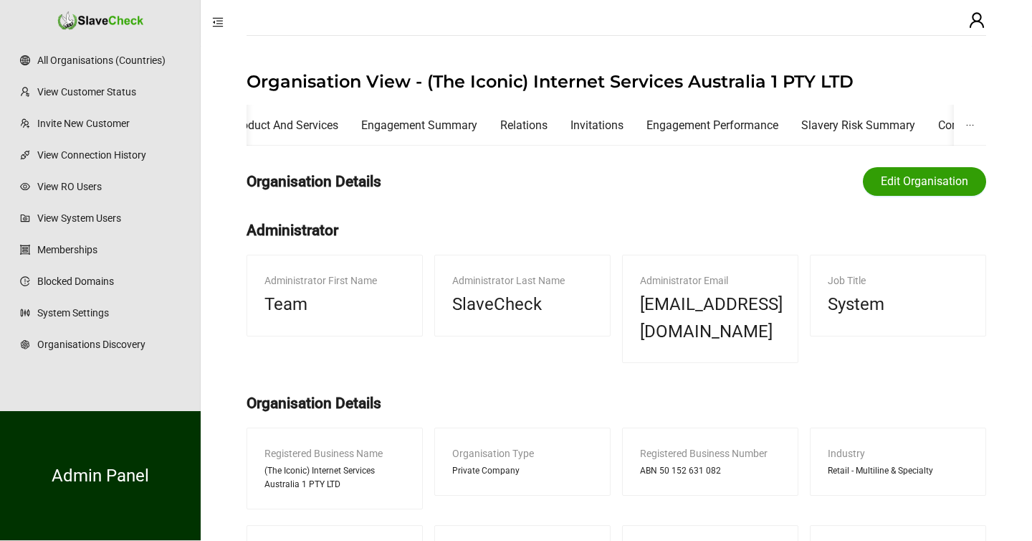
click at [920, 180] on span "Edit Organisation" at bounding box center [924, 181] width 87 height 17
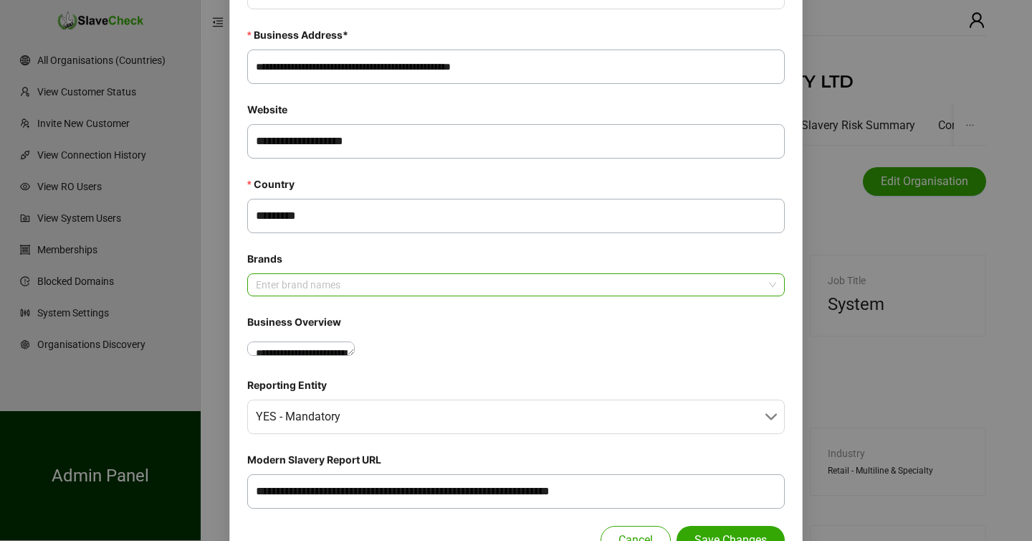
scroll to position [463, 0]
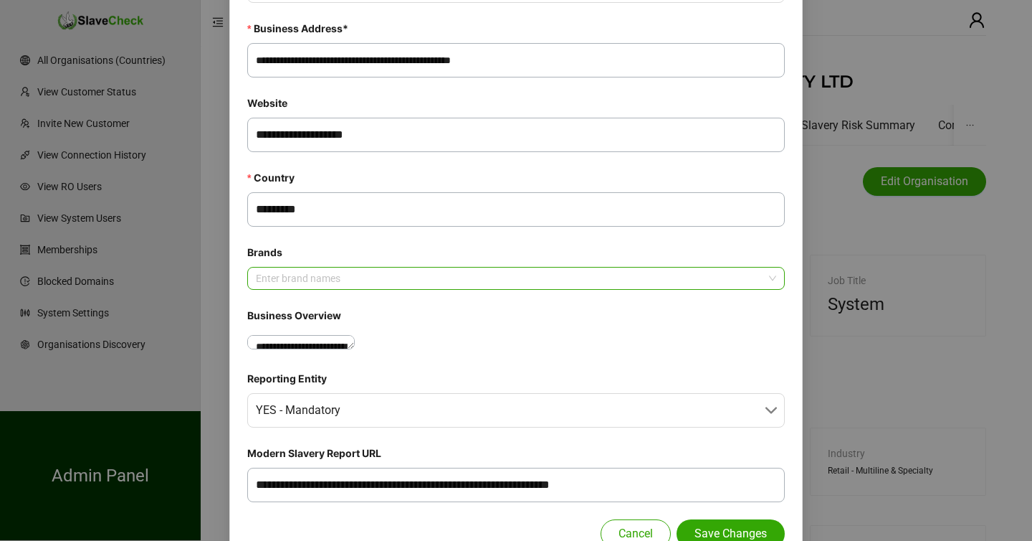
click at [392, 279] on div at bounding box center [508, 278] width 517 height 10
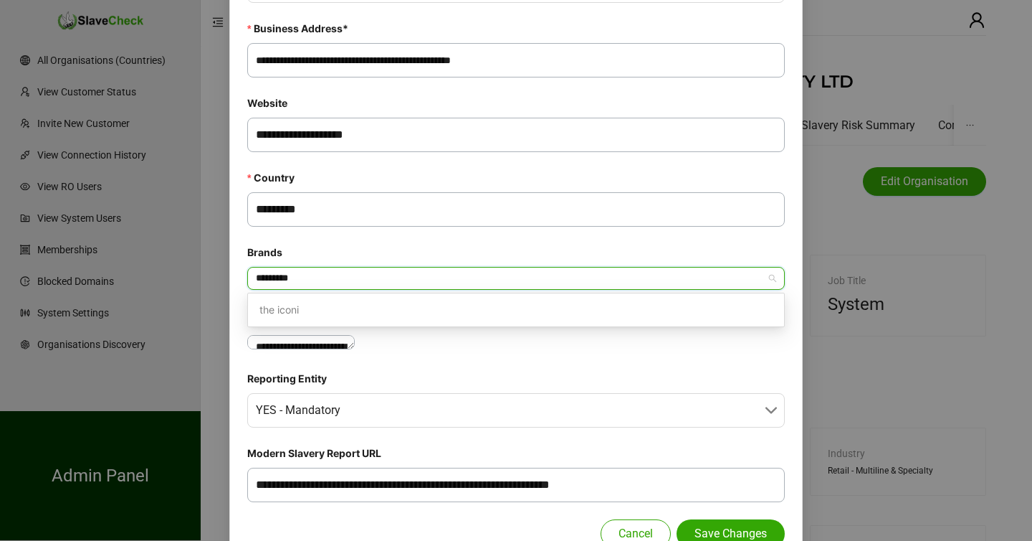
type input "**********"
click at [309, 277] on icon "close" at bounding box center [305, 278] width 7 height 7
type input "**********"
click at [424, 244] on div "Brands" at bounding box center [516, 255] width 538 height 23
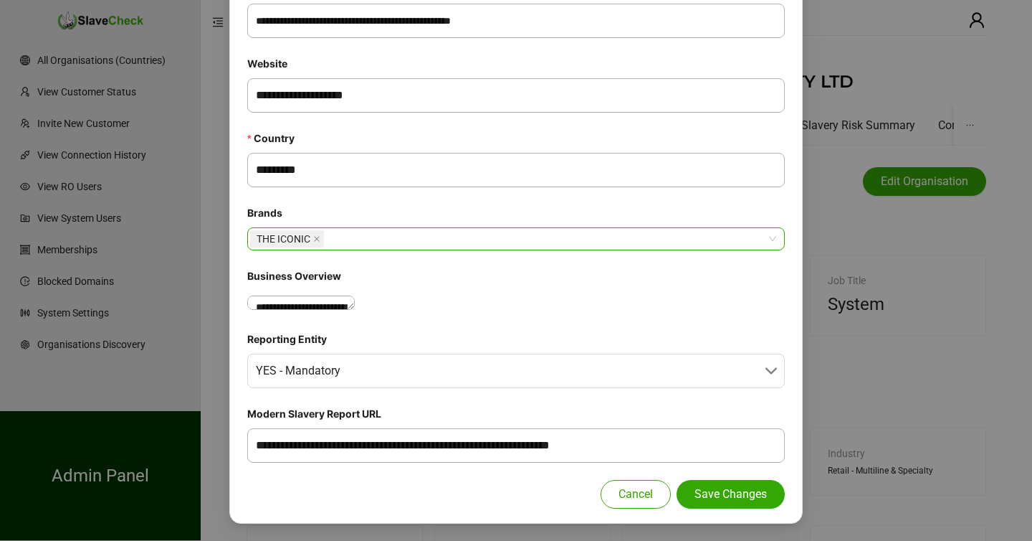
scroll to position [550, 0]
click at [716, 495] on span "Save Changes" at bounding box center [731, 493] width 72 height 17
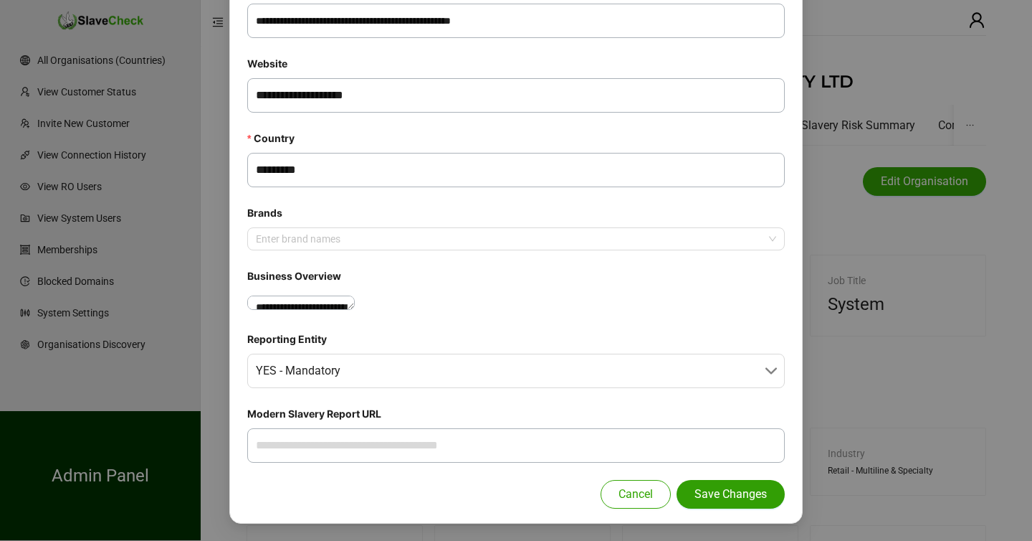
scroll to position [478, 0]
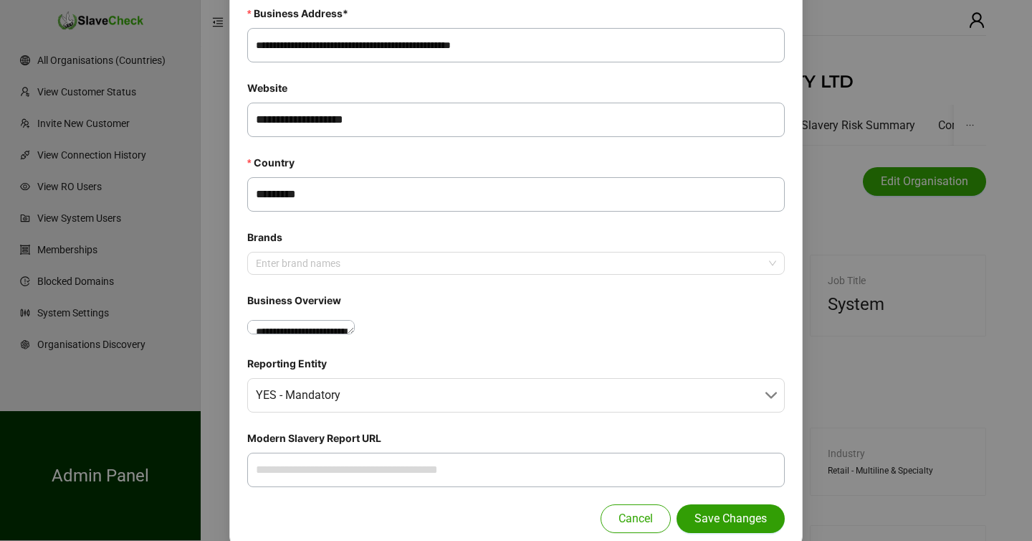
type textarea "**********"
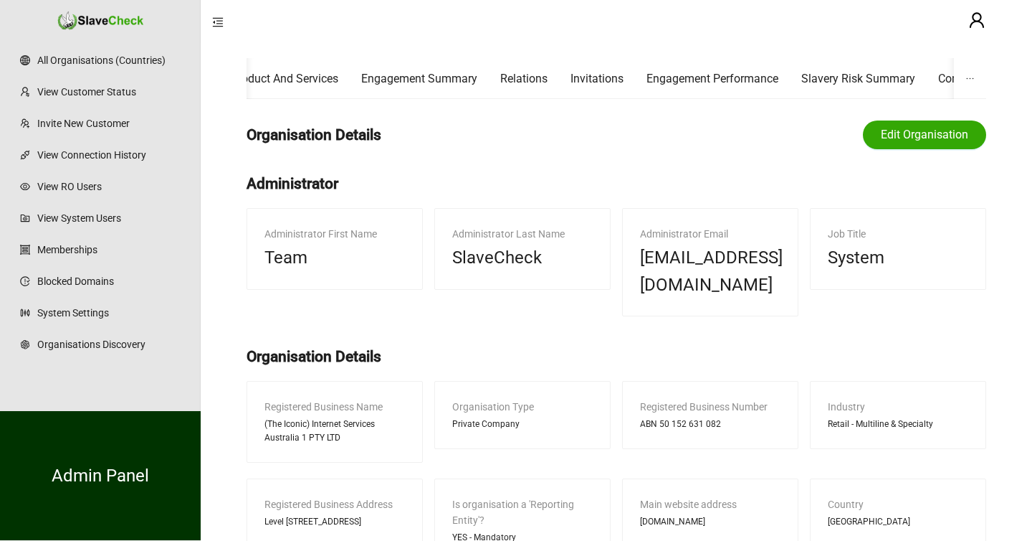
scroll to position [0, 0]
